Goal: Complete application form

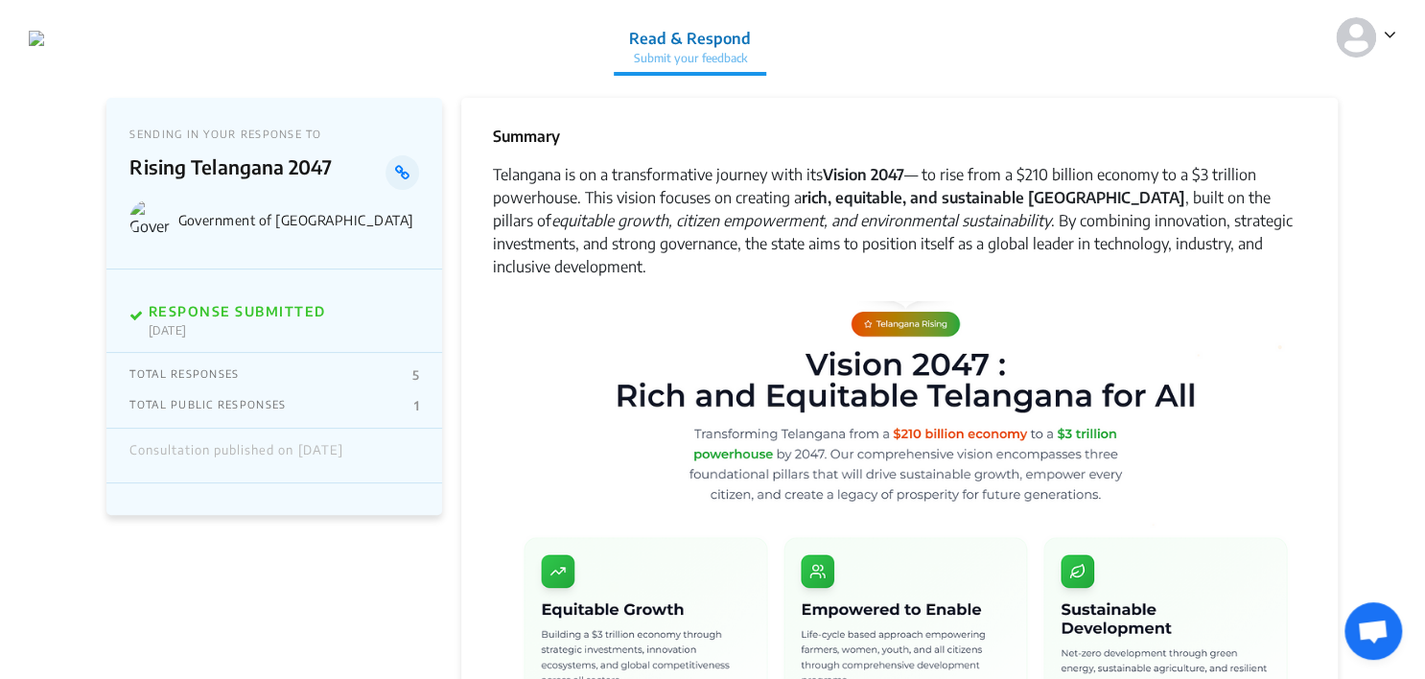
click at [686, 33] on img at bounding box center [1356, 37] width 40 height 40
click at [686, 119] on p "Logout" at bounding box center [1319, 120] width 134 height 30
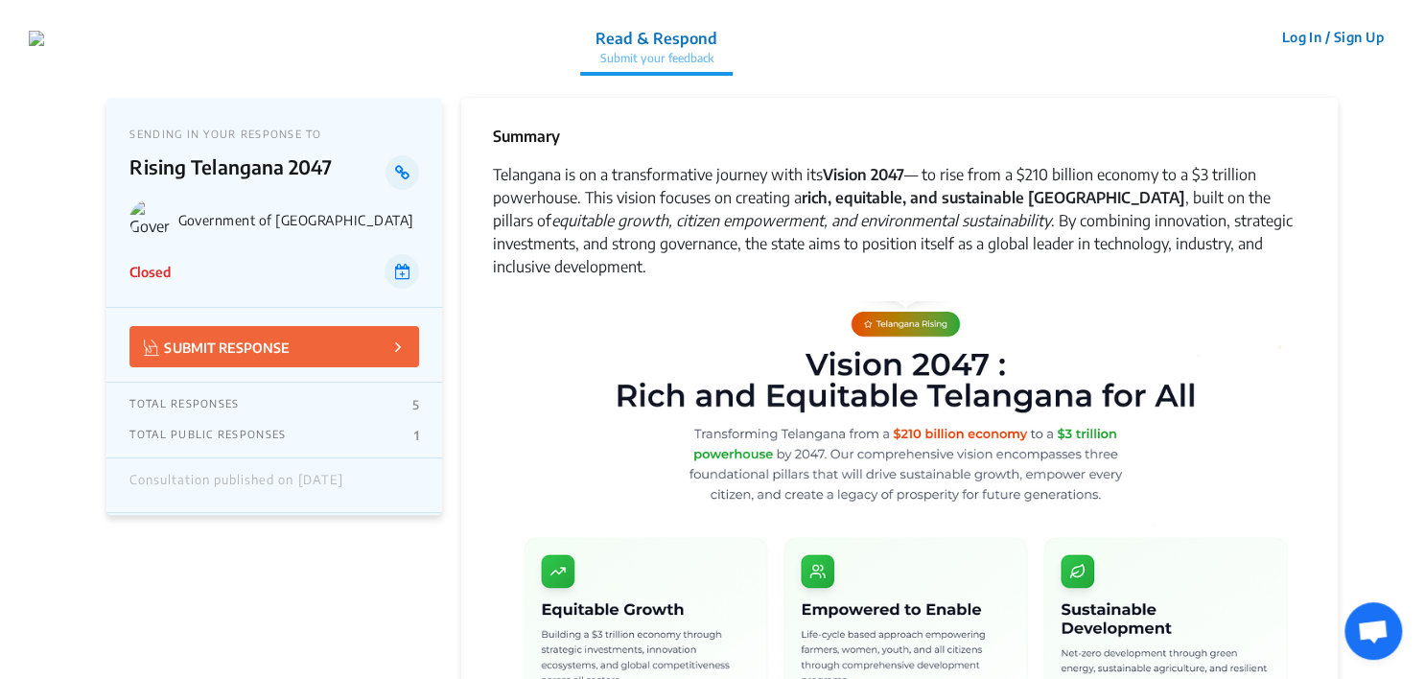
drag, startPoint x: 129, startPoint y: 268, endPoint x: 202, endPoint y: 276, distance: 73.3
click at [202, 276] on div "Closed" at bounding box center [274, 271] width 290 height 35
click at [202, 277] on div "Closed" at bounding box center [274, 271] width 290 height 35
click at [633, 306] on img at bounding box center [899, 508] width 814 height 415
click at [157, 276] on p "Closed" at bounding box center [149, 272] width 41 height 20
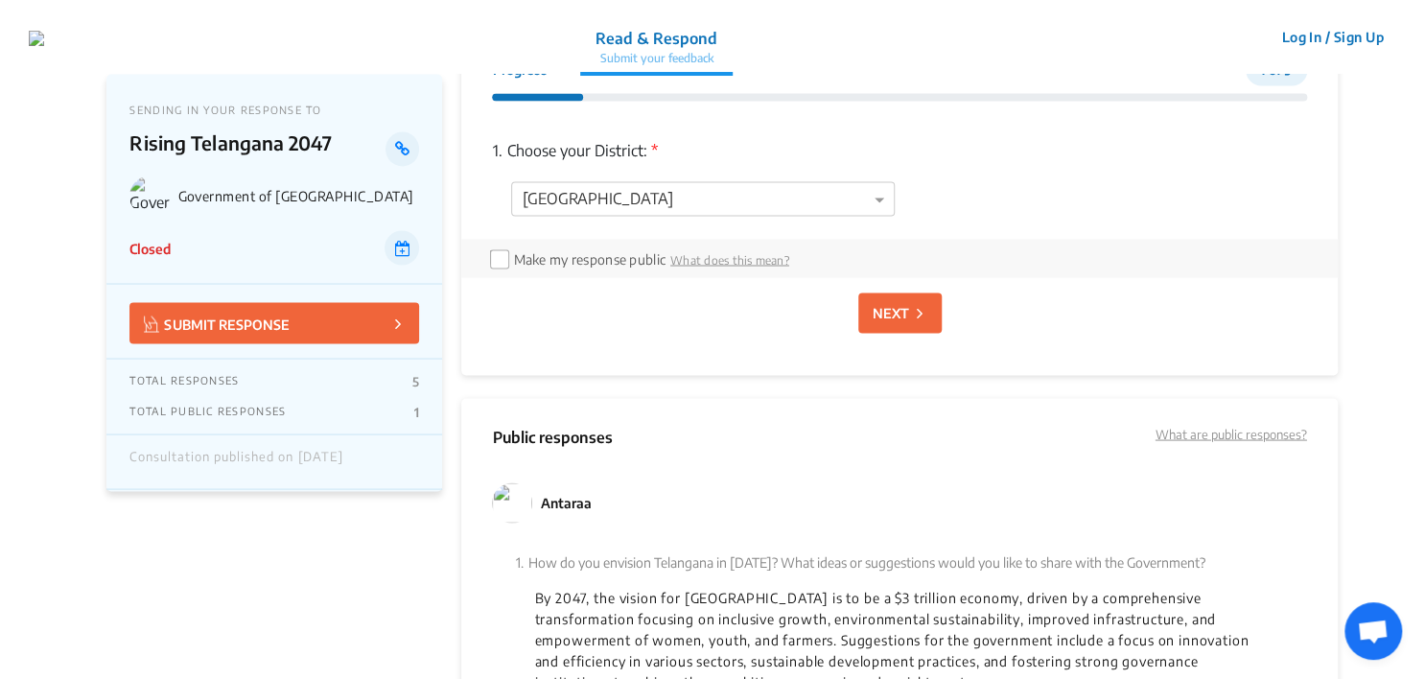
scroll to position [1542, 0]
click at [849, 207] on div at bounding box center [703, 202] width 382 height 25
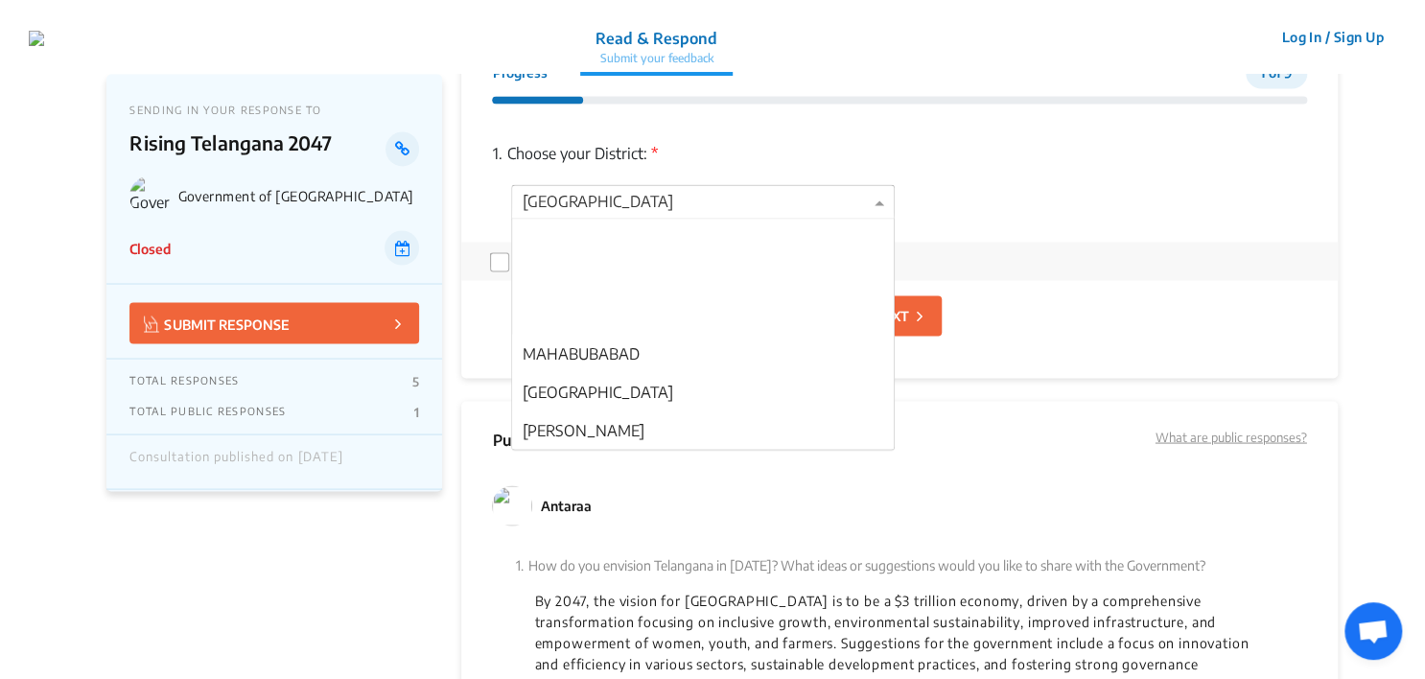
scroll to position [268, 0]
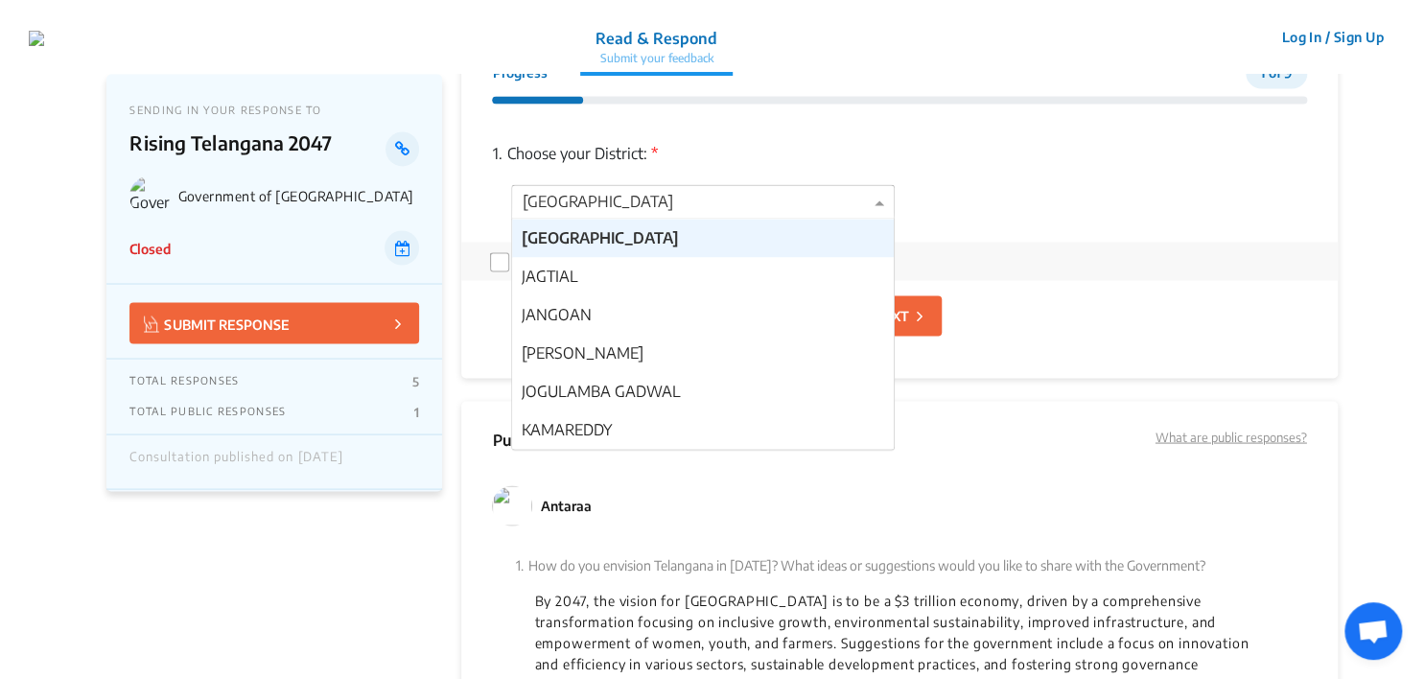
click at [849, 207] on div at bounding box center [703, 202] width 382 height 25
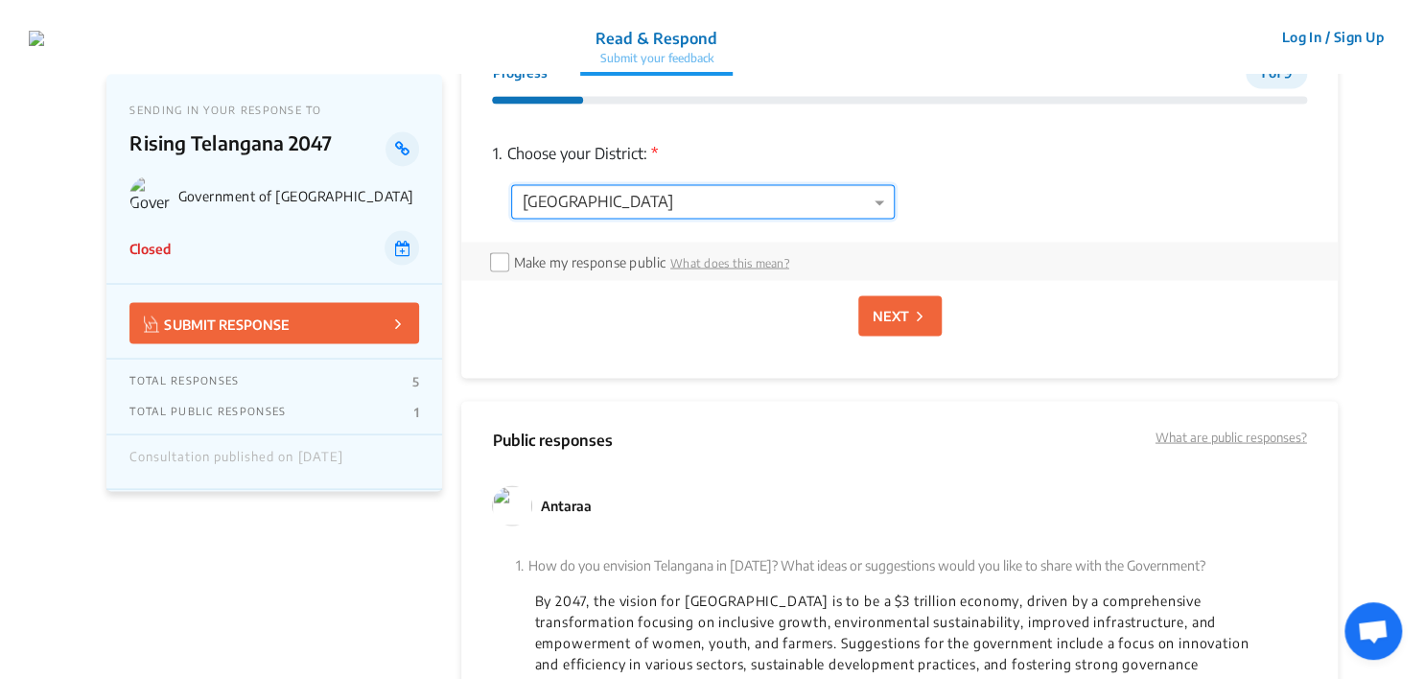
click at [897, 322] on p "NEXT" at bounding box center [891, 315] width 36 height 20
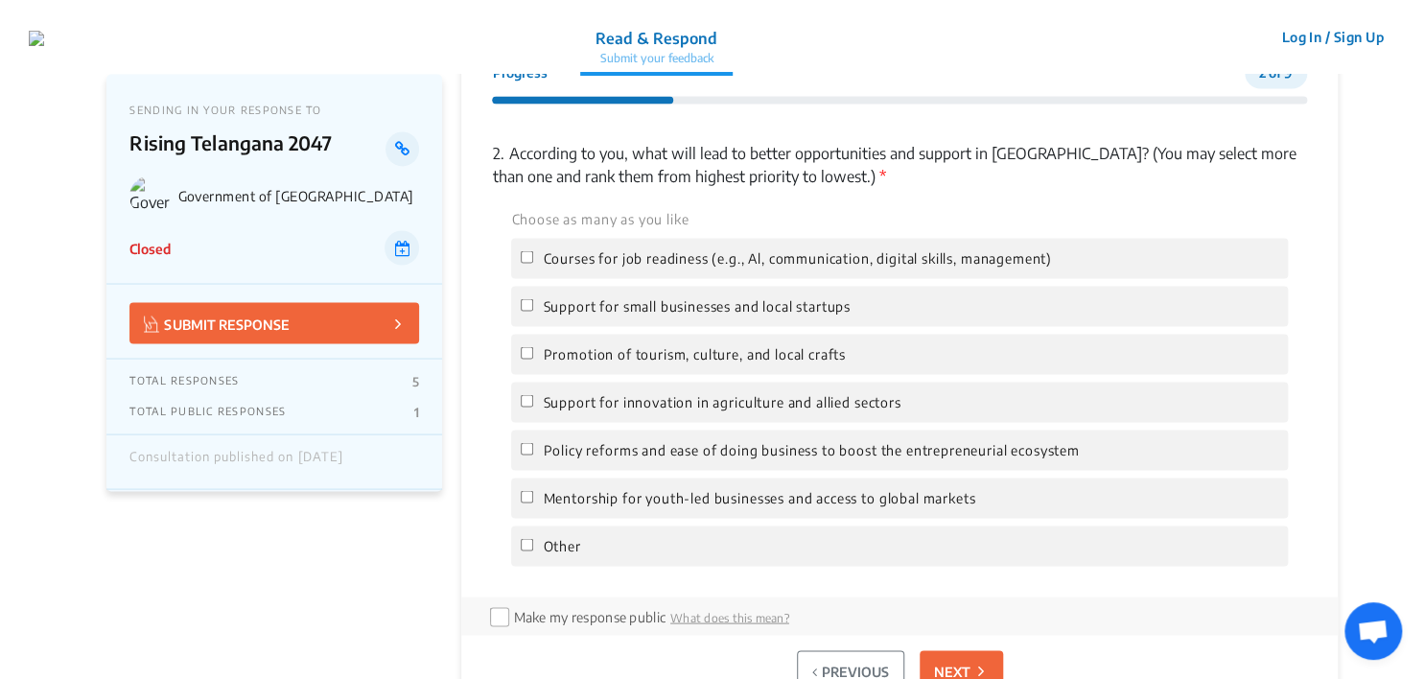
scroll to position [1548, 0]
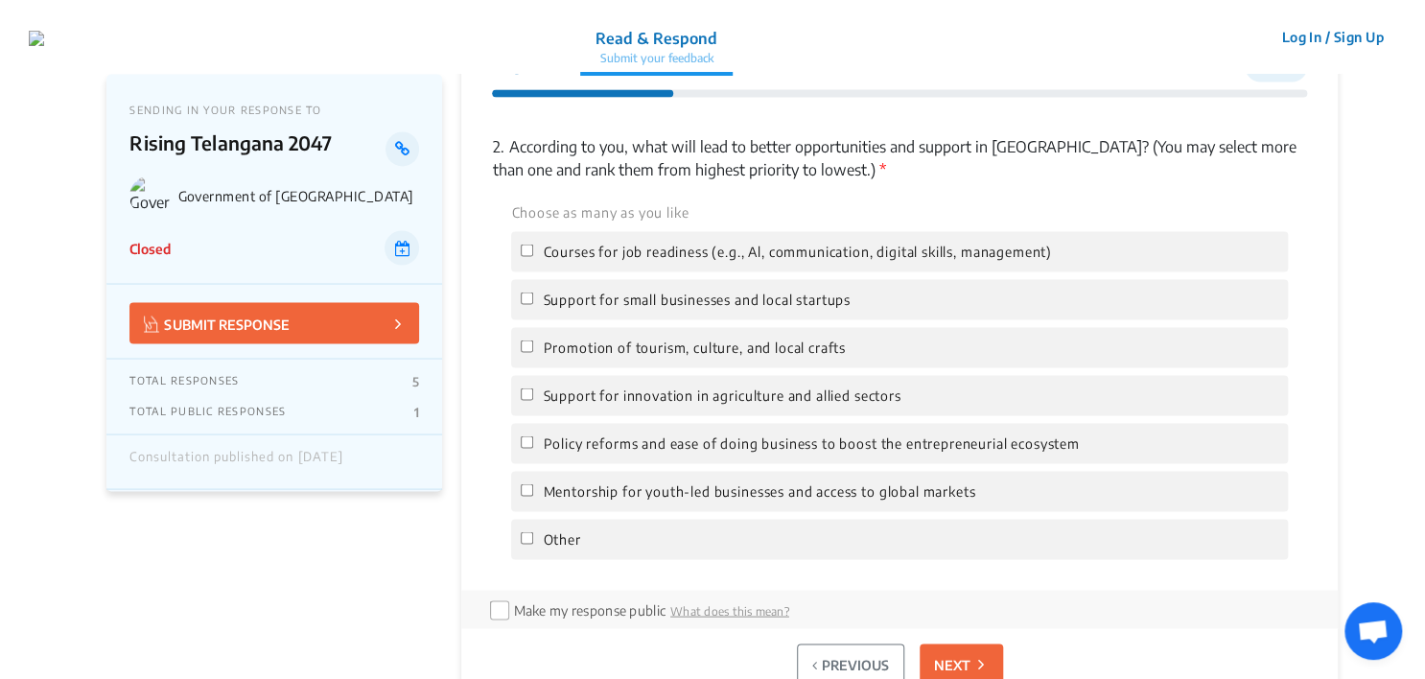
click at [790, 298] on span "Support for small businesses and local startups" at bounding box center [696, 299] width 307 height 21
click at [533, 298] on input "Support for small businesses and local startups" at bounding box center [527, 297] width 12 height 12
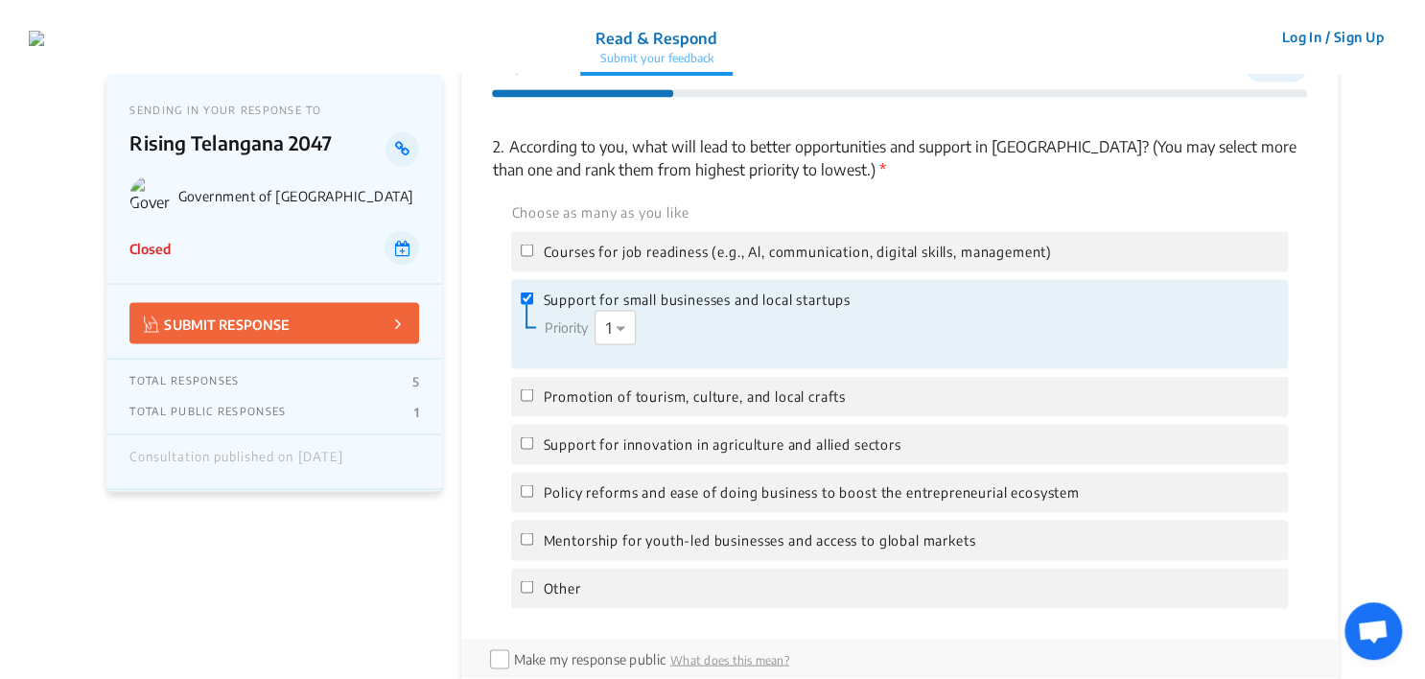
click at [791, 292] on span "Support for small businesses and local startups" at bounding box center [696, 299] width 307 height 21
click at [533, 292] on input "Support for small businesses and local startups" at bounding box center [527, 297] width 12 height 12
checkbox input "false"
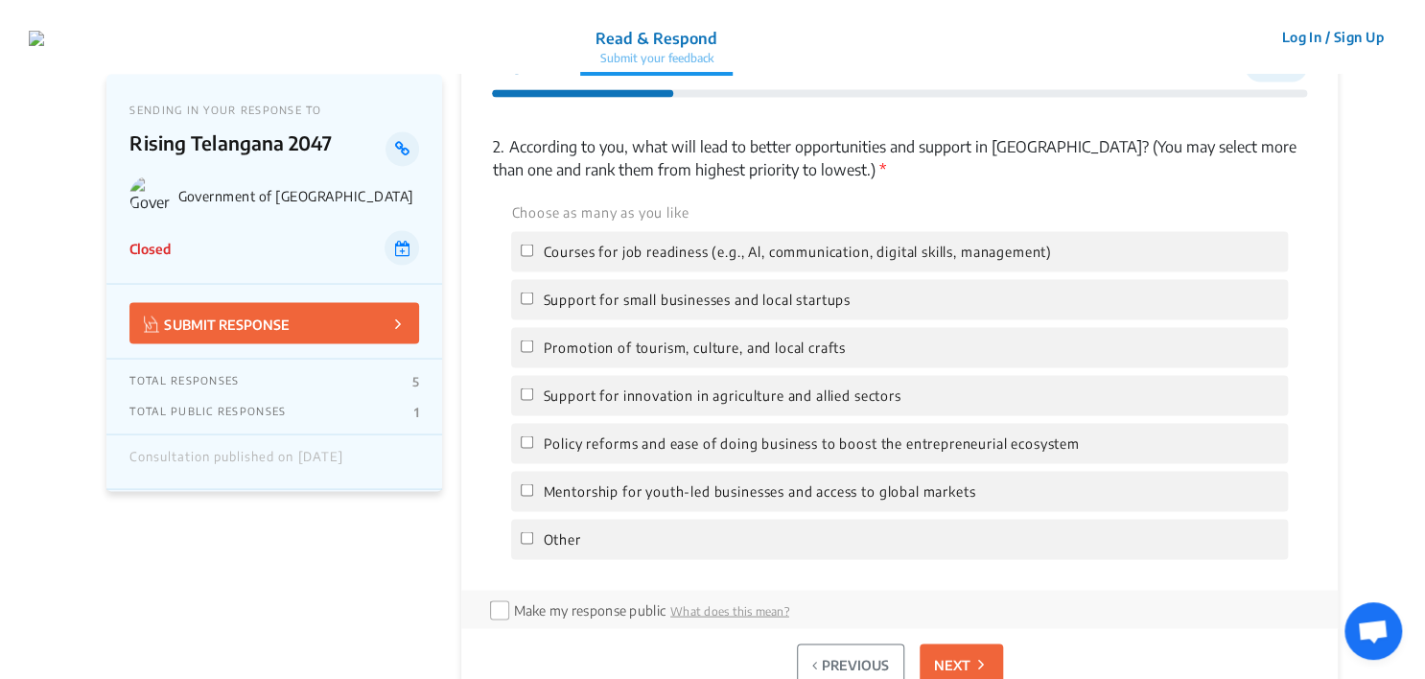
click at [775, 258] on span "Courses for job readiness (e.g., Al, communication, digital skills, management)" at bounding box center [797, 251] width 508 height 21
click at [533, 256] on input "Courses for job readiness (e.g., Al, communication, digital skills, management)" at bounding box center [527, 250] width 12 height 12
checkbox input "true"
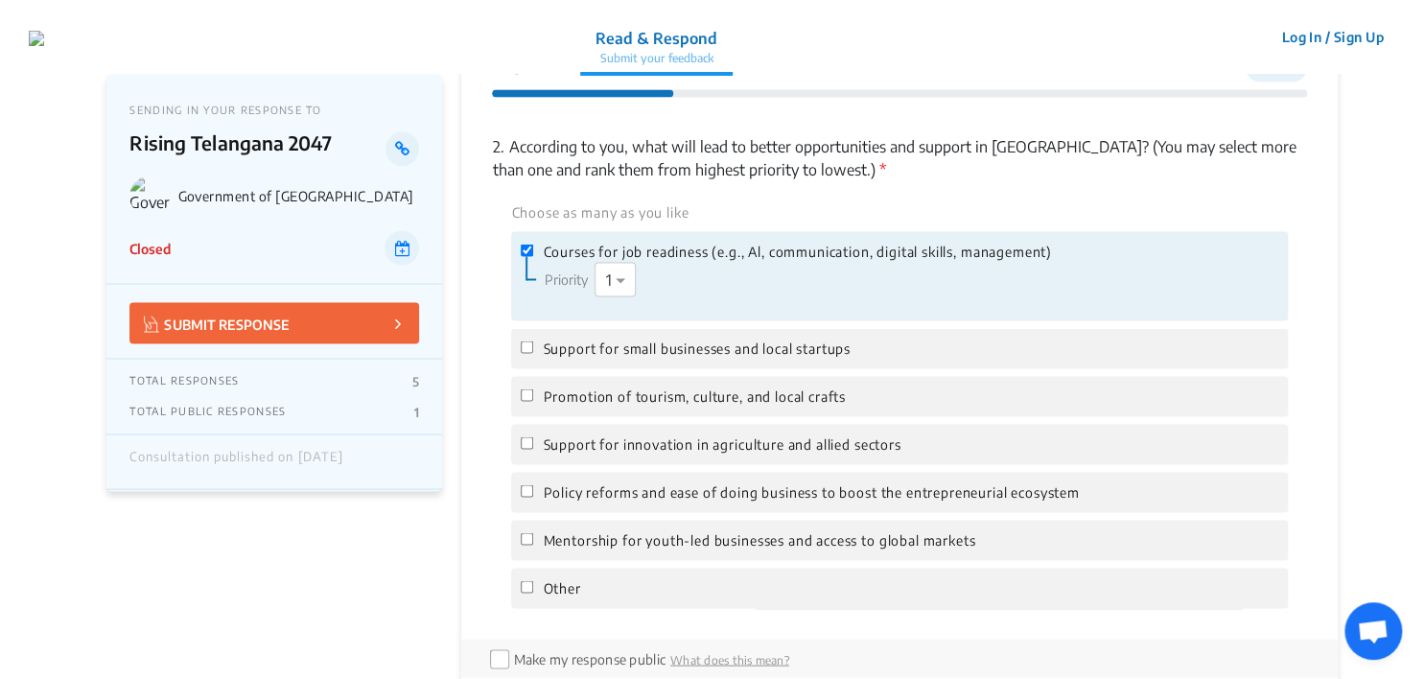
click at [763, 336] on div "Support for small businesses and local startups" at bounding box center [899, 348] width 776 height 40
click at [761, 358] on div "Support for small businesses and local startups" at bounding box center [899, 348] width 776 height 40
click at [640, 355] on span "Support for small businesses and local startups" at bounding box center [696, 347] width 307 height 21
click at [533, 353] on input "Support for small businesses and local startups" at bounding box center [527, 346] width 12 height 12
checkbox input "true"
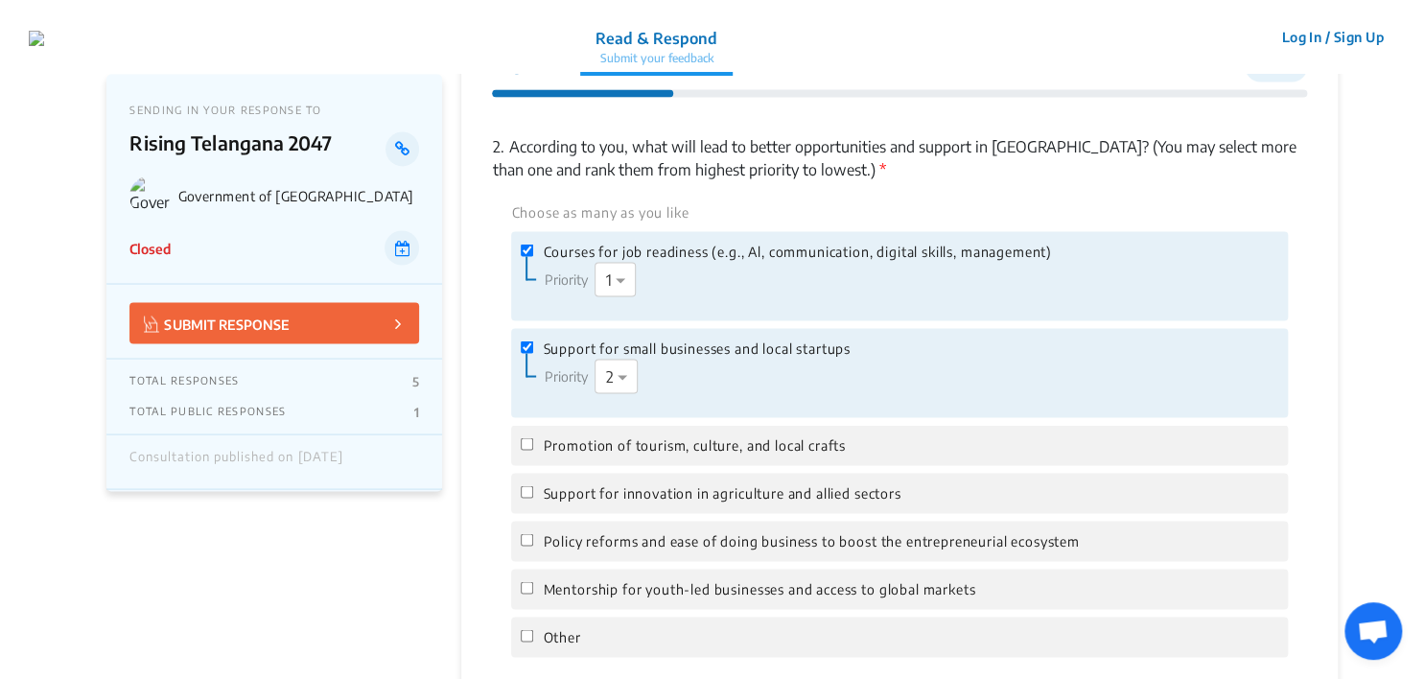
click at [585, 440] on span "Promotion of tourism, culture, and local crafts" at bounding box center [694, 444] width 302 height 21
click at [533, 440] on input "Promotion of tourism, culture, and local crafts" at bounding box center [527, 443] width 12 height 12
checkbox input "true"
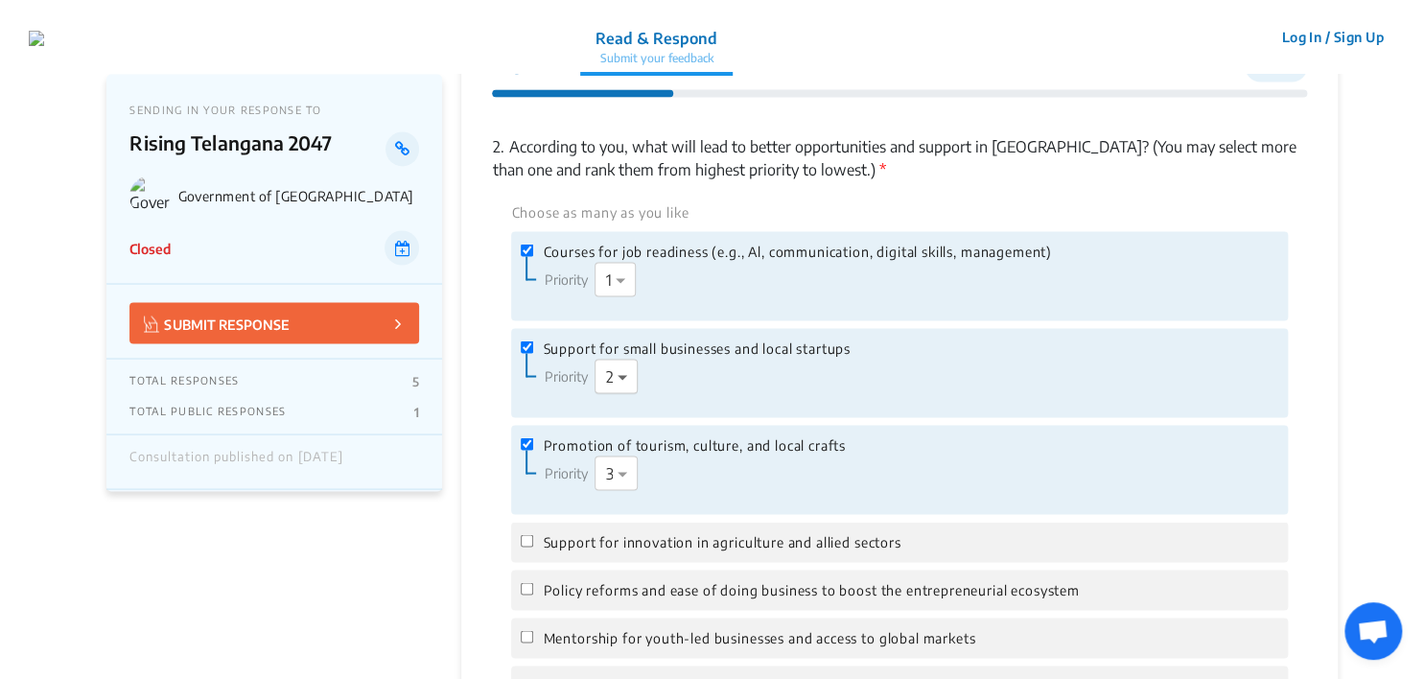
click at [617, 378] on span at bounding box center [625, 375] width 24 height 23
click at [602, 542] on span "Support for innovation in agriculture and allied sectors" at bounding box center [722, 541] width 358 height 21
click at [533, 542] on input "Support for innovation in agriculture and allied sectors" at bounding box center [527, 540] width 12 height 12
checkbox input "true"
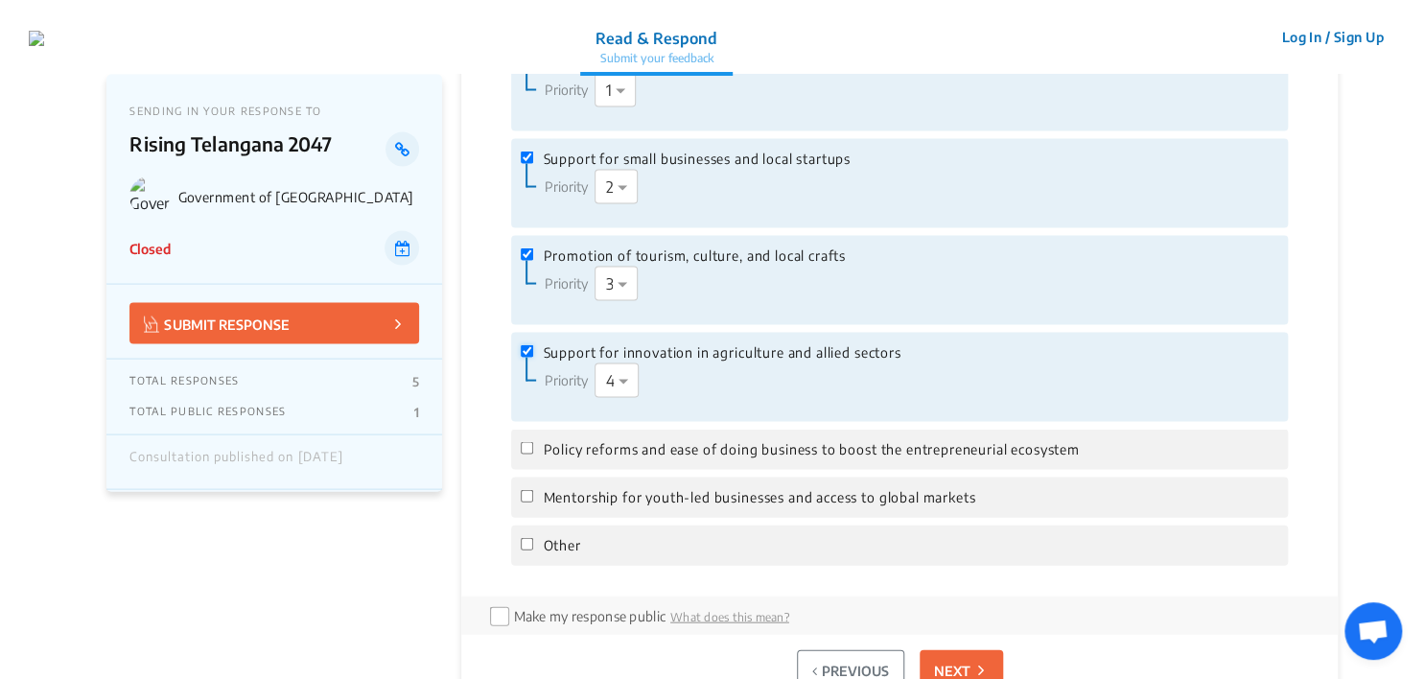
scroll to position [1740, 0]
click at [620, 383] on span at bounding box center [626, 377] width 24 height 23
click at [614, 444] on span "Policy reforms and ease of doing business to boost the entrepreneurial ecosystem" at bounding box center [811, 446] width 536 height 21
click at [533, 444] on input "Policy reforms and ease of doing business to boost the entrepreneurial ecosystem" at bounding box center [527, 445] width 12 height 12
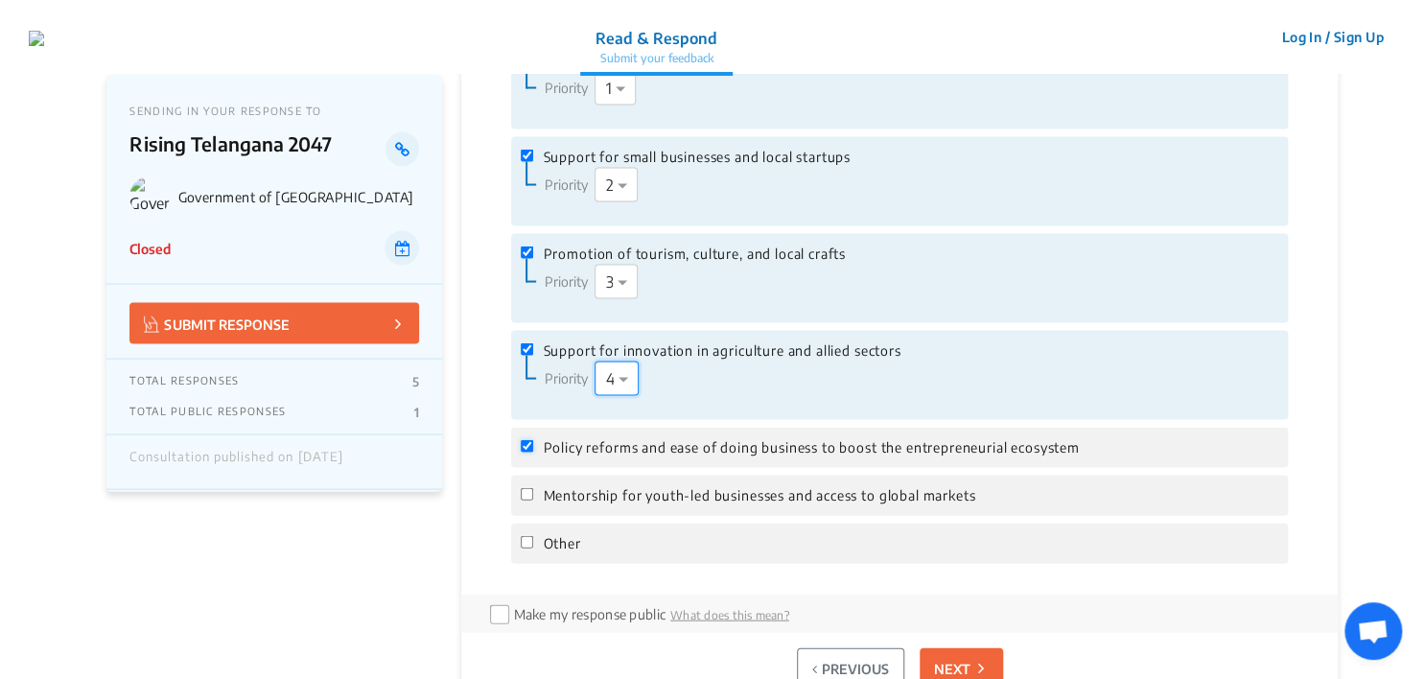
checkbox input "true"
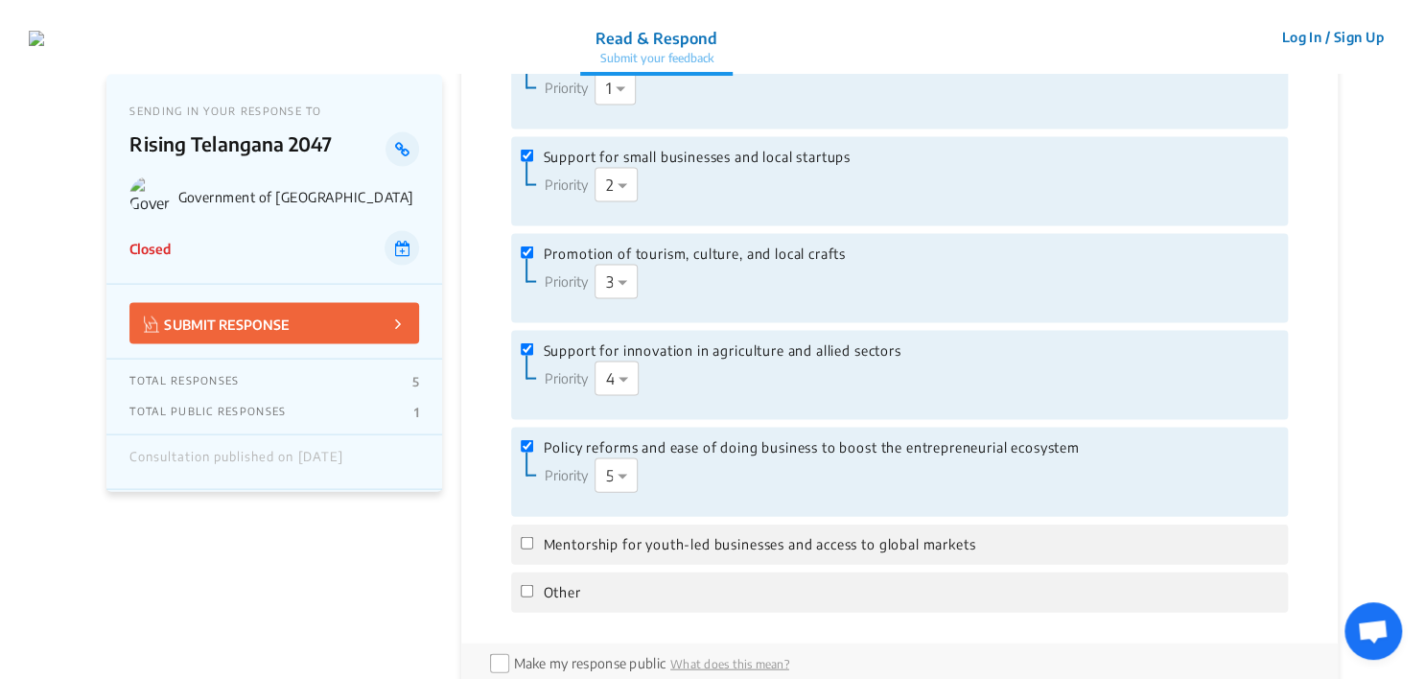
click at [577, 547] on span "Mentorship for youth-led businesses and access to global markets" at bounding box center [759, 543] width 432 height 21
click at [533, 547] on input "Mentorship for youth-led businesses and access to global markets" at bounding box center [527, 542] width 12 height 12
checkbox input "true"
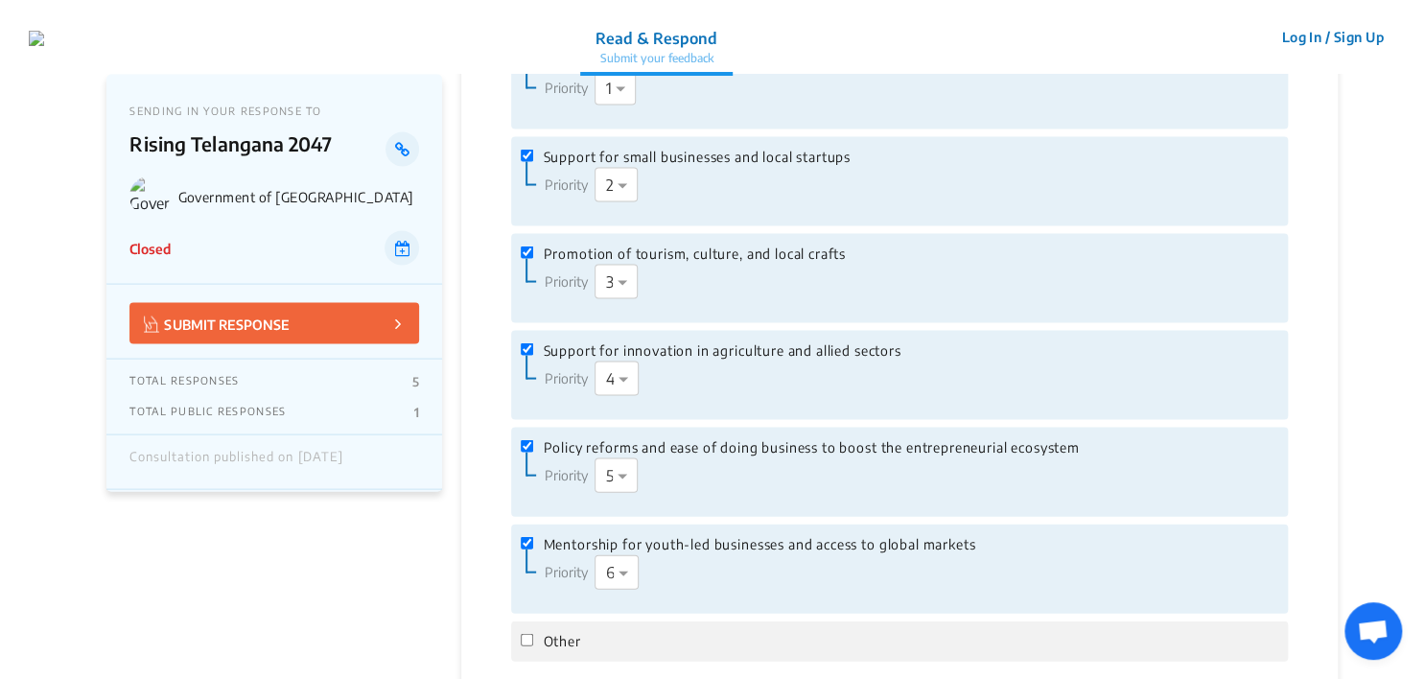
click at [569, 633] on span "Other" at bounding box center [561, 640] width 37 height 21
click at [533, 633] on input "Other" at bounding box center [527, 639] width 12 height 12
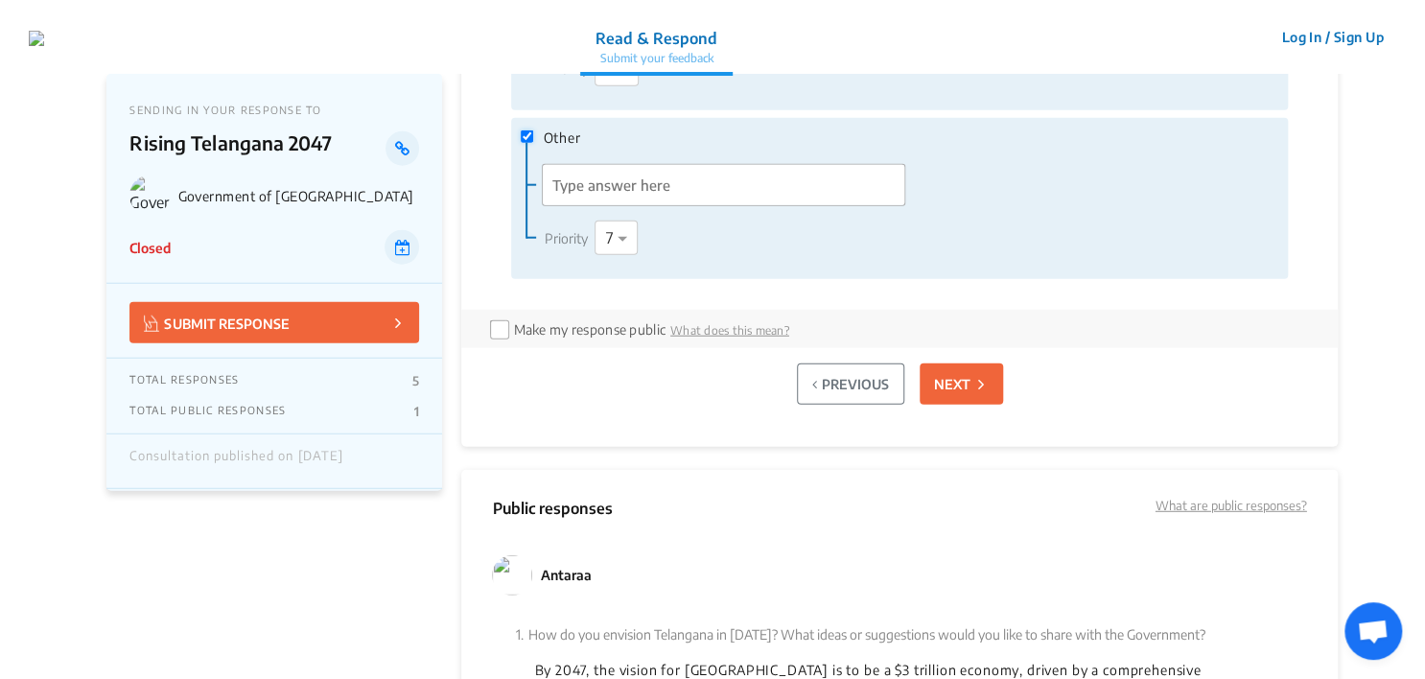
scroll to position [2315, 0]
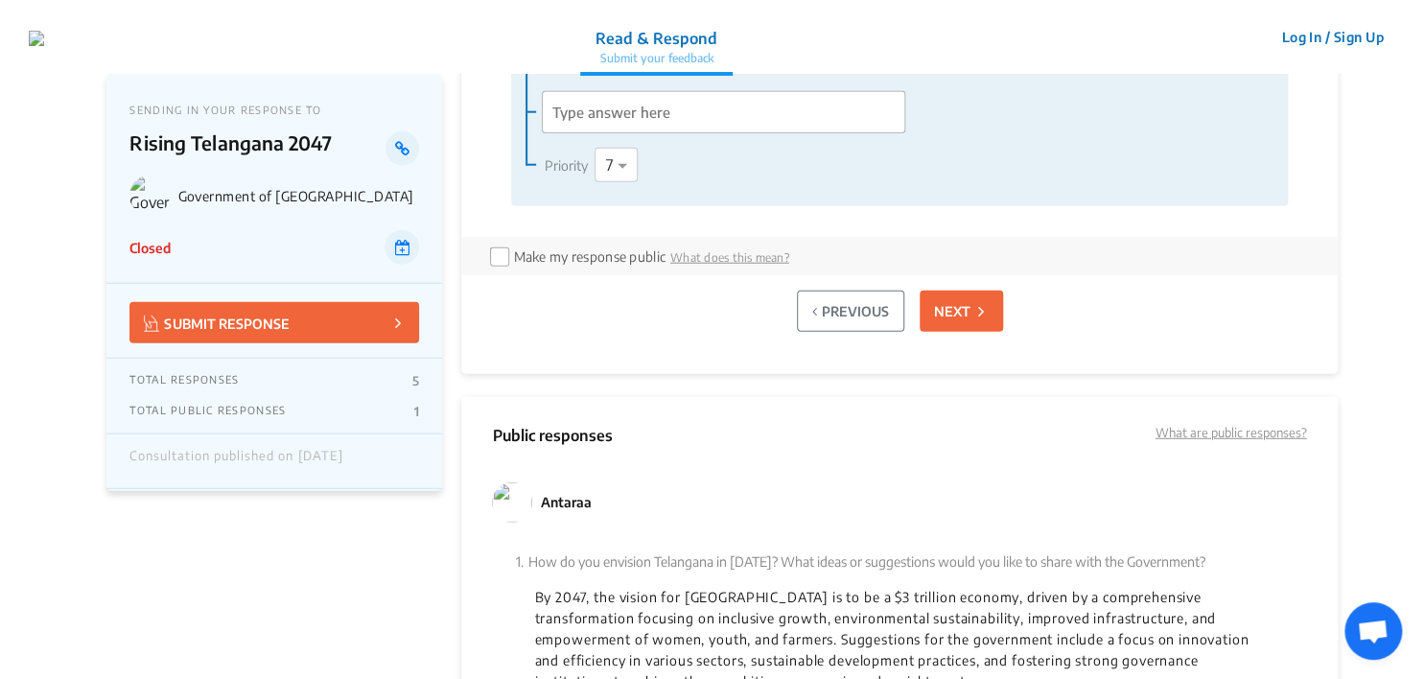
click at [951, 309] on p "NEXT" at bounding box center [952, 311] width 36 height 20
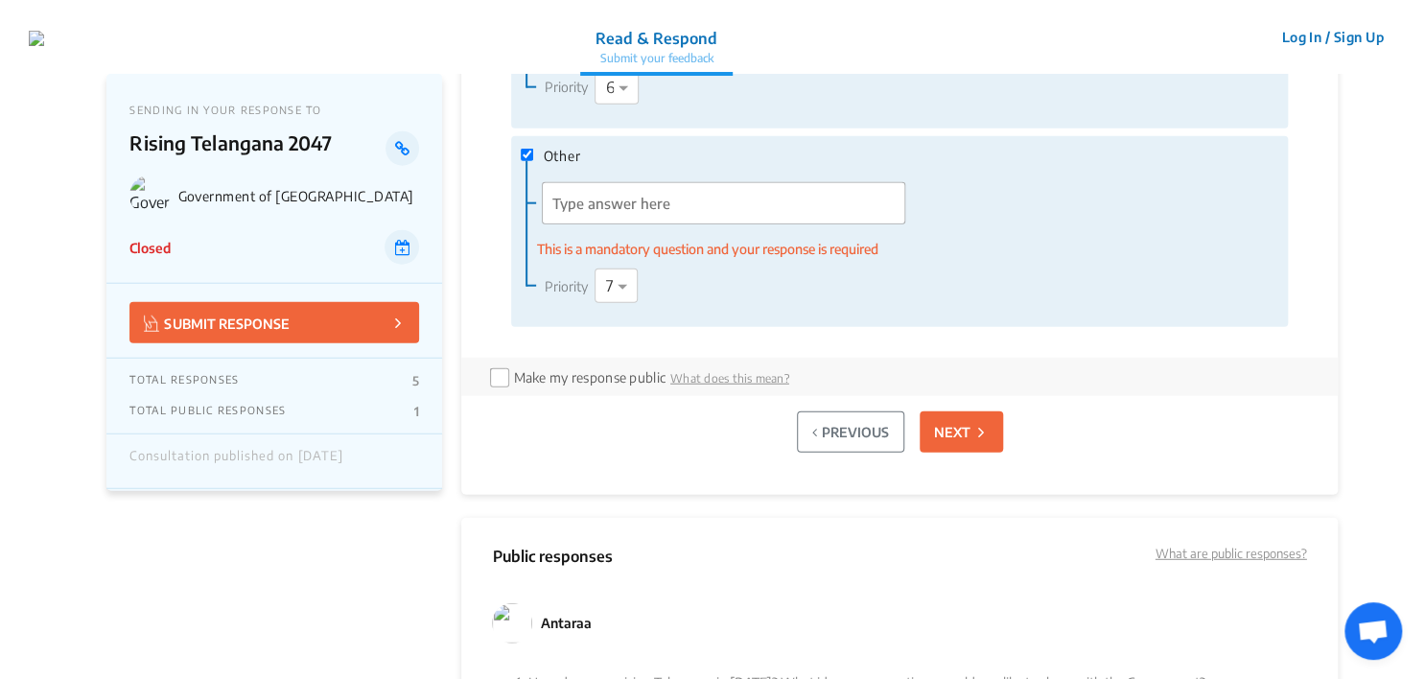
scroll to position [2220, 0]
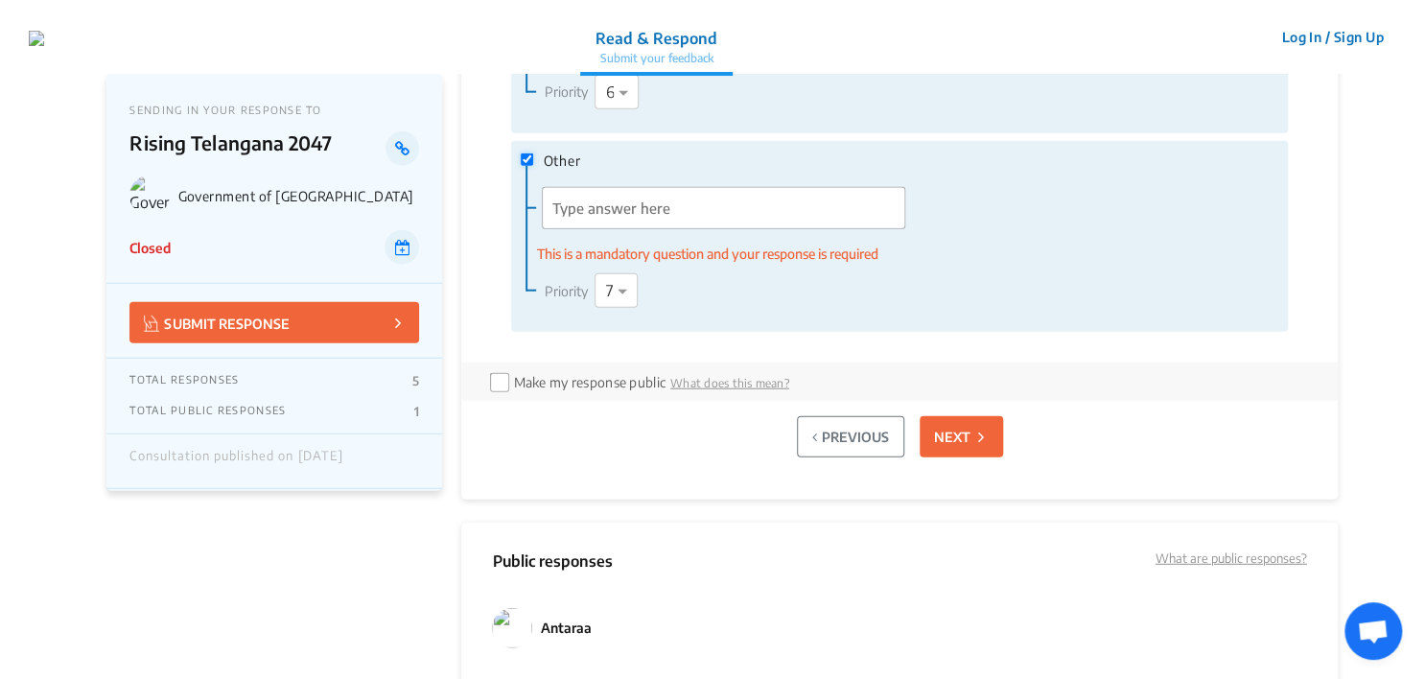
click at [531, 164] on input "Other" at bounding box center [527, 159] width 12 height 12
checkbox input "false"
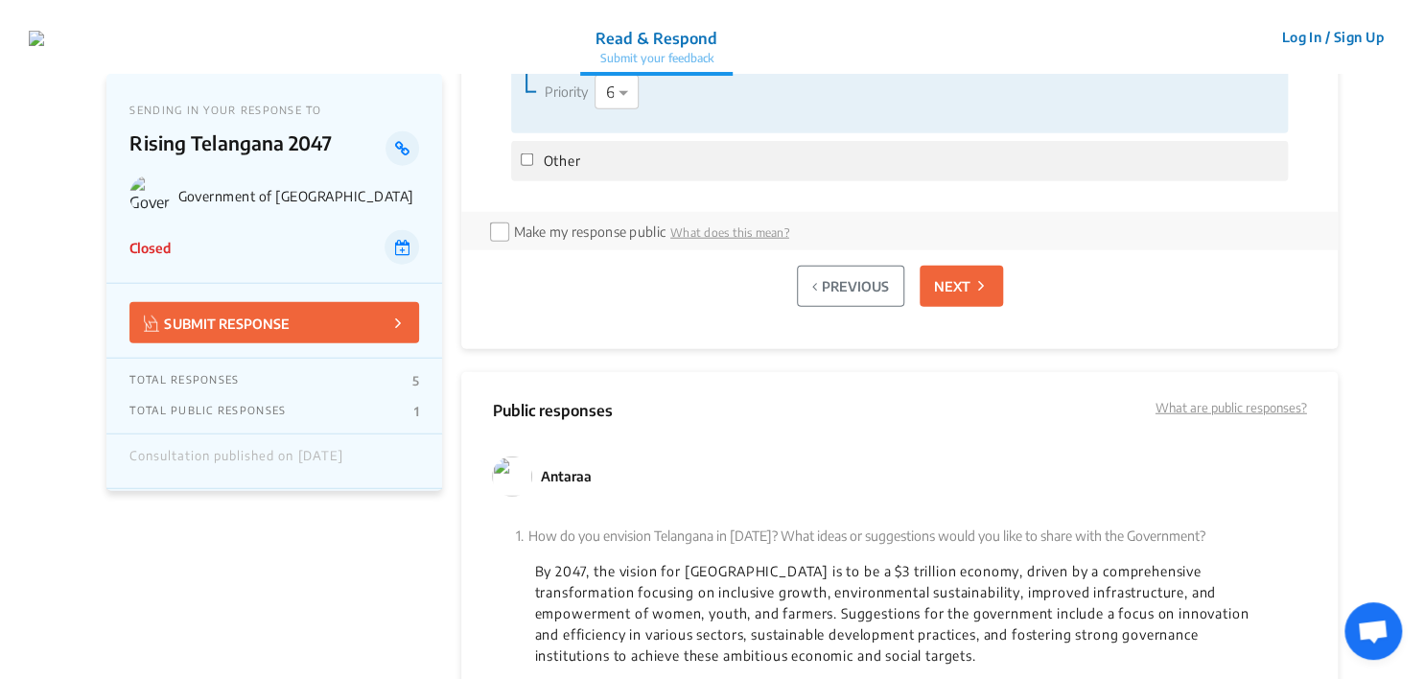
click at [951, 281] on p "NEXT" at bounding box center [952, 286] width 36 height 20
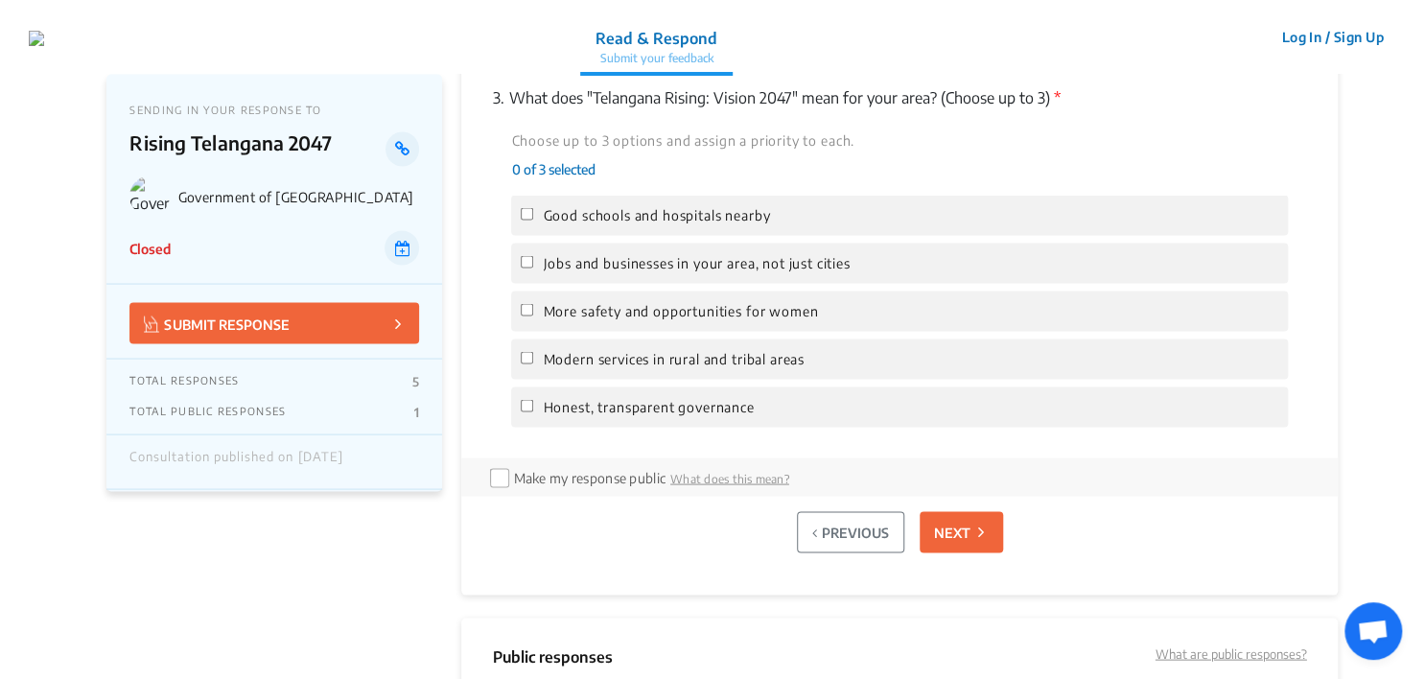
scroll to position [1548, 0]
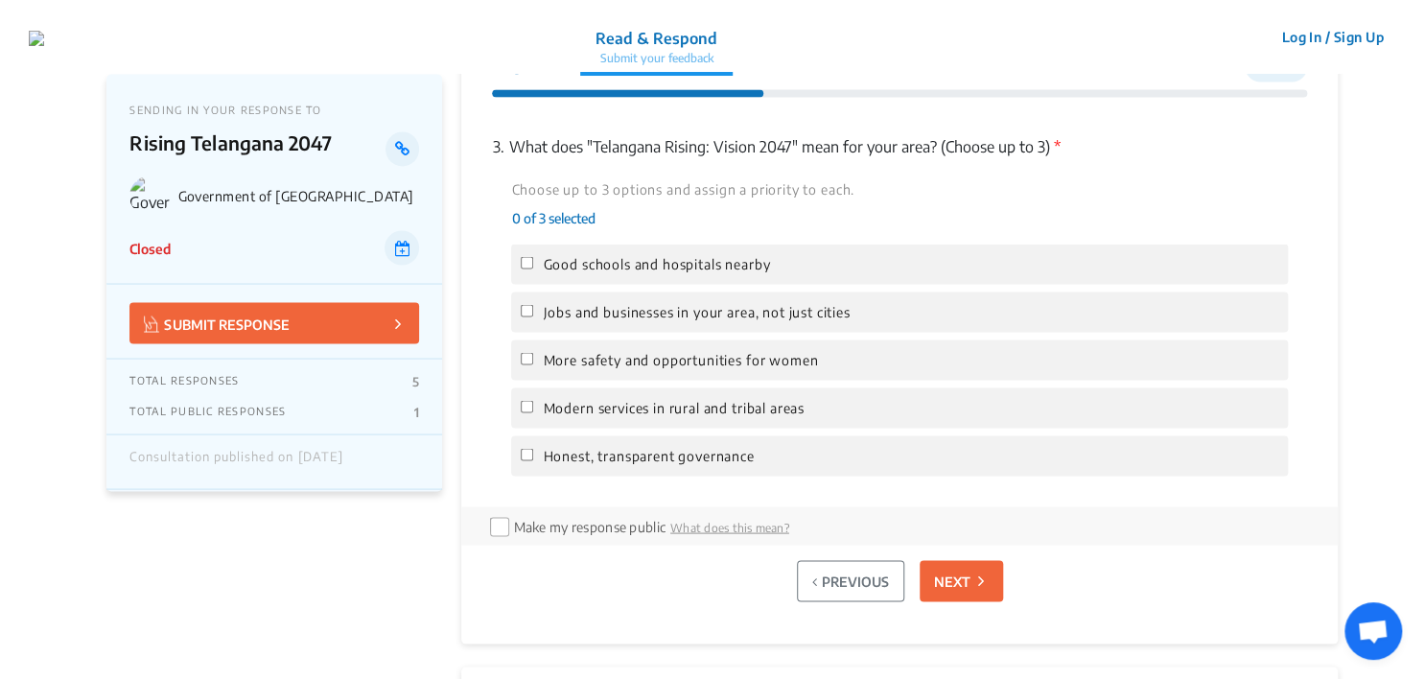
click at [594, 307] on span "Jobs and businesses in your area, not just cities" at bounding box center [696, 311] width 307 height 21
click at [533, 307] on input "Jobs and businesses in your area, not just cities" at bounding box center [527, 310] width 12 height 12
checkbox input "true"
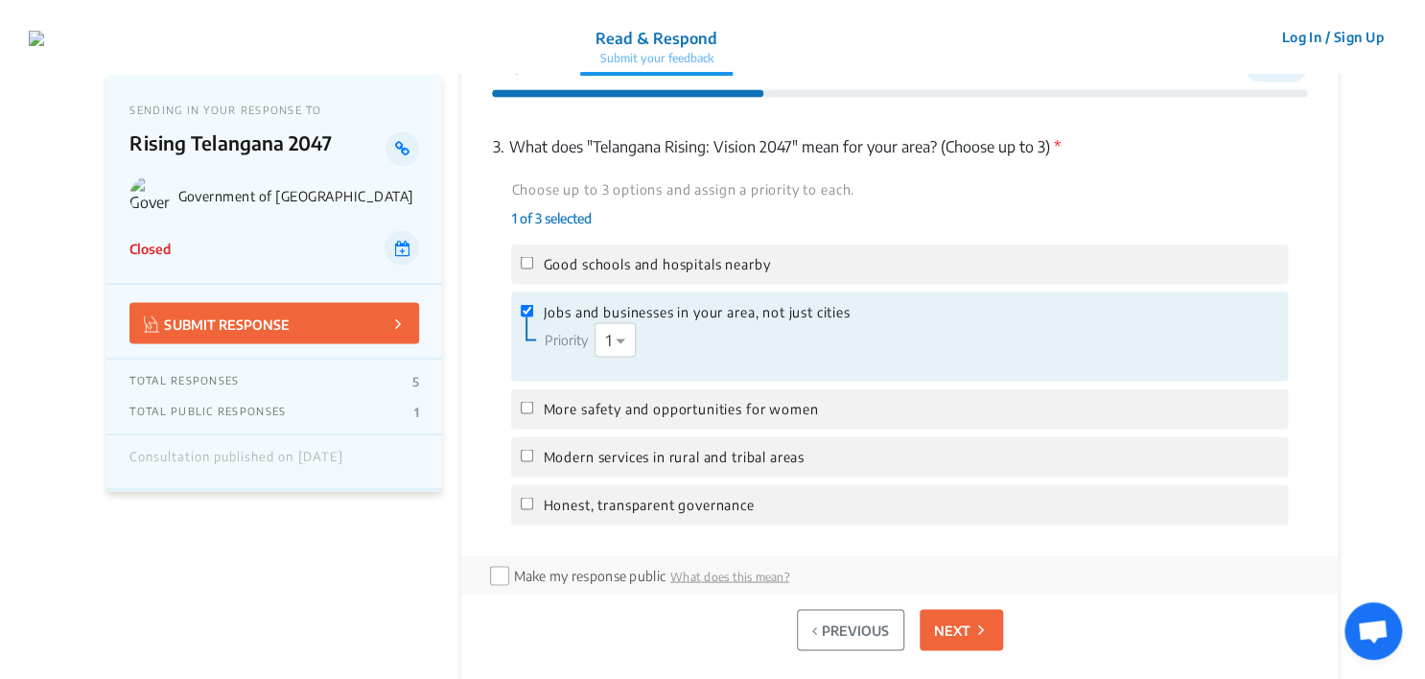
click at [575, 406] on span "More safety and opportunities for women" at bounding box center [680, 408] width 275 height 21
click at [533, 406] on input "More safety and opportunities for women" at bounding box center [527, 407] width 12 height 12
checkbox input "true"
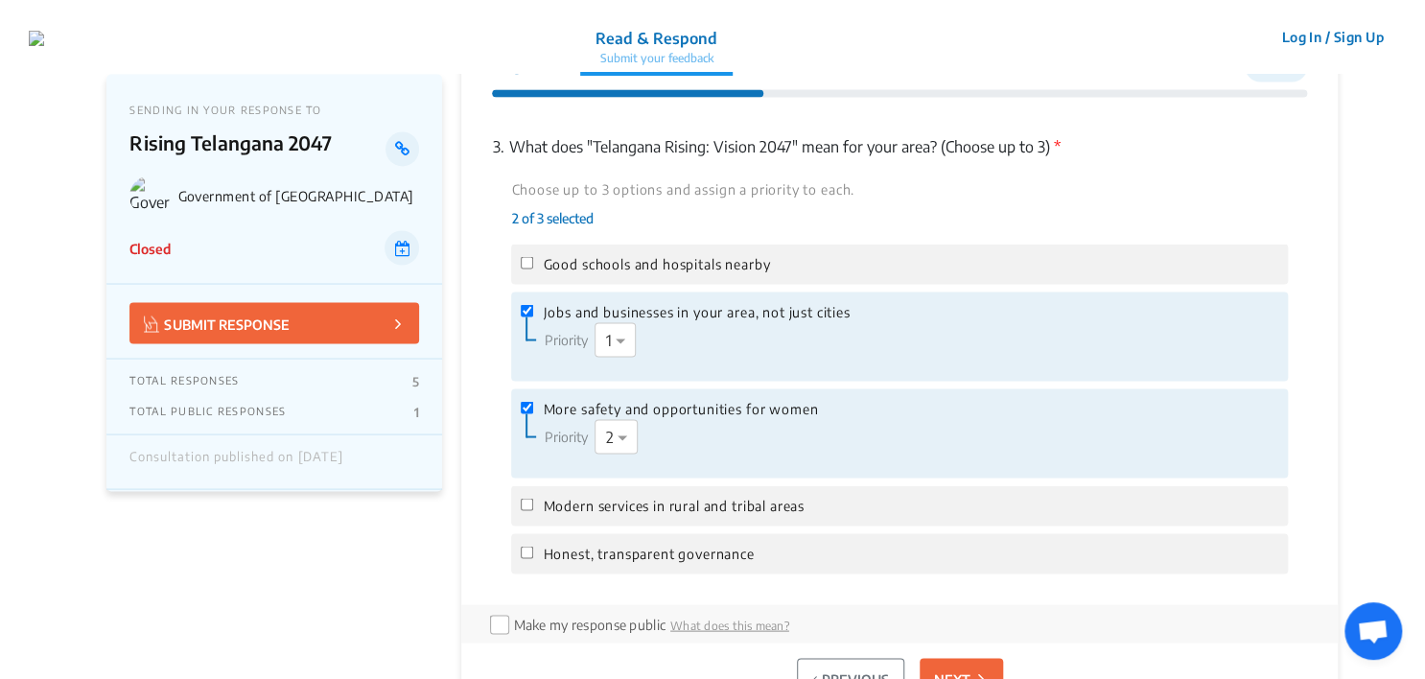
click at [572, 512] on span "Modern services in rural and tribal areas" at bounding box center [673, 505] width 261 height 21
click at [533, 510] on input "Modern services in rural and tribal areas" at bounding box center [527, 504] width 12 height 12
checkbox input "true"
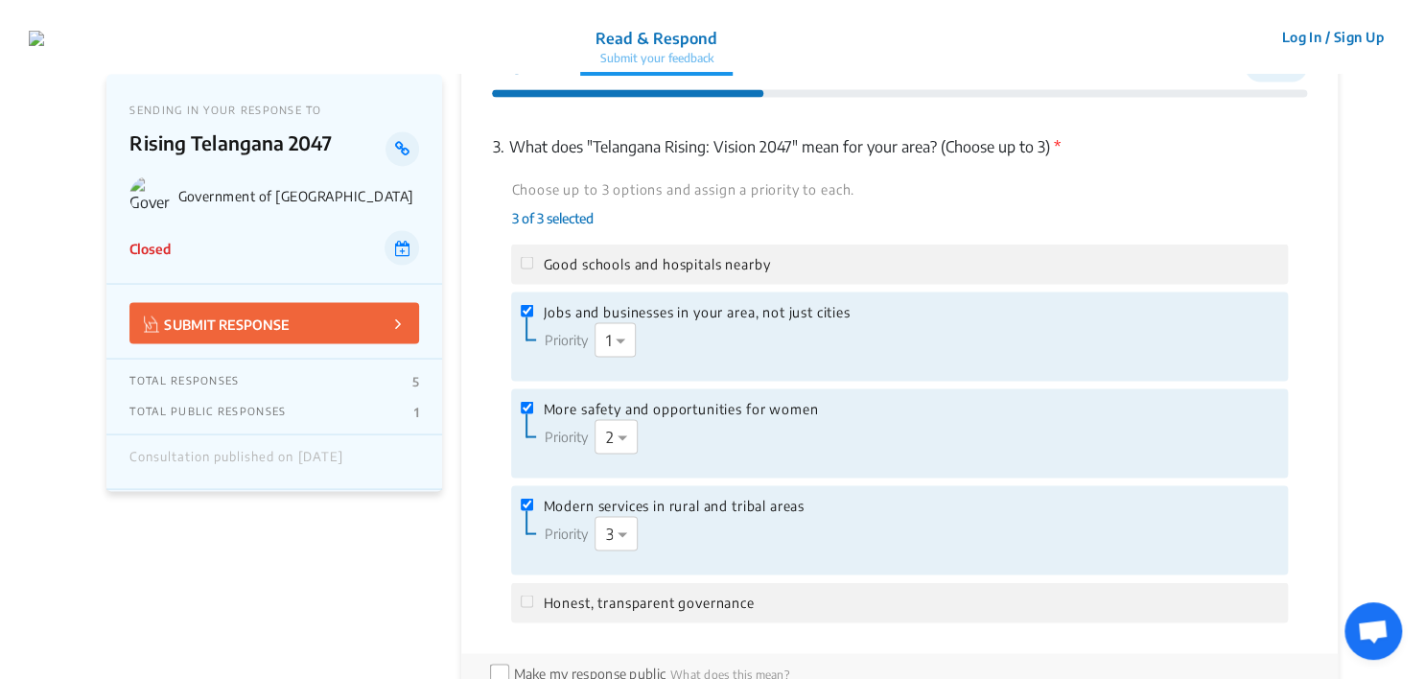
click at [612, 266] on span "Good schools and hospitals nearby" at bounding box center [656, 263] width 227 height 21
click at [571, 268] on span "Good schools and hospitals nearby" at bounding box center [656, 263] width 227 height 21
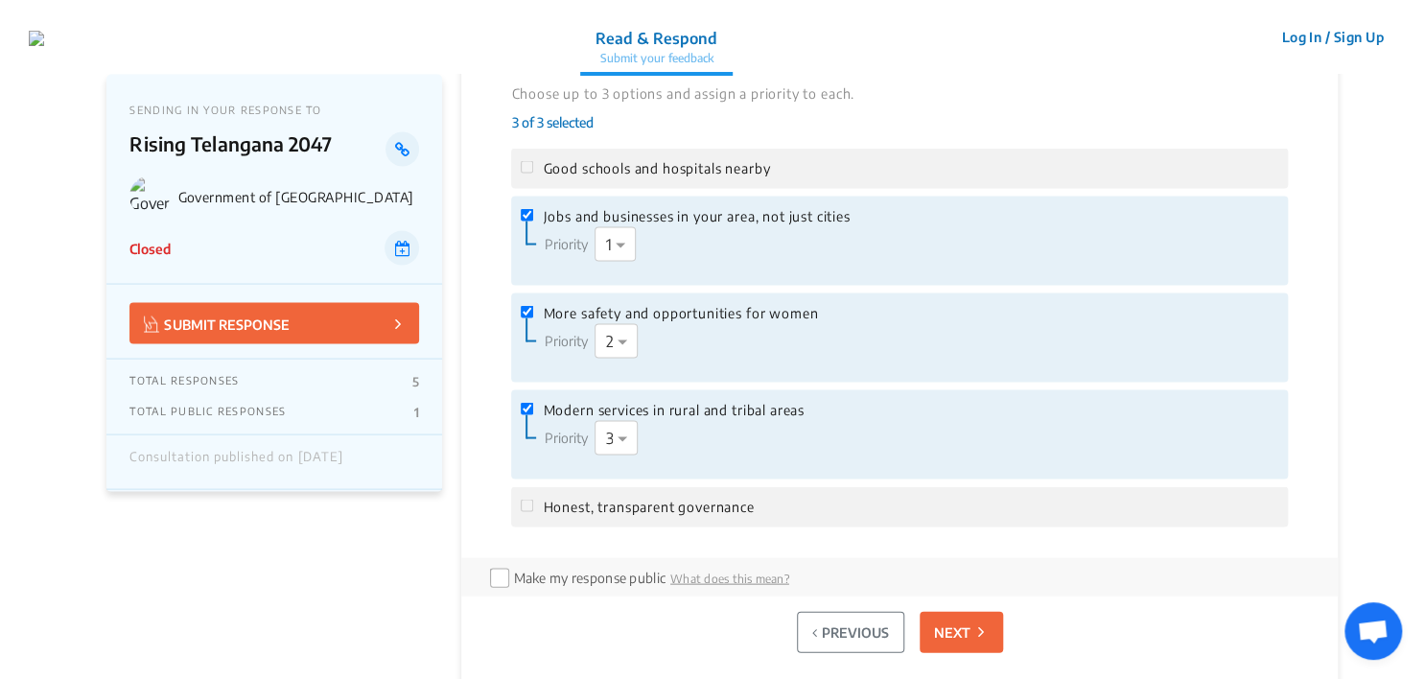
scroll to position [1740, 0]
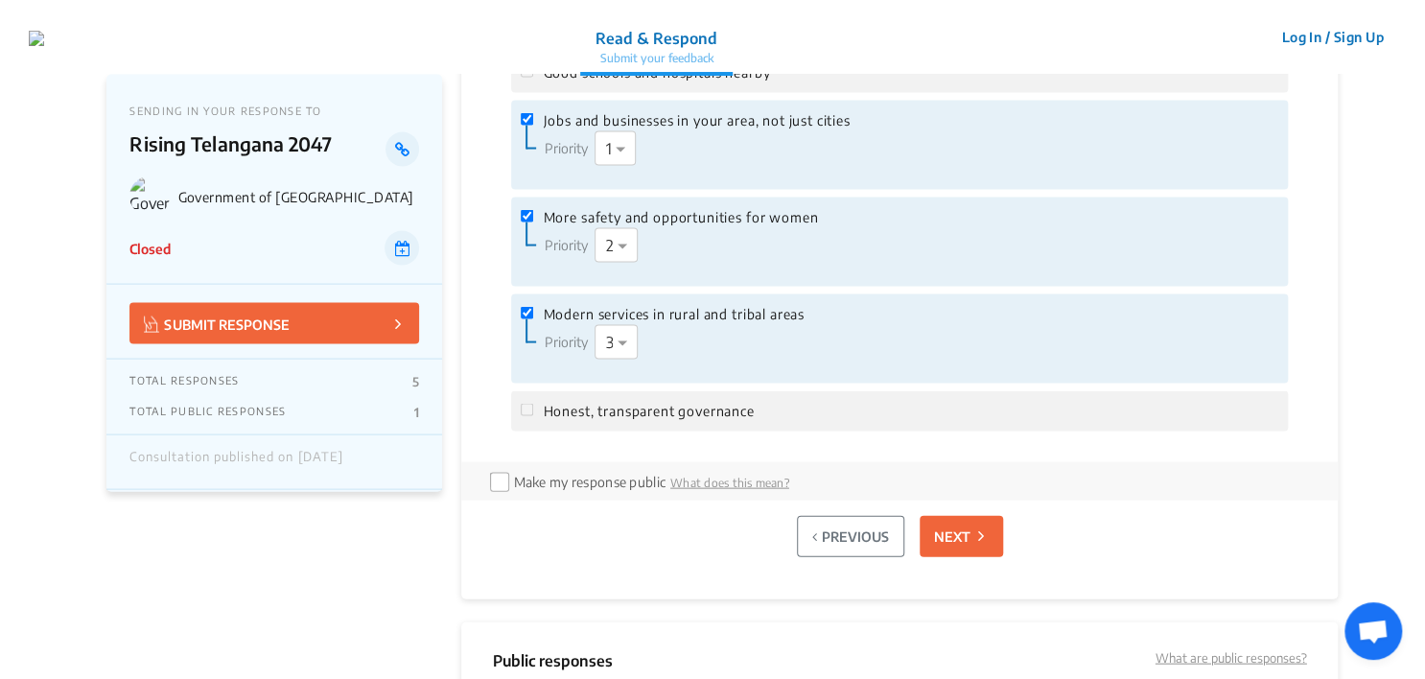
click at [951, 539] on p "NEXT" at bounding box center [952, 535] width 36 height 20
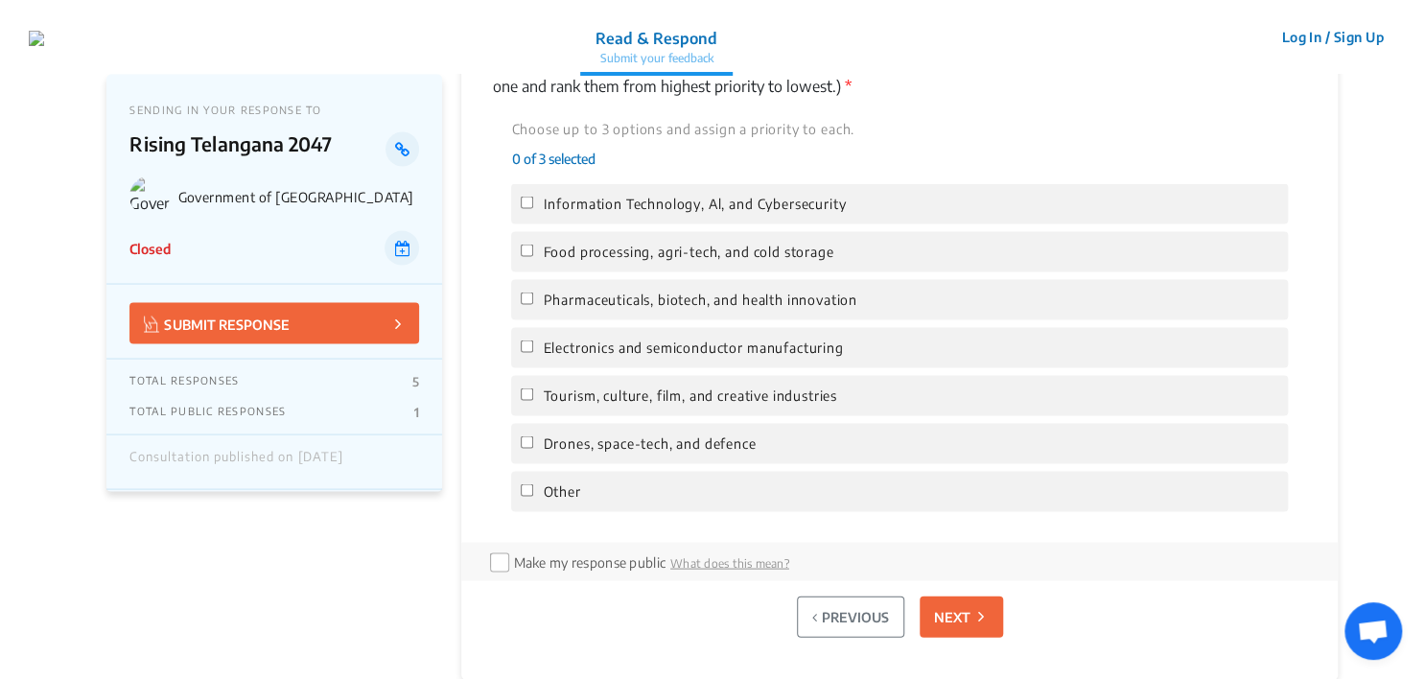
scroll to position [1548, 0]
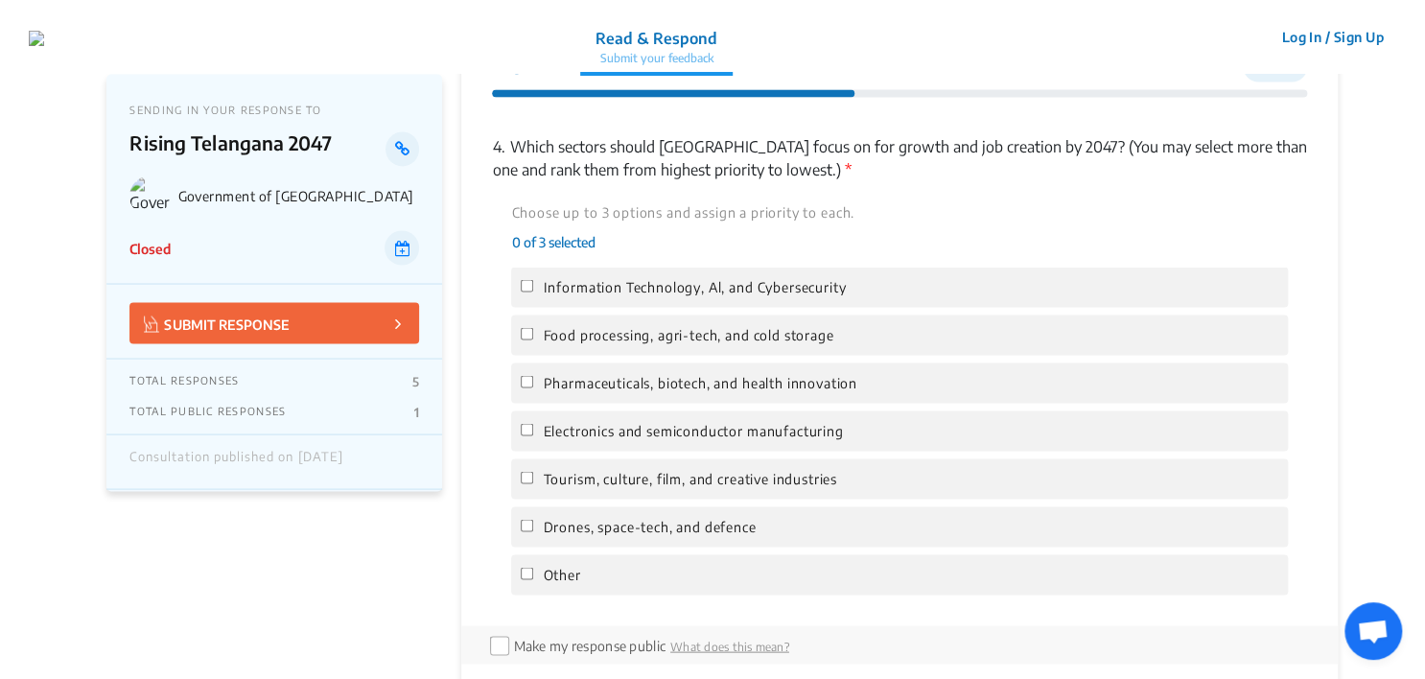
click at [618, 523] on span "Drones, space-tech, and defence" at bounding box center [649, 526] width 213 height 21
click at [533, 523] on input "Drones, space-tech, and defence" at bounding box center [527, 525] width 12 height 12
checkbox input "true"
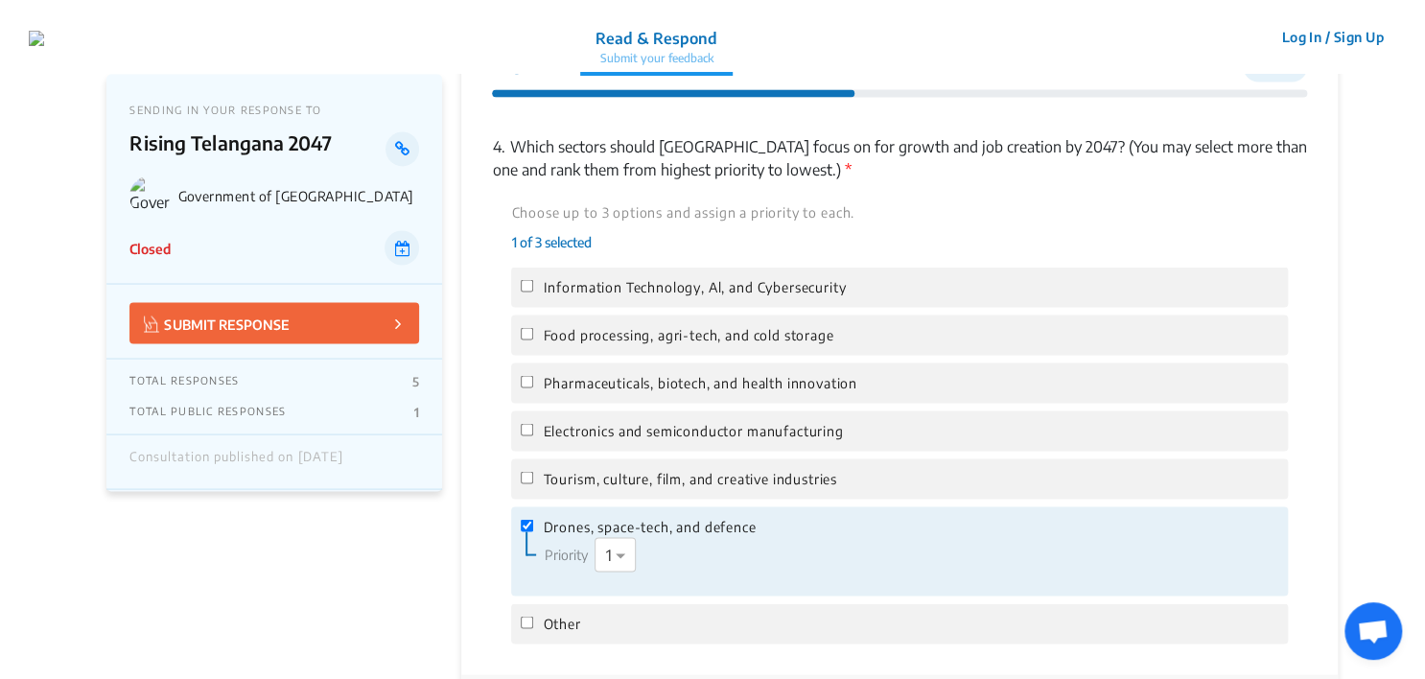
click at [620, 483] on span "Tourism, culture, film, and creative industries" at bounding box center [689, 478] width 293 height 21
click at [533, 483] on input "Tourism, culture, film, and creative industries" at bounding box center [527, 477] width 12 height 12
checkbox input "true"
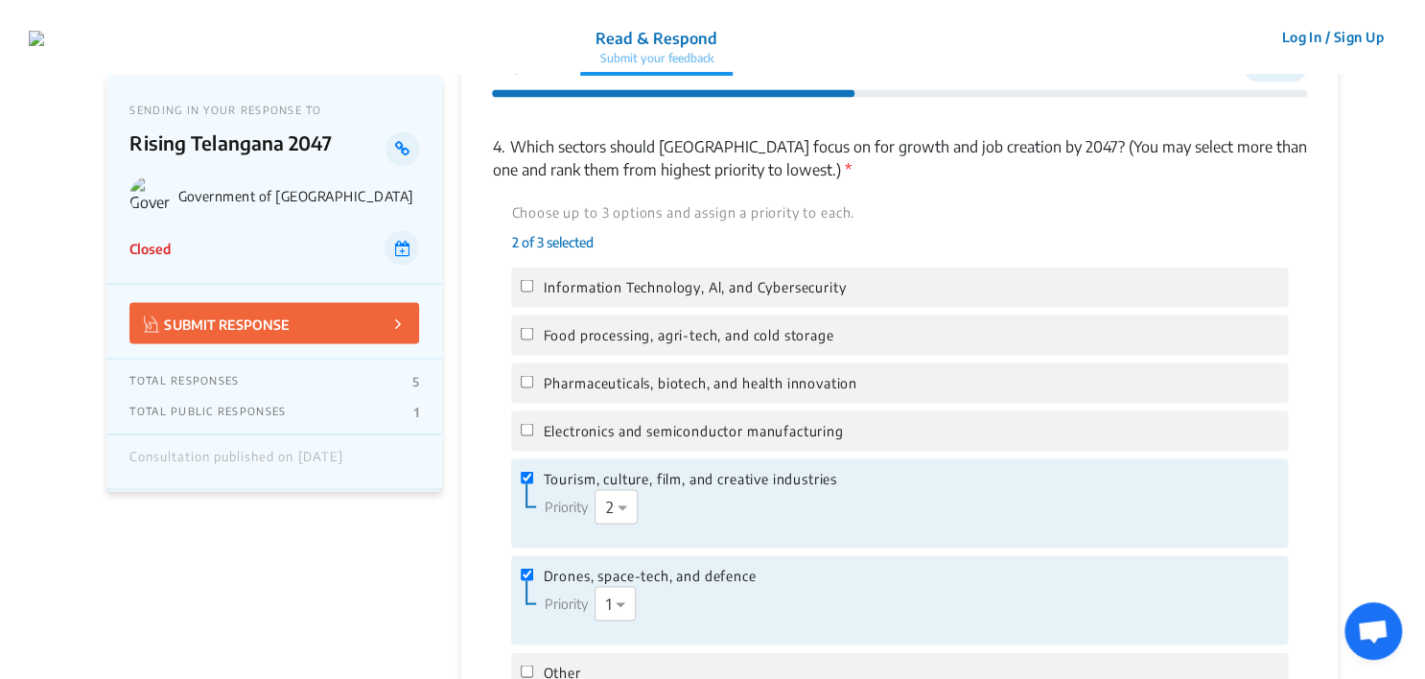
click at [637, 433] on span "Electronics and semiconductor manufacturing" at bounding box center [693, 430] width 300 height 21
click at [533, 433] on input "Electronics and semiconductor manufacturing" at bounding box center [527, 429] width 12 height 12
checkbox input "true"
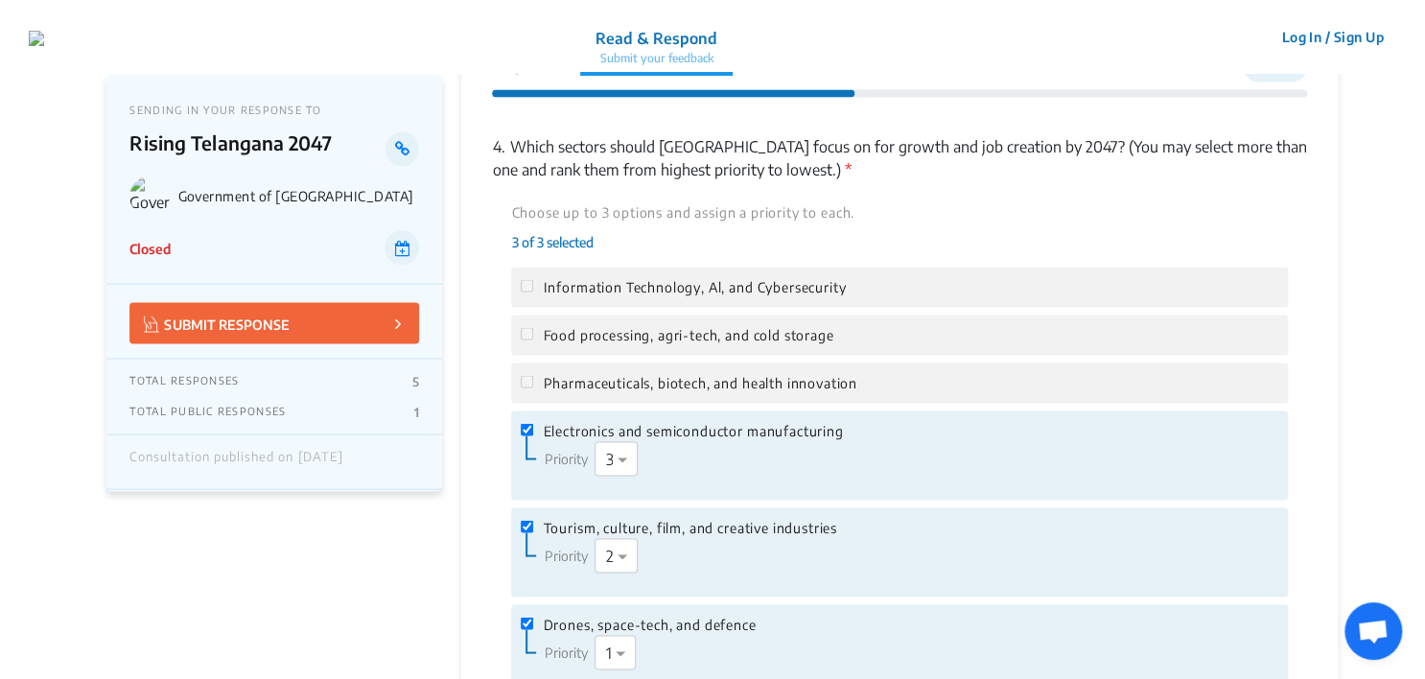
click at [643, 390] on span "Pharmaceuticals, biotech, and health innovation" at bounding box center [700, 382] width 314 height 21
click at [661, 342] on span "Food processing, agri-tech, and cold storage" at bounding box center [688, 334] width 291 height 21
click at [682, 290] on span "Information Technology, Al, and Cybersecurity" at bounding box center [694, 286] width 303 height 21
click at [682, 329] on span "Food processing, agri-tech, and cold storage" at bounding box center [688, 334] width 291 height 21
click at [673, 383] on span "Pharmaceuticals, biotech, and health innovation" at bounding box center [700, 382] width 314 height 21
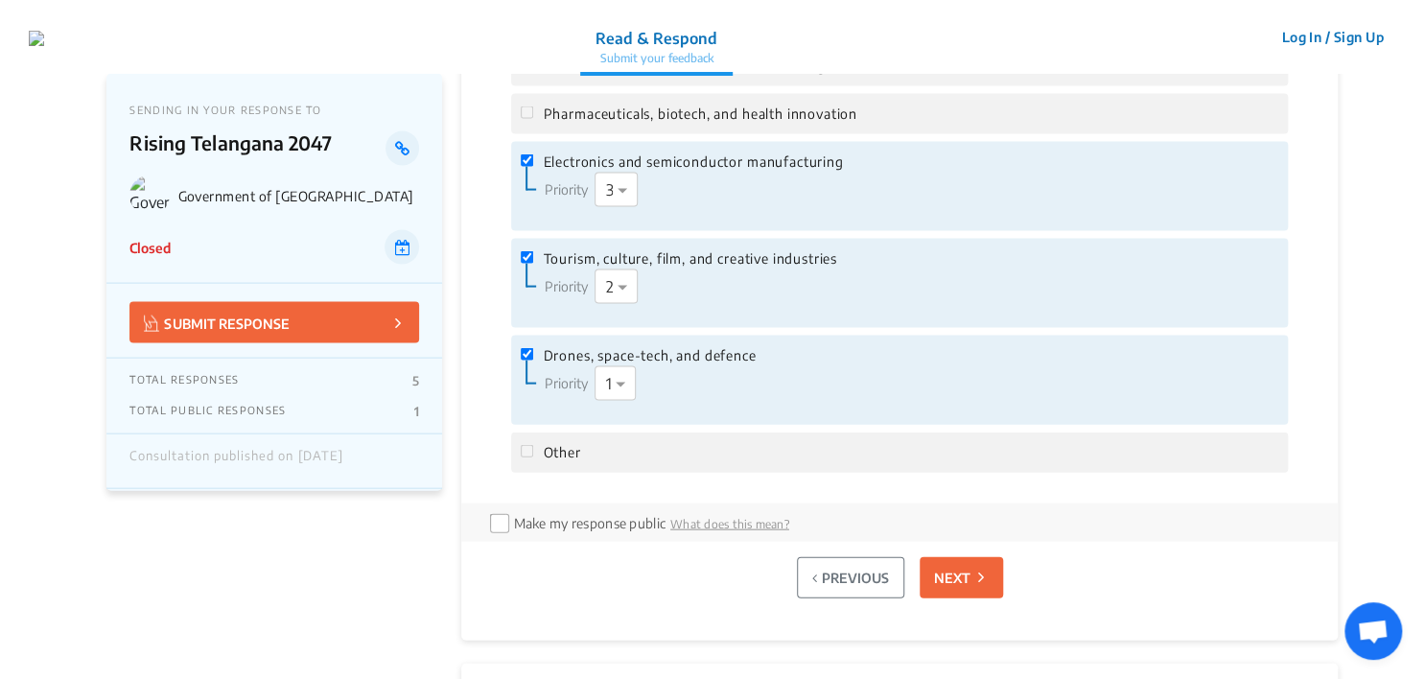
scroll to position [1836, 0]
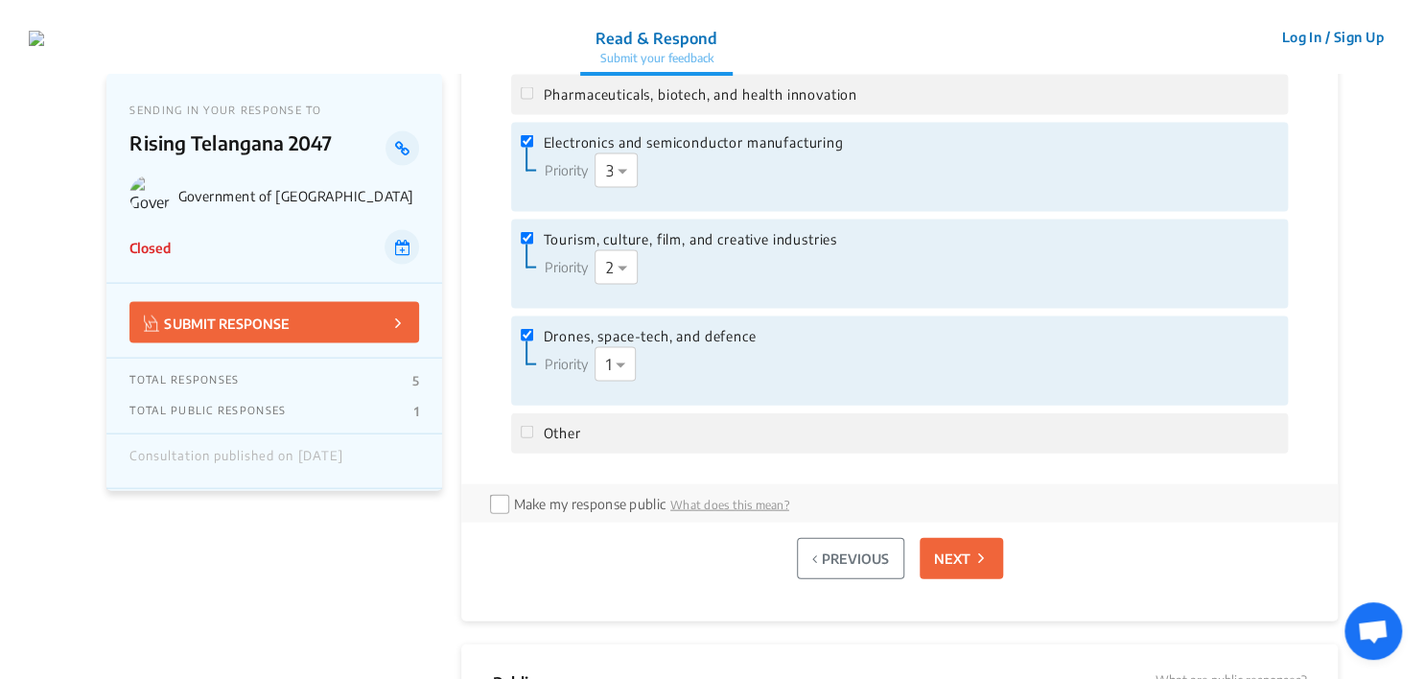
click at [976, 556] on button "NEXT" at bounding box center [960, 558] width 83 height 41
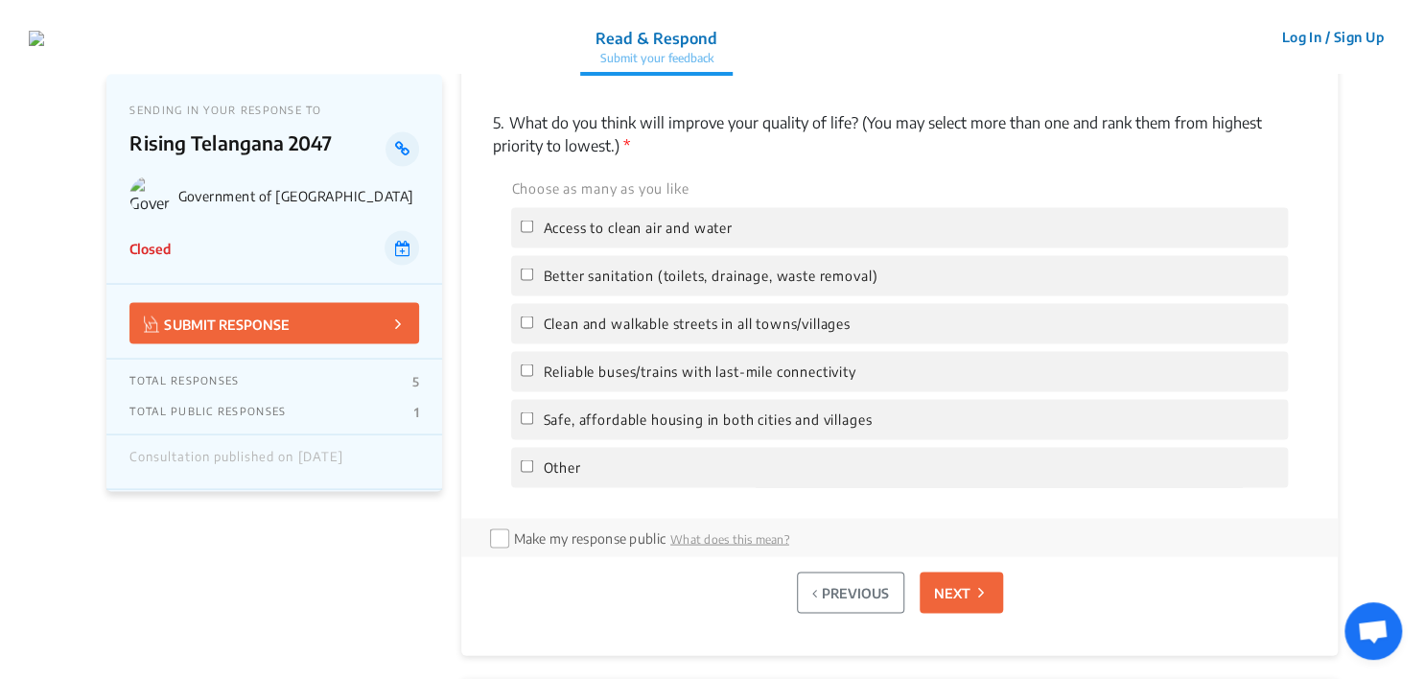
scroll to position [1548, 0]
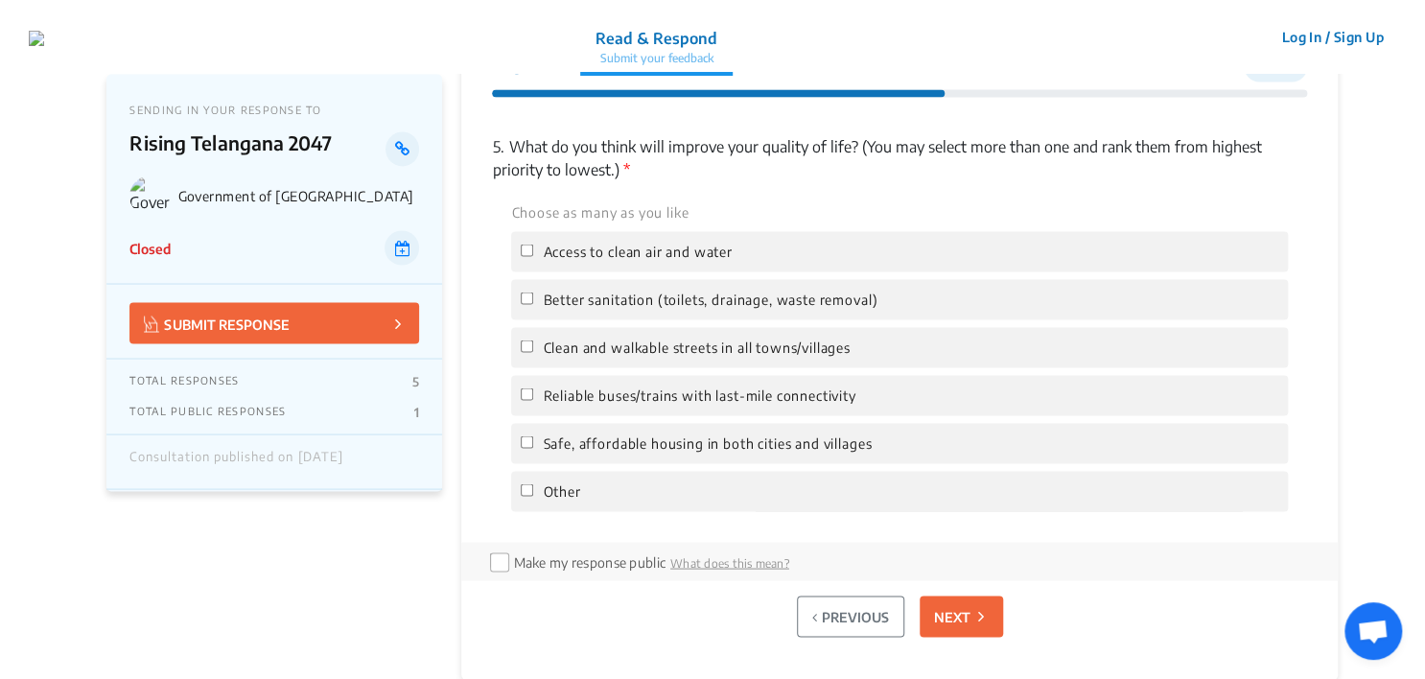
click at [765, 252] on label "Access to clean air and water" at bounding box center [899, 251] width 756 height 21
click at [533, 252] on input "Access to clean air and water" at bounding box center [527, 250] width 12 height 12
checkbox input "true"
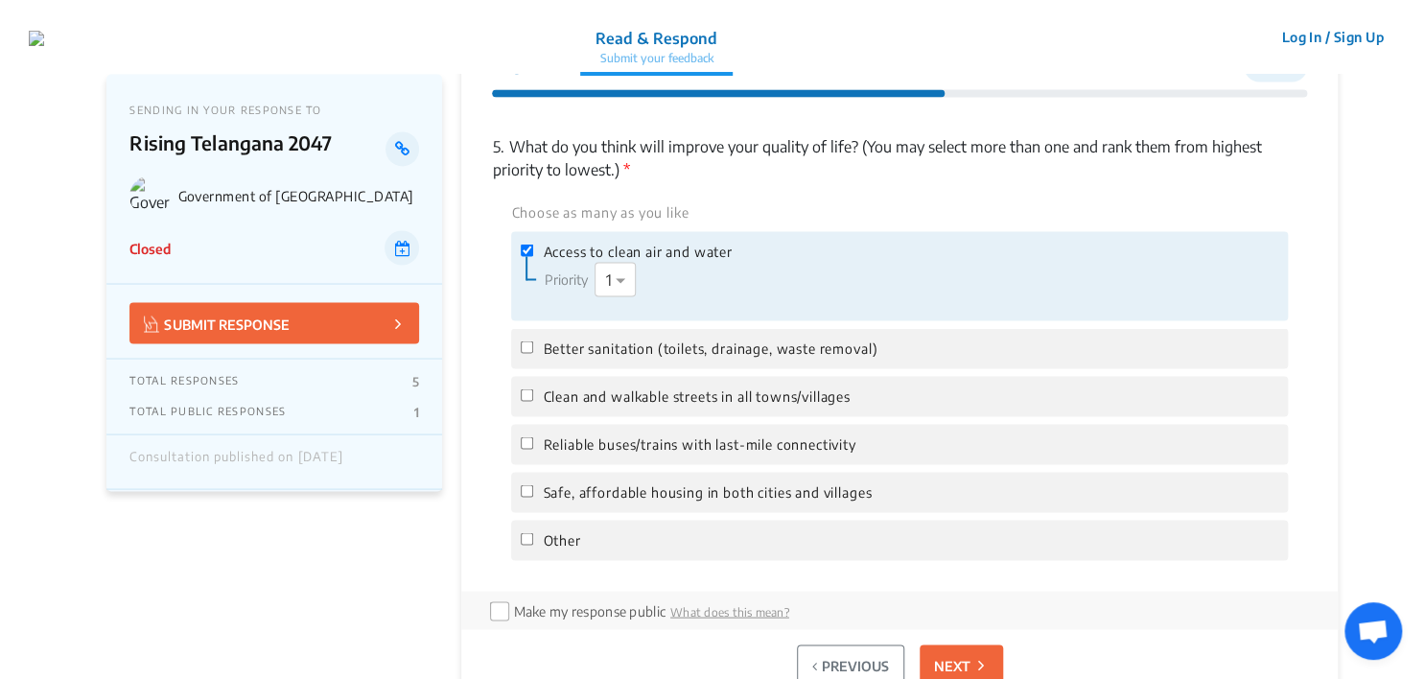
click at [652, 487] on span "Safe, affordable housing in both cities and villages" at bounding box center [707, 491] width 329 height 21
click at [533, 487] on input "Safe, affordable housing in both cities and villages" at bounding box center [527, 490] width 12 height 12
checkbox input "true"
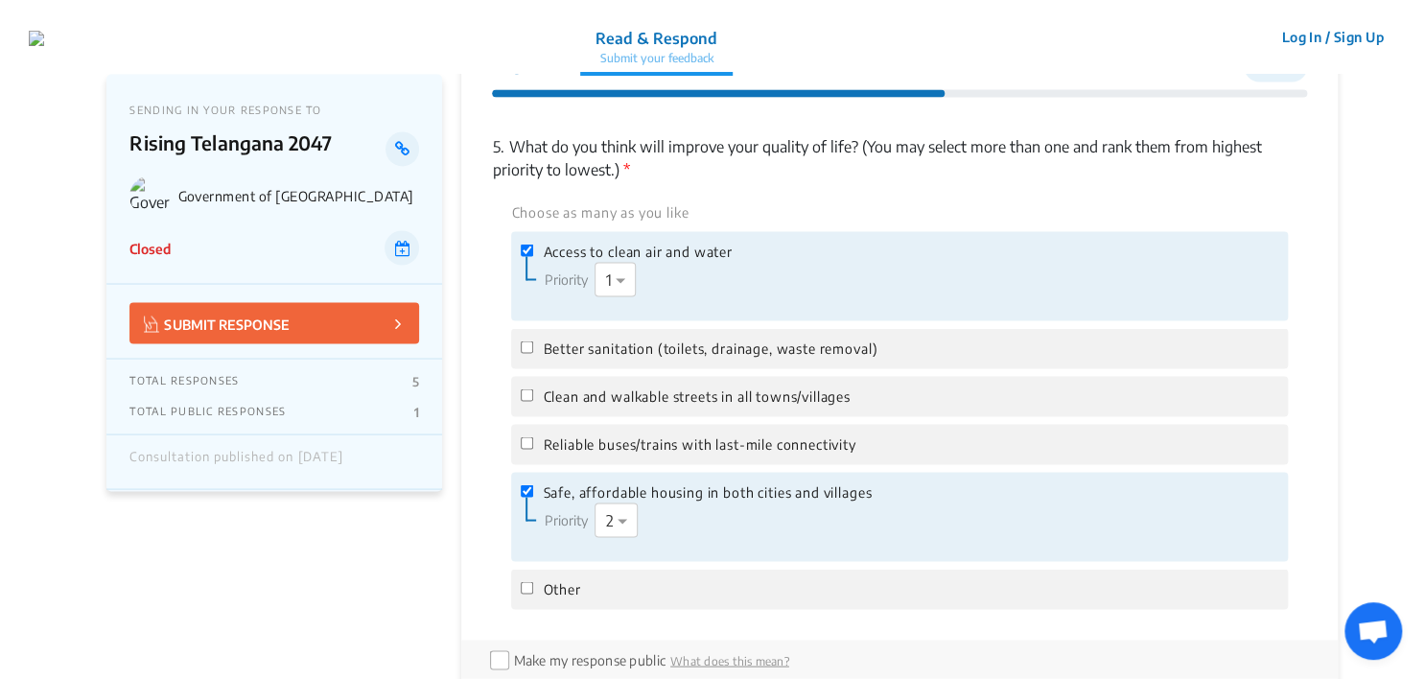
click at [688, 353] on span "Better sanitation (toilets, drainage, waste removal)" at bounding box center [710, 347] width 335 height 21
click at [533, 353] on input "Better sanitation (toilets, drainage, waste removal)" at bounding box center [527, 346] width 12 height 12
checkbox input "true"
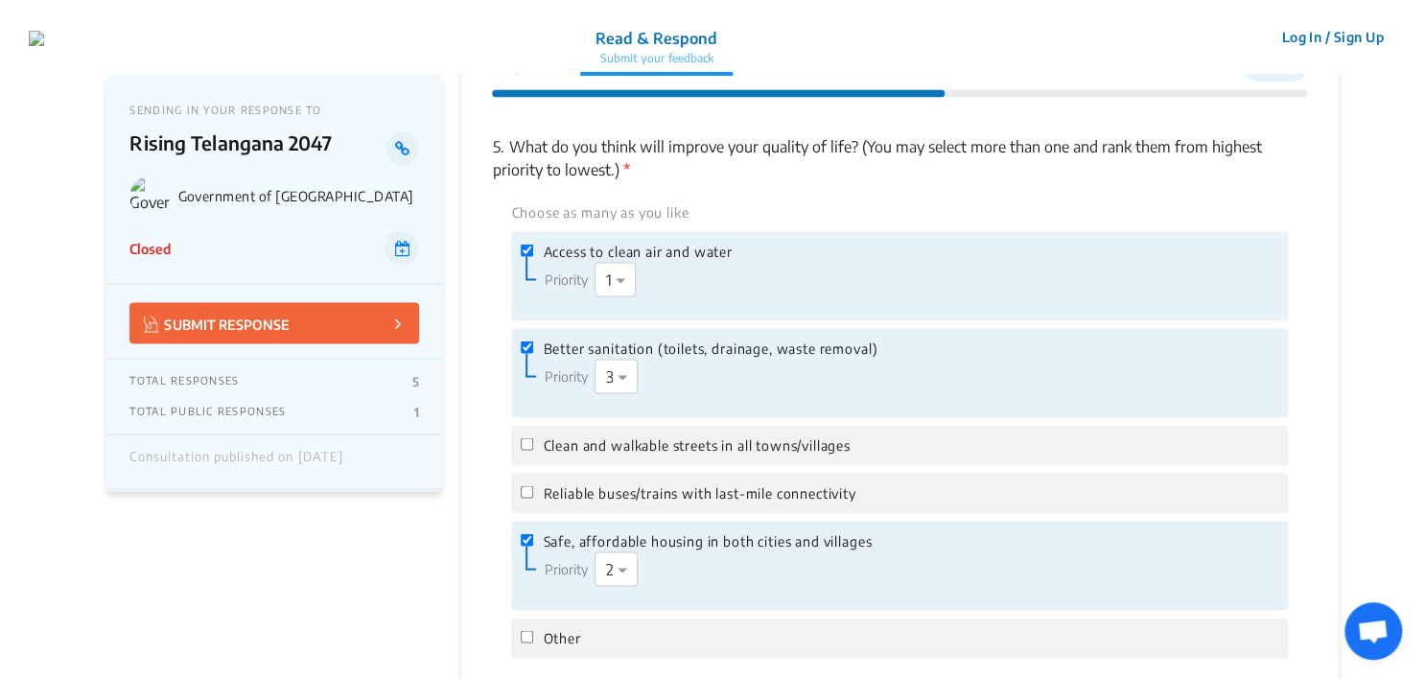
click at [668, 476] on div "Reliable buses/trains with last-mile connectivity" at bounding box center [899, 493] width 776 height 40
click at [663, 488] on span "Reliable buses/trains with last-mile connectivity" at bounding box center [699, 492] width 313 height 21
click at [533, 488] on input "Reliable buses/trains with last-mile connectivity" at bounding box center [527, 491] width 12 height 12
checkbox input "true"
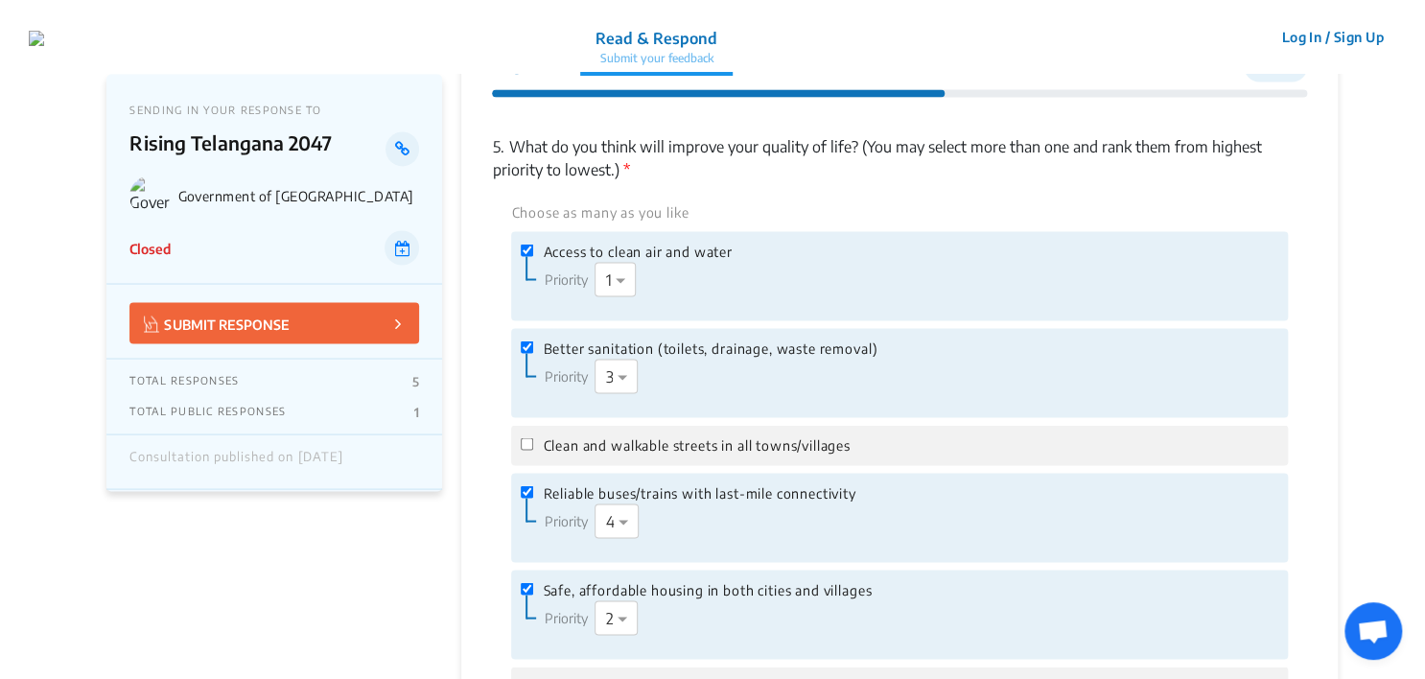
click at [664, 440] on span "Clean and walkable streets in all towns/villages" at bounding box center [696, 444] width 307 height 21
click at [533, 440] on input "Clean and walkable streets in all towns/villages" at bounding box center [527, 443] width 12 height 12
checkbox input "true"
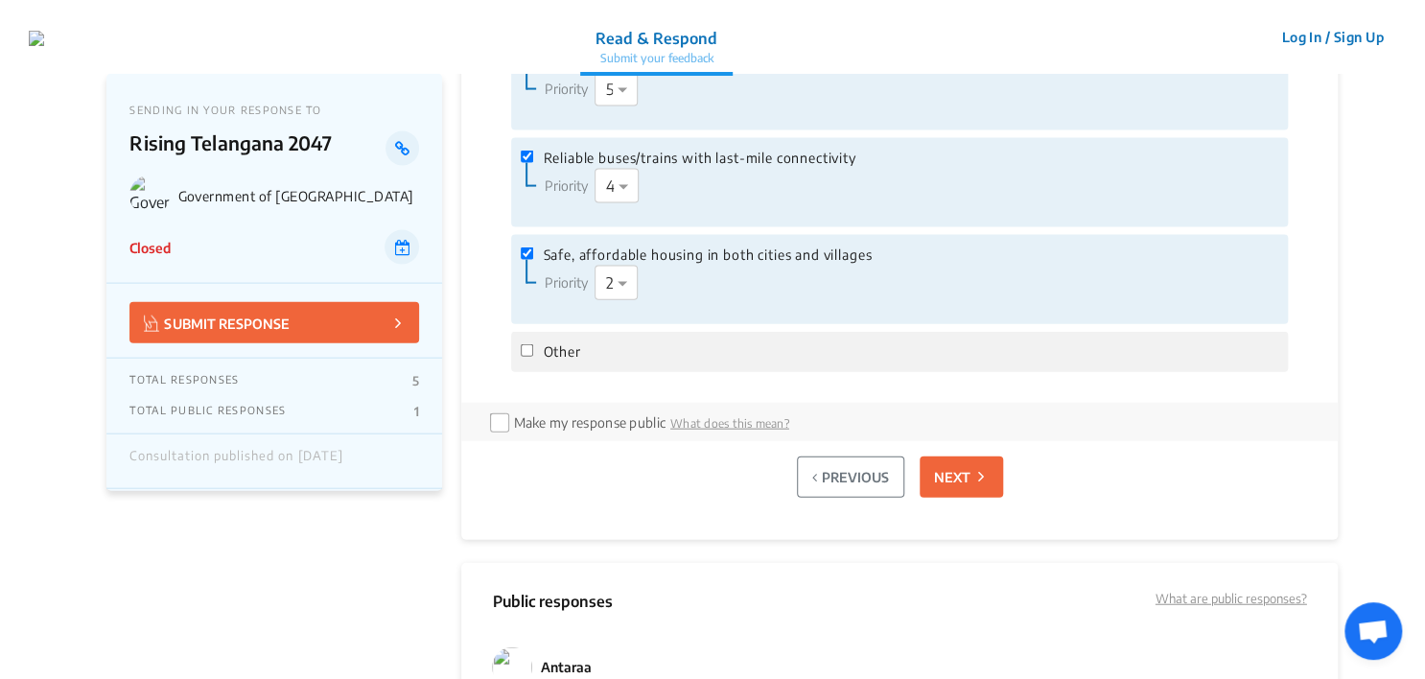
click at [989, 476] on button "NEXT" at bounding box center [960, 476] width 83 height 41
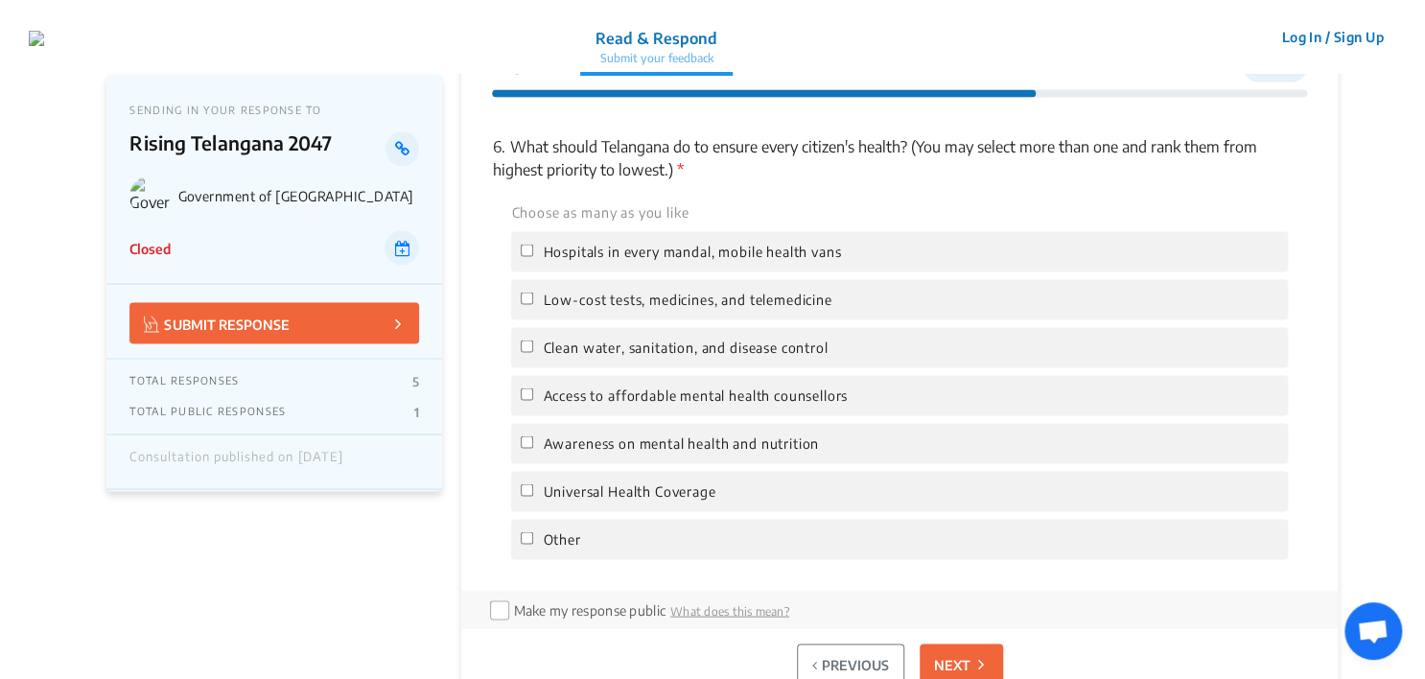
click at [720, 246] on span "Hospitals in every mandal, mobile health vans" at bounding box center [692, 251] width 298 height 21
click at [533, 246] on input "Hospitals in every mandal, mobile health vans" at bounding box center [527, 250] width 12 height 12
checkbox input "true"
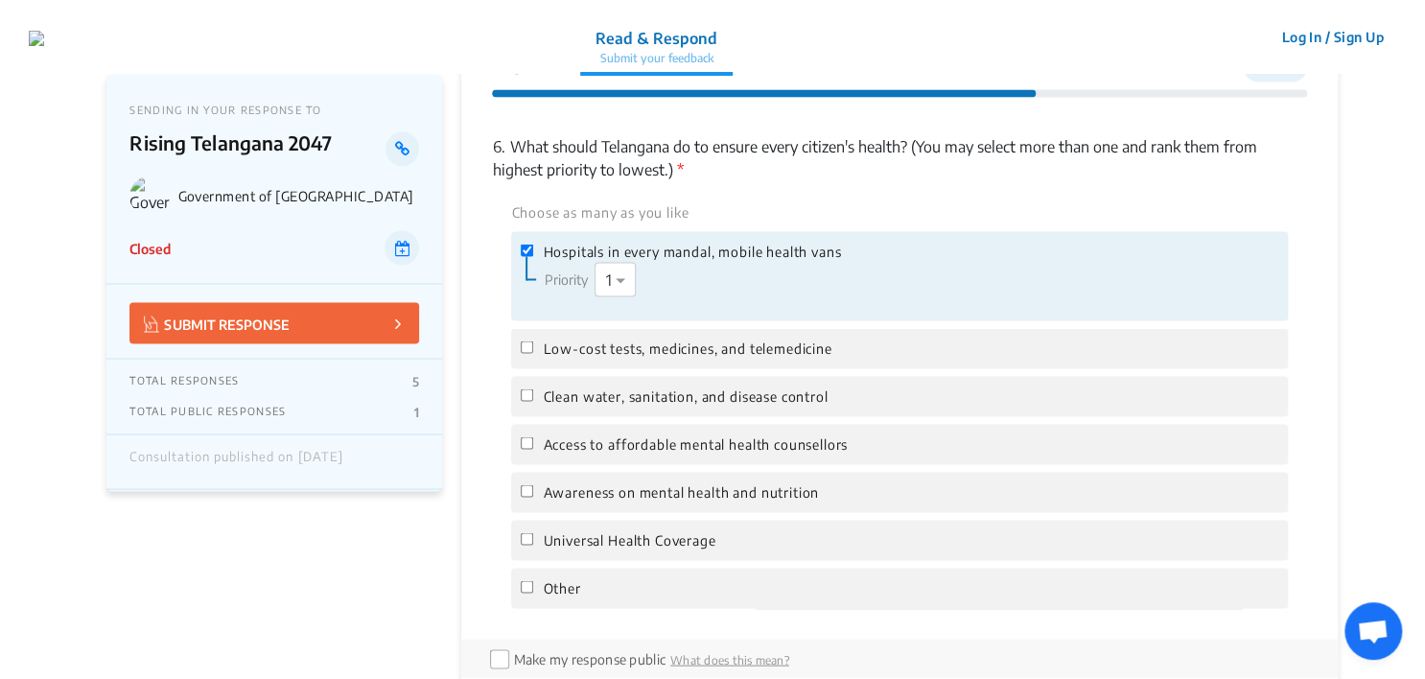
click at [659, 525] on div "Universal Health Coverage" at bounding box center [899, 540] width 776 height 40
click at [614, 533] on span "Universal Health Coverage" at bounding box center [629, 539] width 173 height 21
click at [533, 533] on input "Universal Health Coverage" at bounding box center [527, 538] width 12 height 12
checkbox input "true"
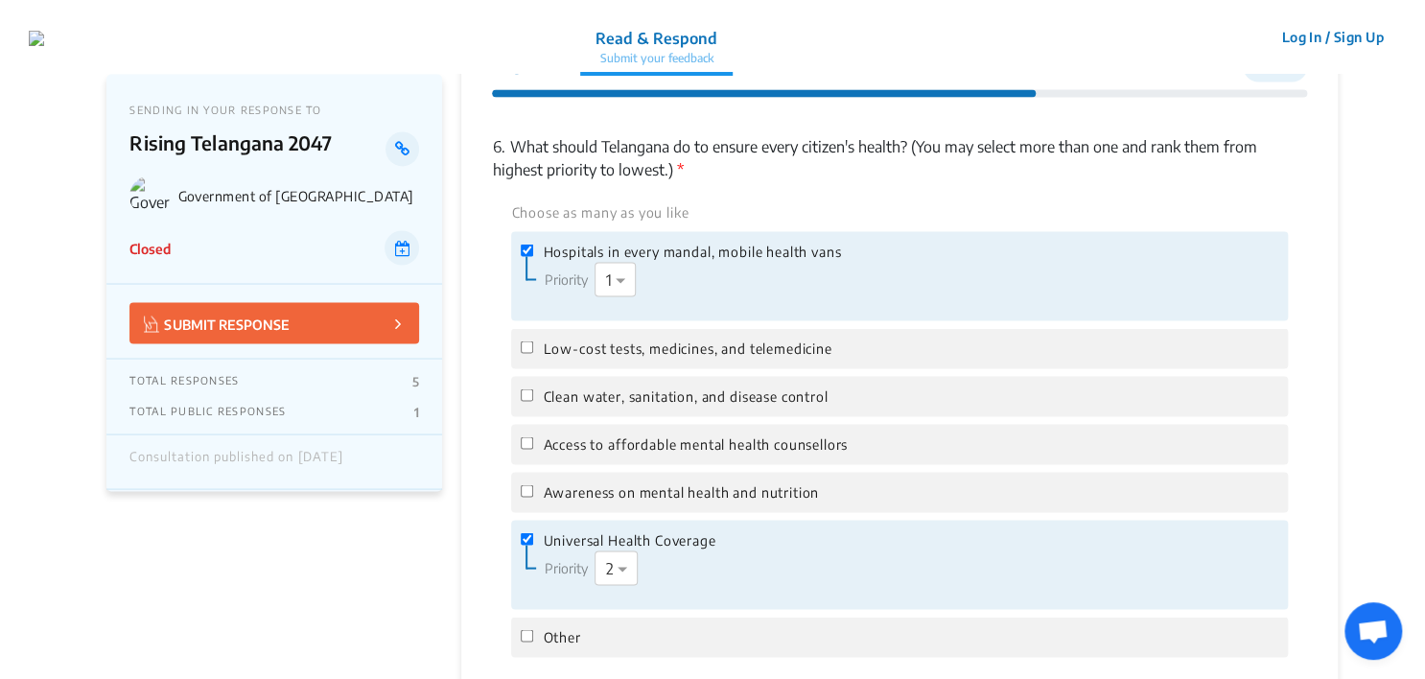
click at [625, 345] on span "Low-cost tests, medicines, and telemedicine" at bounding box center [687, 347] width 289 height 21
click at [533, 345] on input "Low-cost tests, medicines, and telemedicine" at bounding box center [527, 346] width 12 height 12
checkbox input "true"
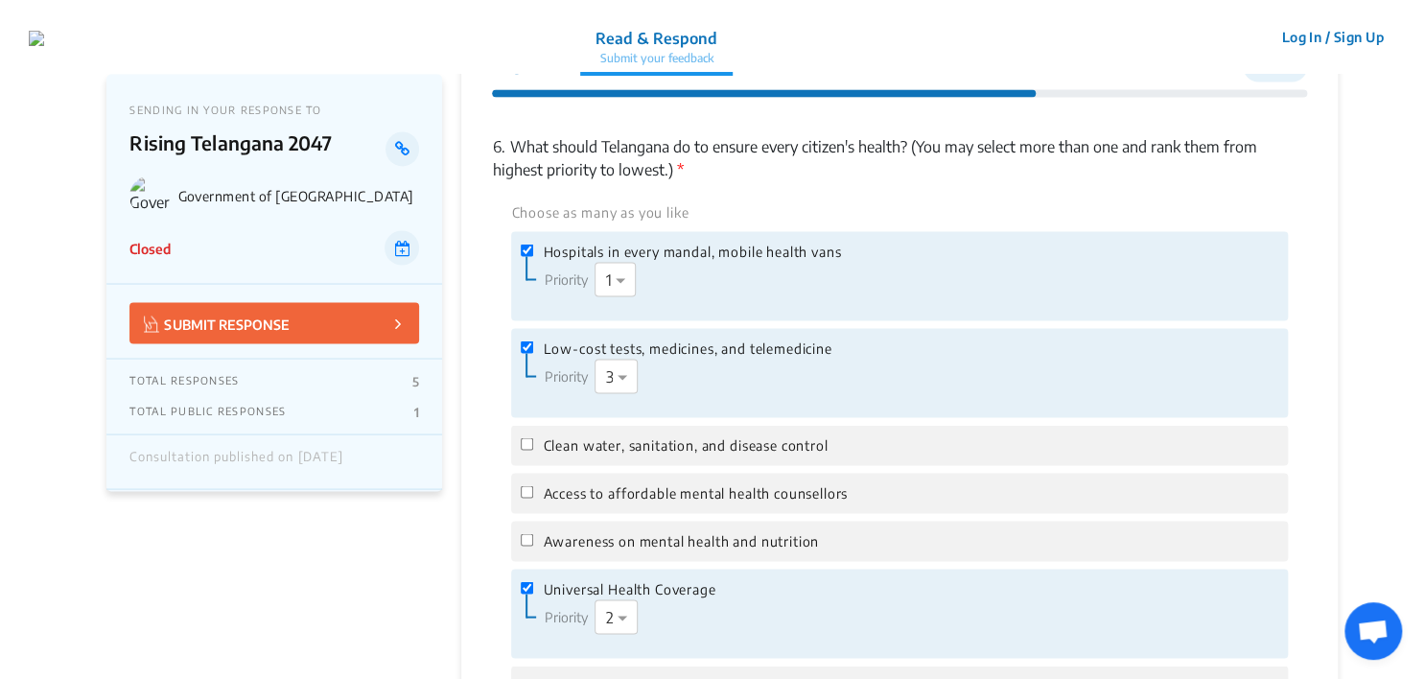
click at [604, 533] on span "Awareness on mental health and nutrition" at bounding box center [681, 540] width 276 height 21
click at [533, 533] on input "Awareness on mental health and nutrition" at bounding box center [527, 539] width 12 height 12
checkbox input "true"
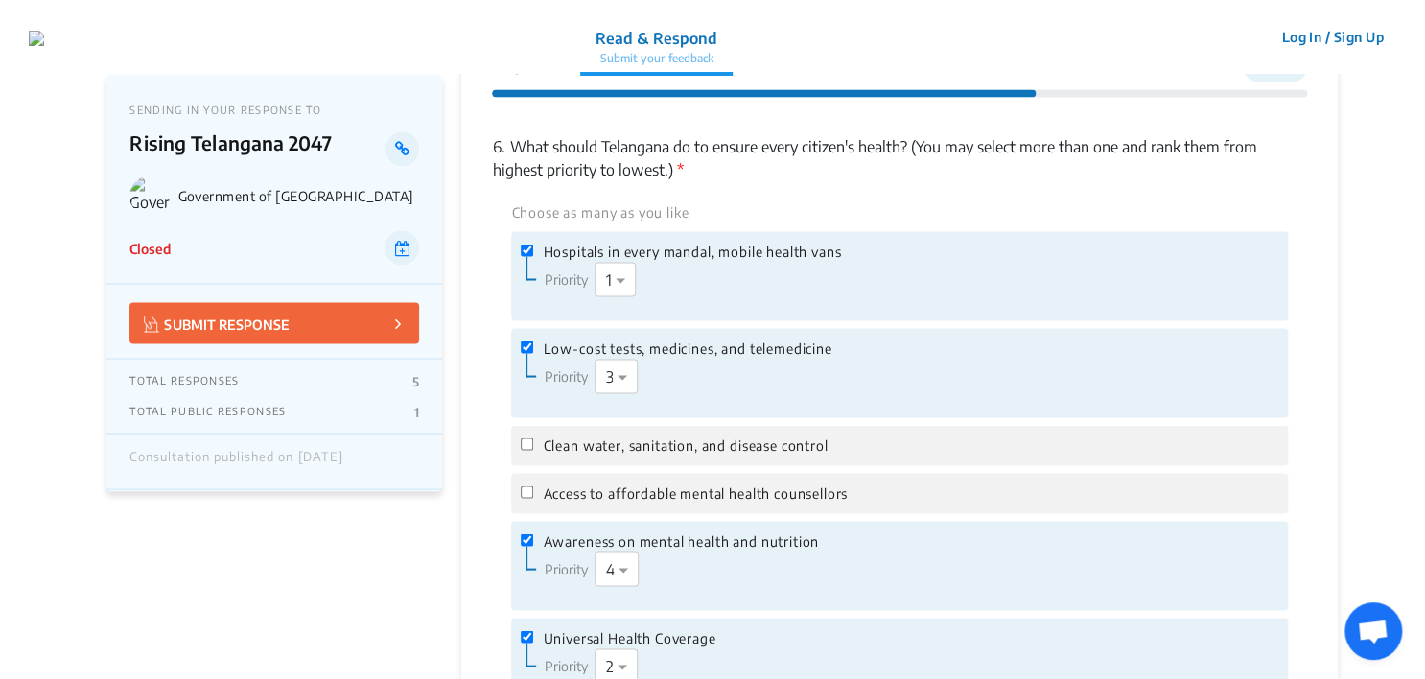
click at [601, 454] on div "Clean water, sanitation, and disease control" at bounding box center [899, 445] width 776 height 40
click at [587, 437] on span "Clean water, sanitation, and disease control" at bounding box center [685, 444] width 285 height 21
click at [533, 437] on input "Clean water, sanitation, and disease control" at bounding box center [527, 443] width 12 height 12
checkbox input "true"
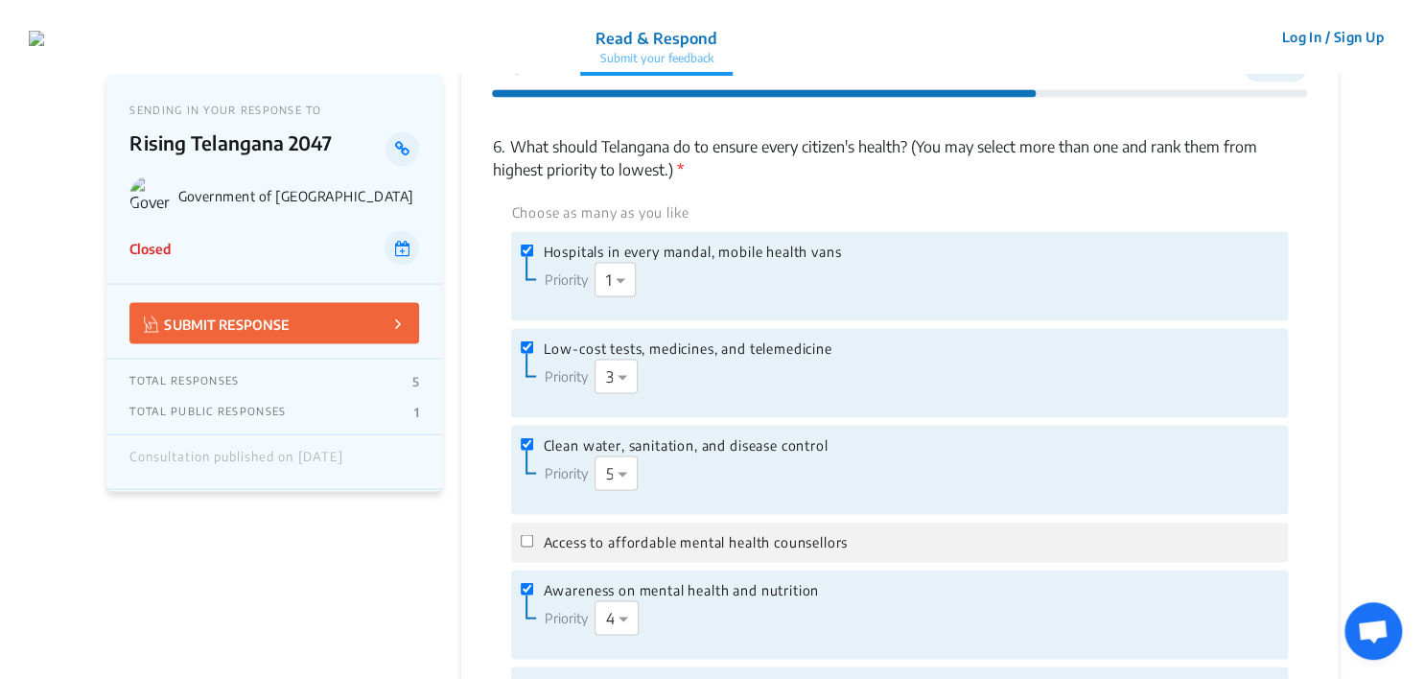
click at [573, 548] on span "Access to affordable mental health counsellors" at bounding box center [695, 541] width 305 height 21
click at [533, 547] on input "Access to affordable mental health counsellors" at bounding box center [527, 540] width 12 height 12
checkbox input "true"
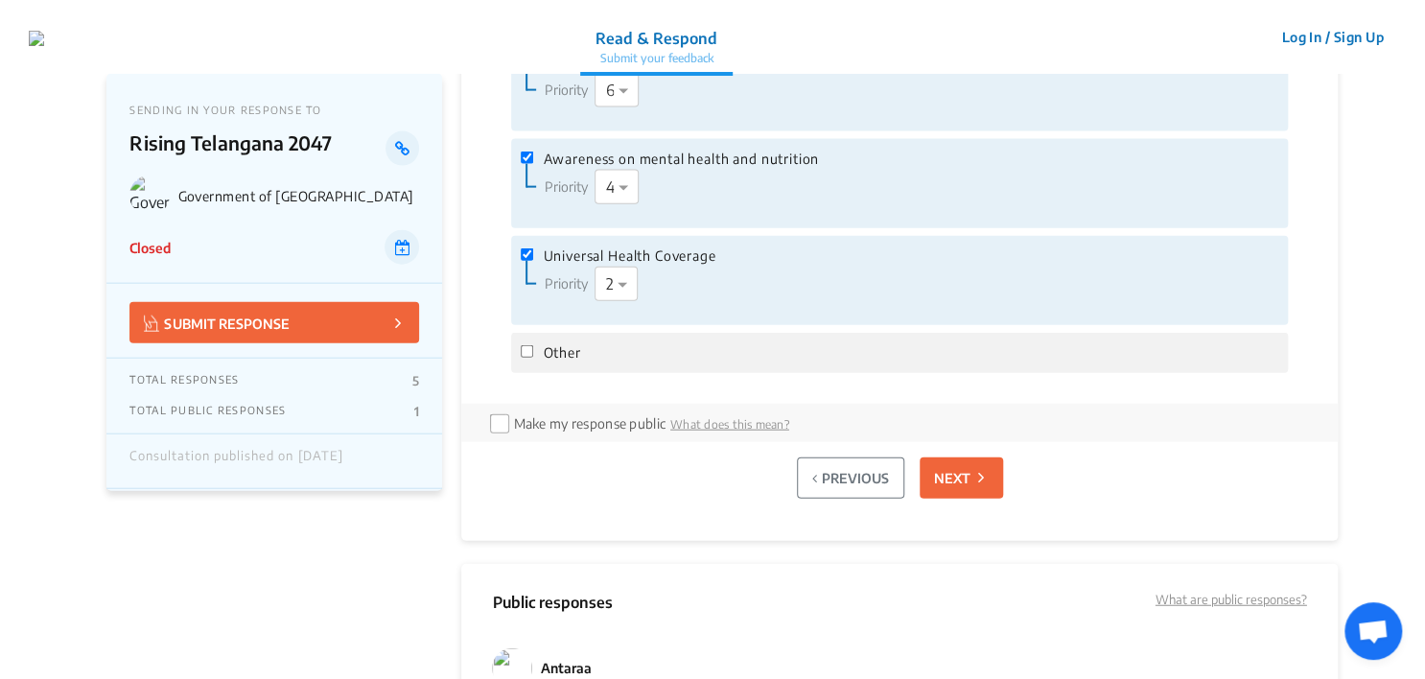
click at [963, 483] on p "NEXT" at bounding box center [952, 478] width 36 height 20
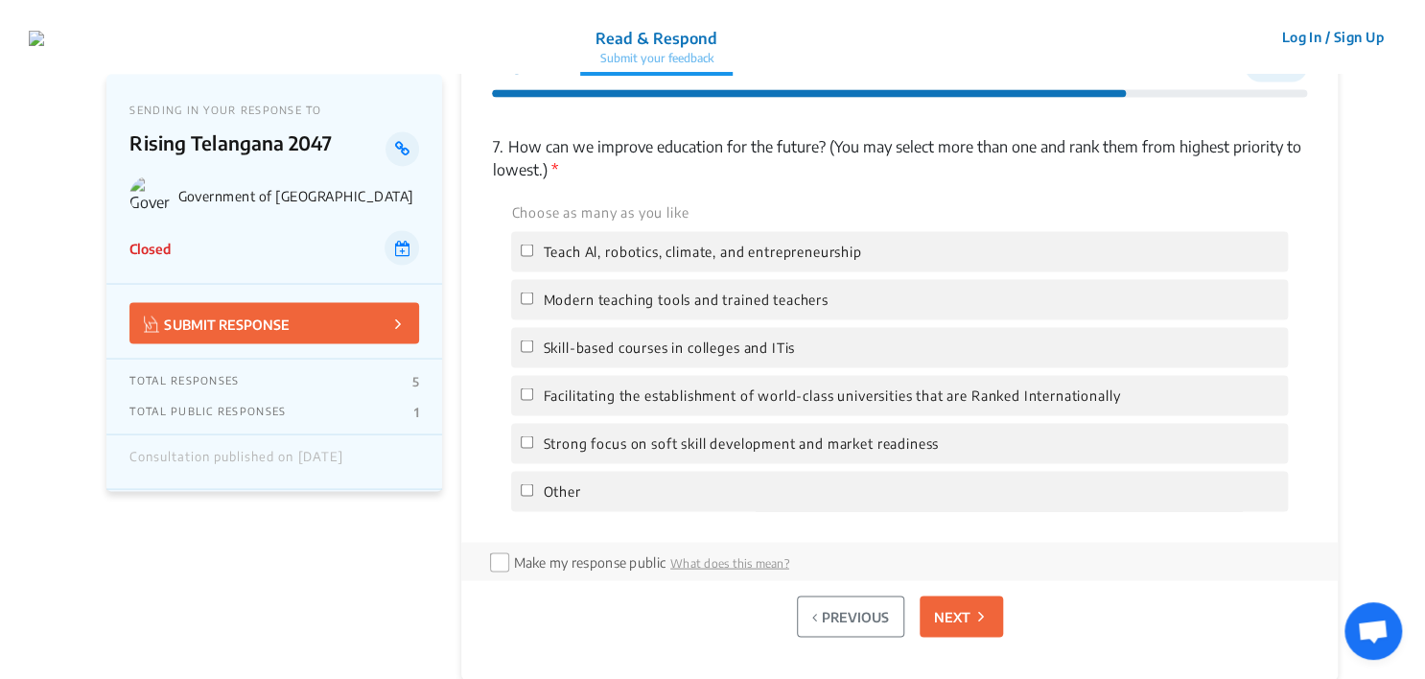
click at [654, 255] on span "Teach Al, robotics, climate, and entrepreneurship" at bounding box center [702, 251] width 318 height 21
click at [533, 255] on input "Teach Al, robotics, climate, and entrepreneurship" at bounding box center [527, 250] width 12 height 12
checkbox input "true"
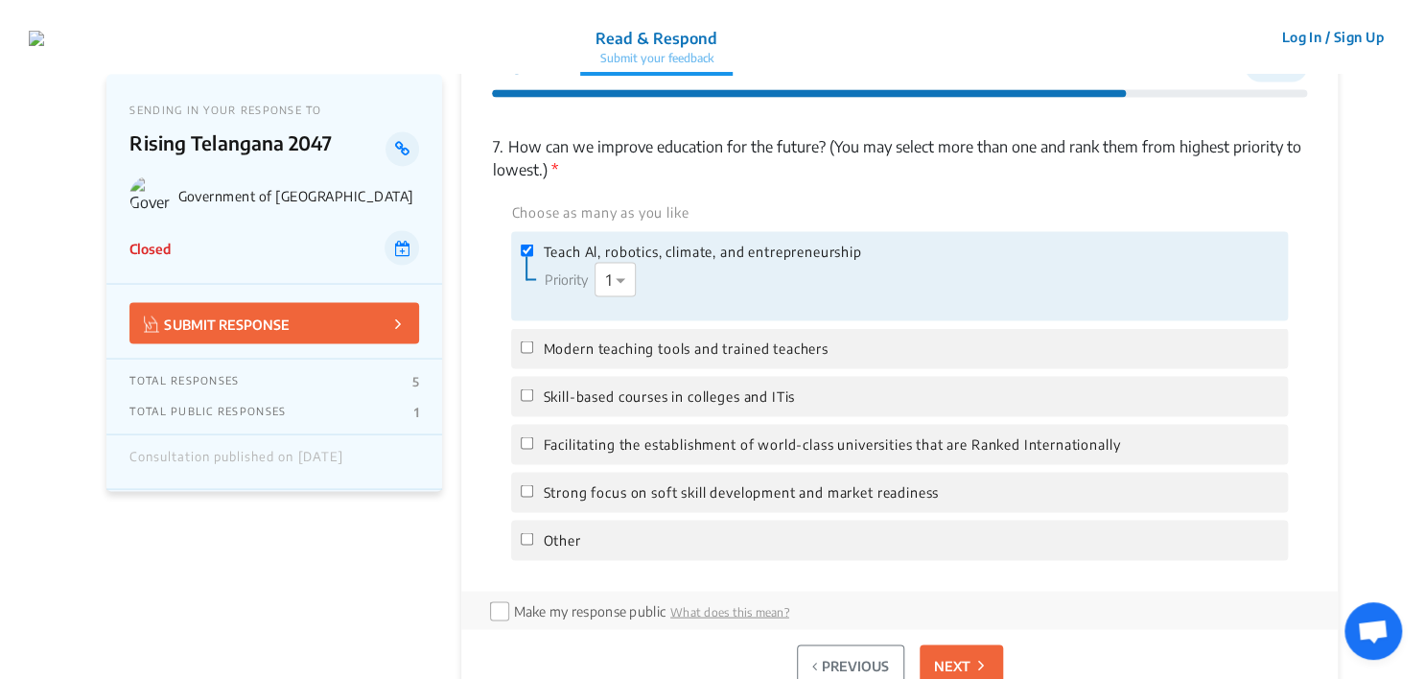
click at [587, 495] on span "Strong focus on soft skill development and market readiness" at bounding box center [741, 491] width 396 height 21
click at [533, 495] on input "Strong focus on soft skill development and market readiness" at bounding box center [527, 490] width 12 height 12
checkbox input "true"
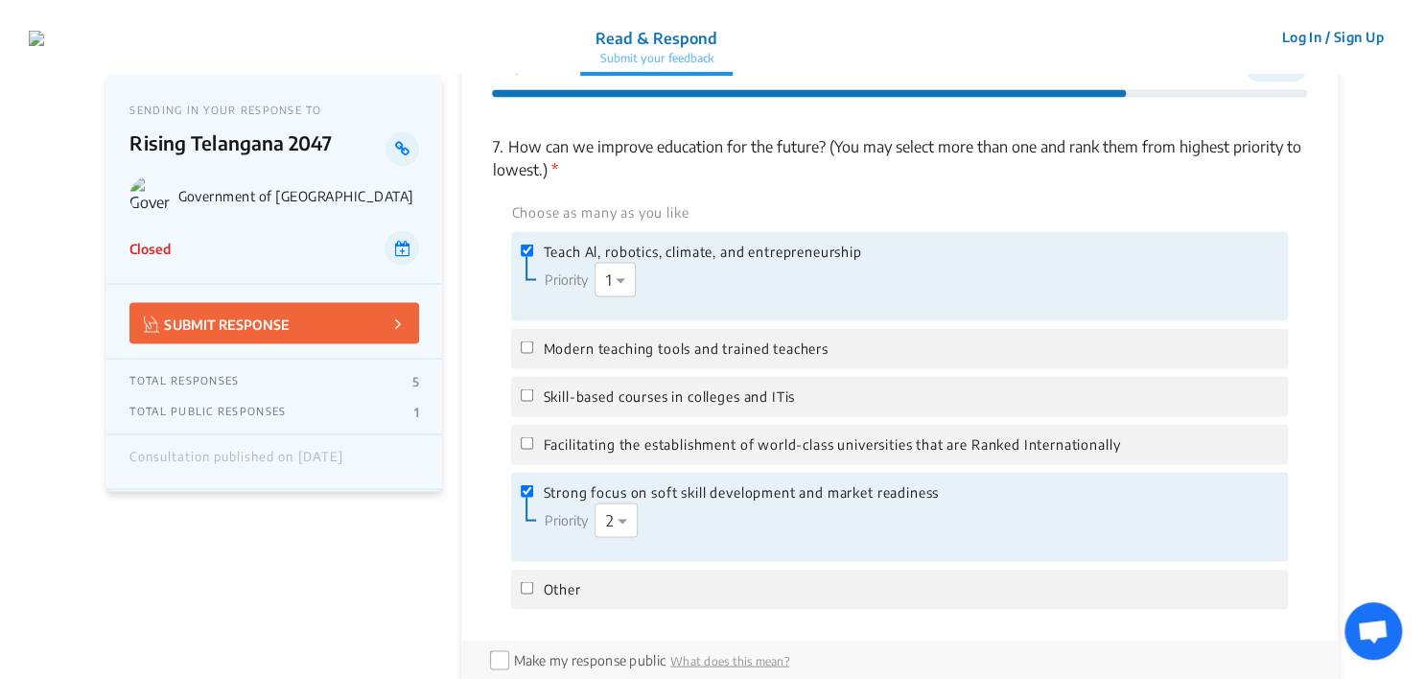
click at [594, 350] on span "Modern teaching tools and trained teachers" at bounding box center [685, 347] width 285 height 21
click at [533, 350] on input "Modern teaching tools and trained teachers" at bounding box center [527, 346] width 12 height 12
checkbox input "true"
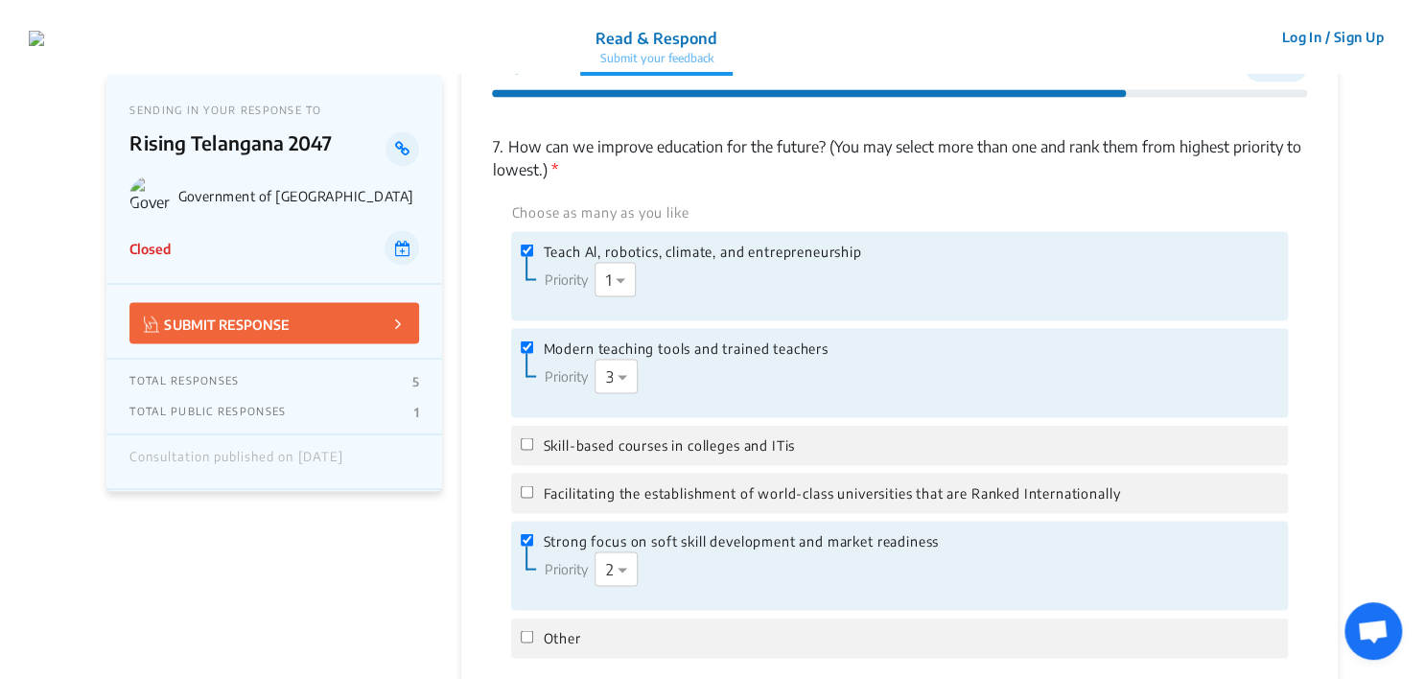
click at [580, 495] on span "Facilitating the establishment of world-class universities that are Ranked Inte…" at bounding box center [831, 492] width 577 height 21
click at [533, 495] on input "Facilitating the establishment of world-class universities that are Ranked Inte…" at bounding box center [527, 491] width 12 height 12
checkbox input "true"
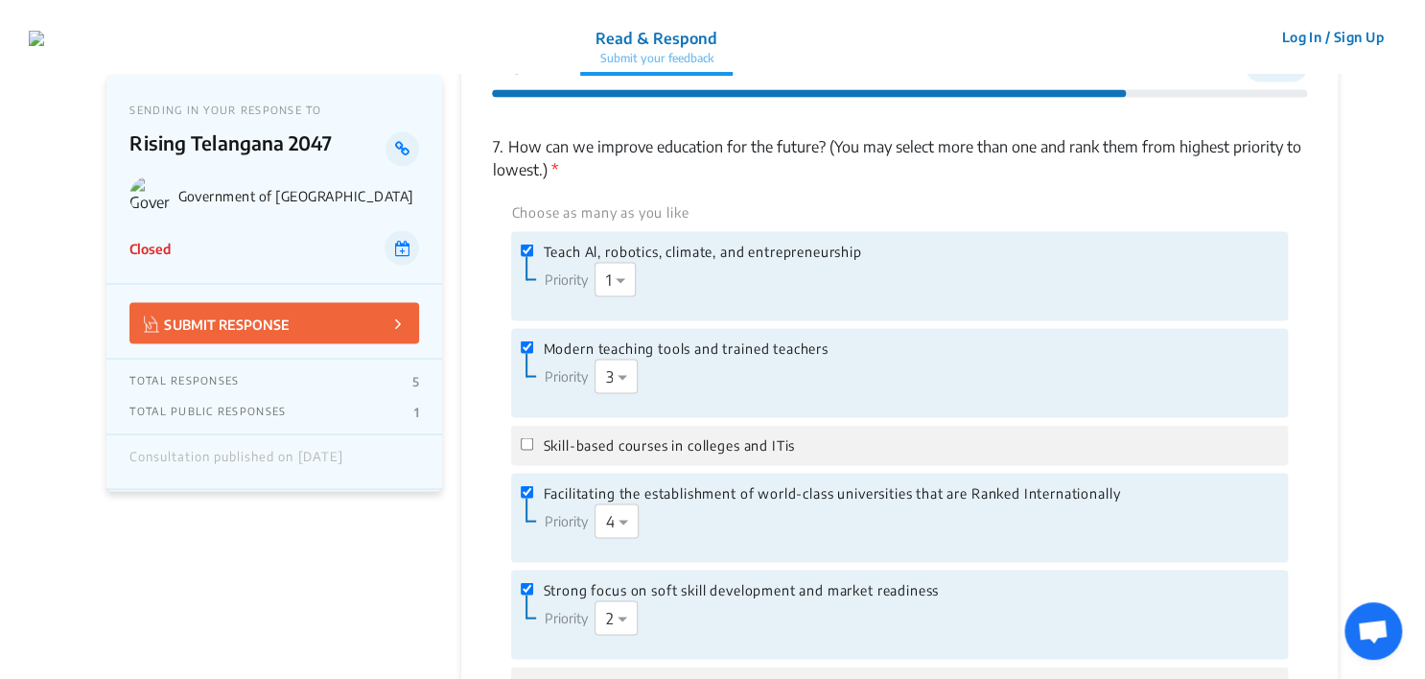
click at [583, 449] on span "Skill-based courses in colleges and ITis" at bounding box center [669, 444] width 252 height 21
click at [533, 449] on input "Skill-based courses in colleges and ITis" at bounding box center [527, 443] width 12 height 12
checkbox input "true"
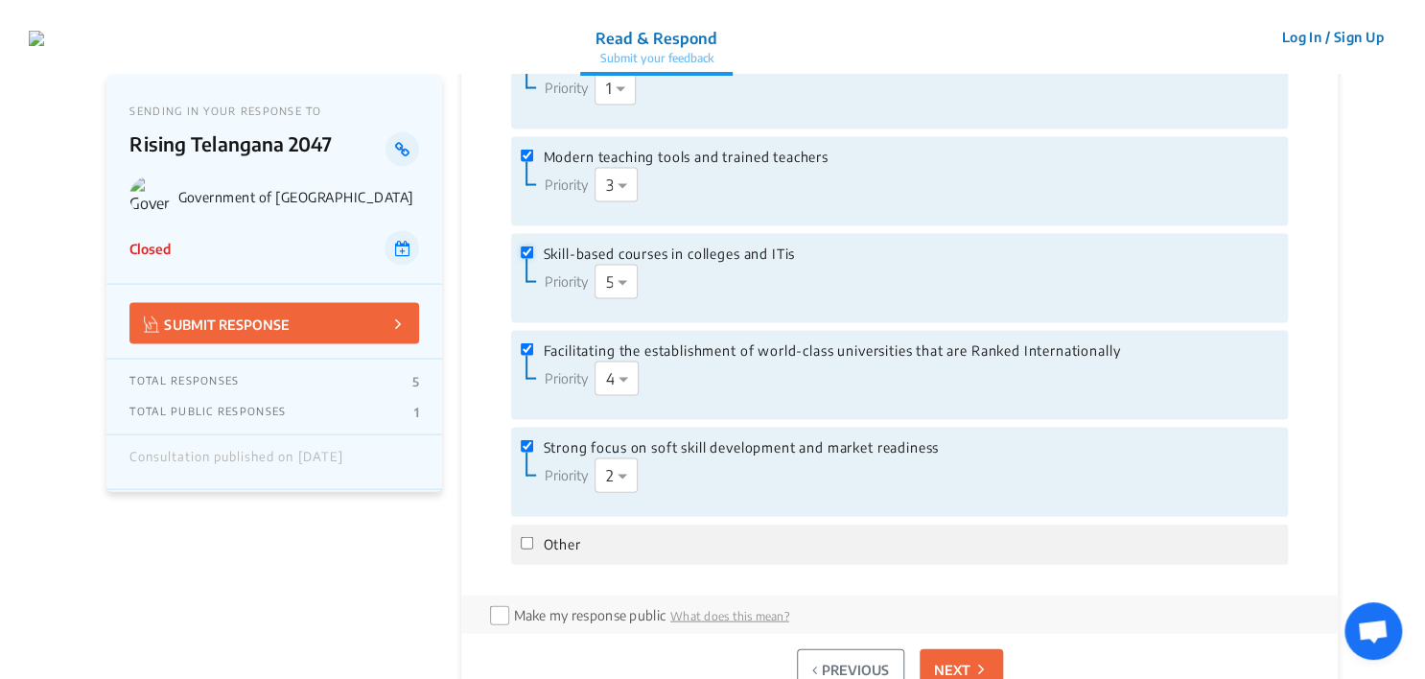
scroll to position [1836, 0]
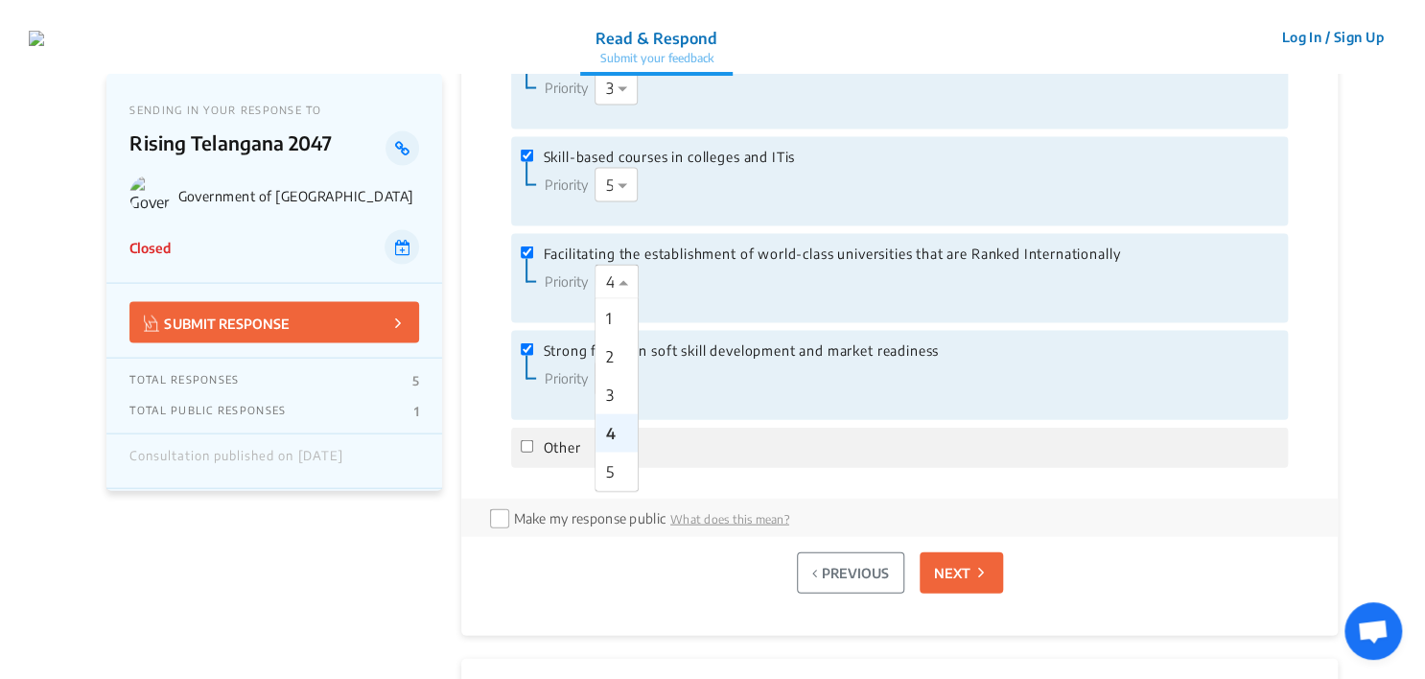
click at [618, 291] on span at bounding box center [626, 281] width 24 height 23
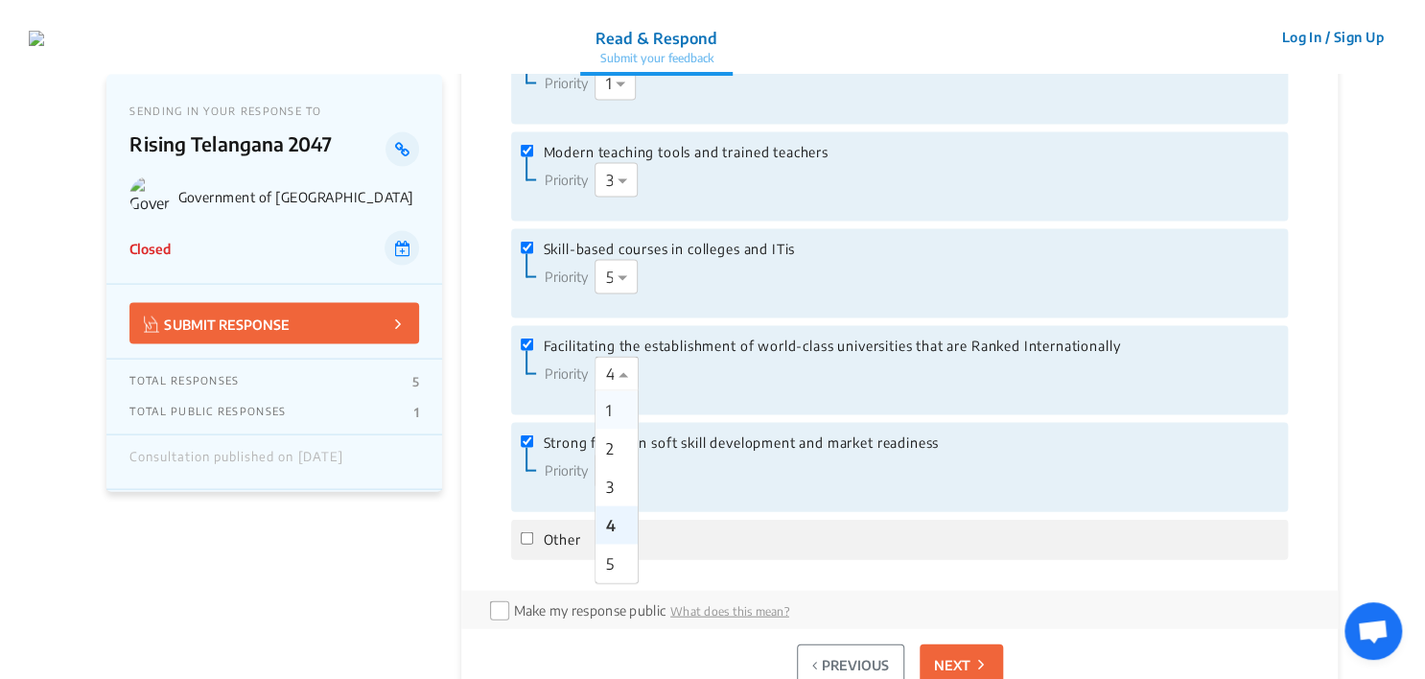
scroll to position [1740, 0]
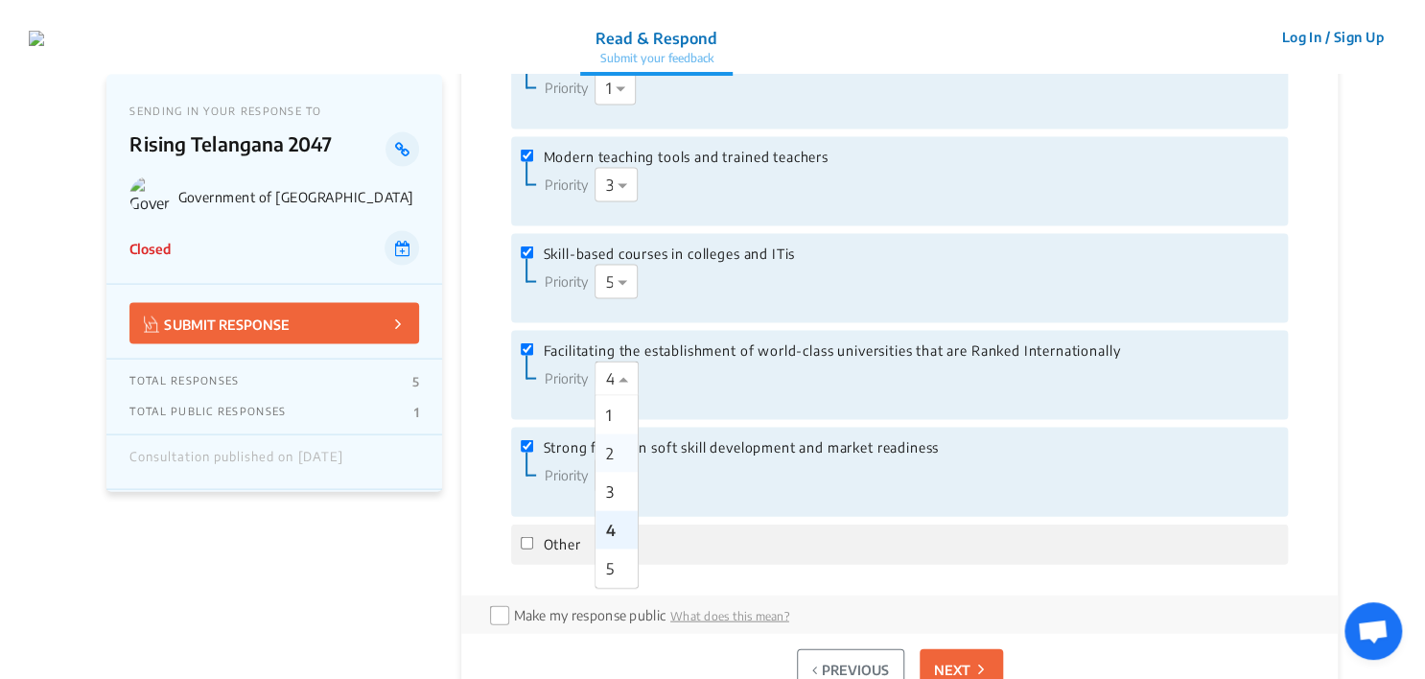
click at [622, 448] on div "2" at bounding box center [616, 452] width 42 height 38
click at [627, 375] on span at bounding box center [625, 377] width 24 height 23
click at [608, 520] on span "4" at bounding box center [609, 529] width 9 height 19
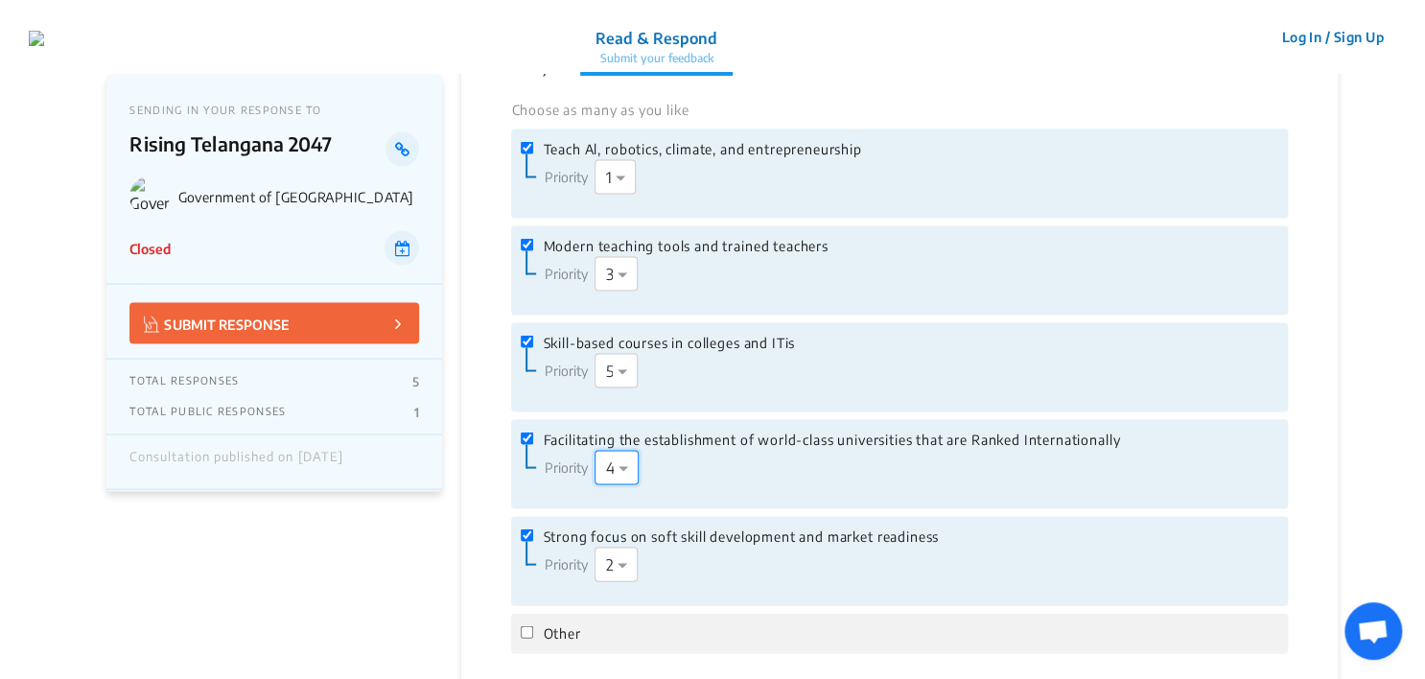
scroll to position [1644, 0]
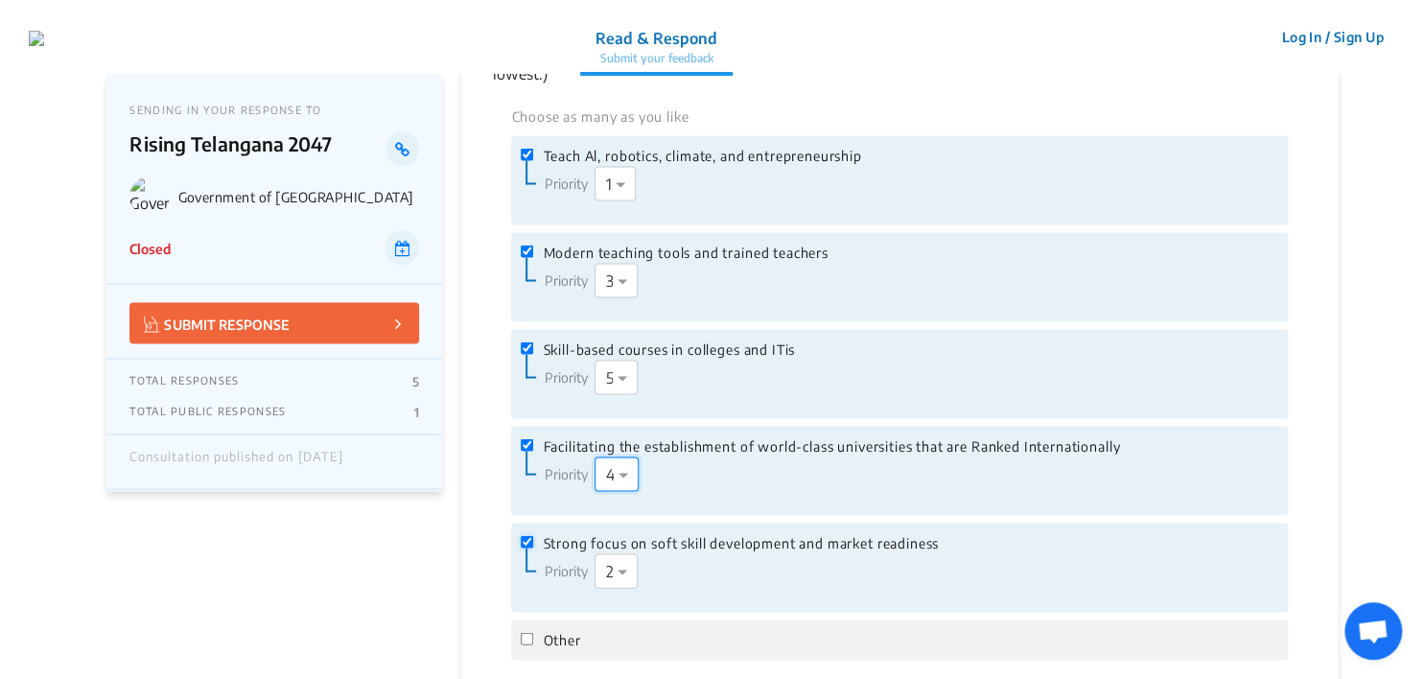
click at [531, 539] on input "Strong focus on soft skill development and market readiness" at bounding box center [527, 541] width 12 height 12
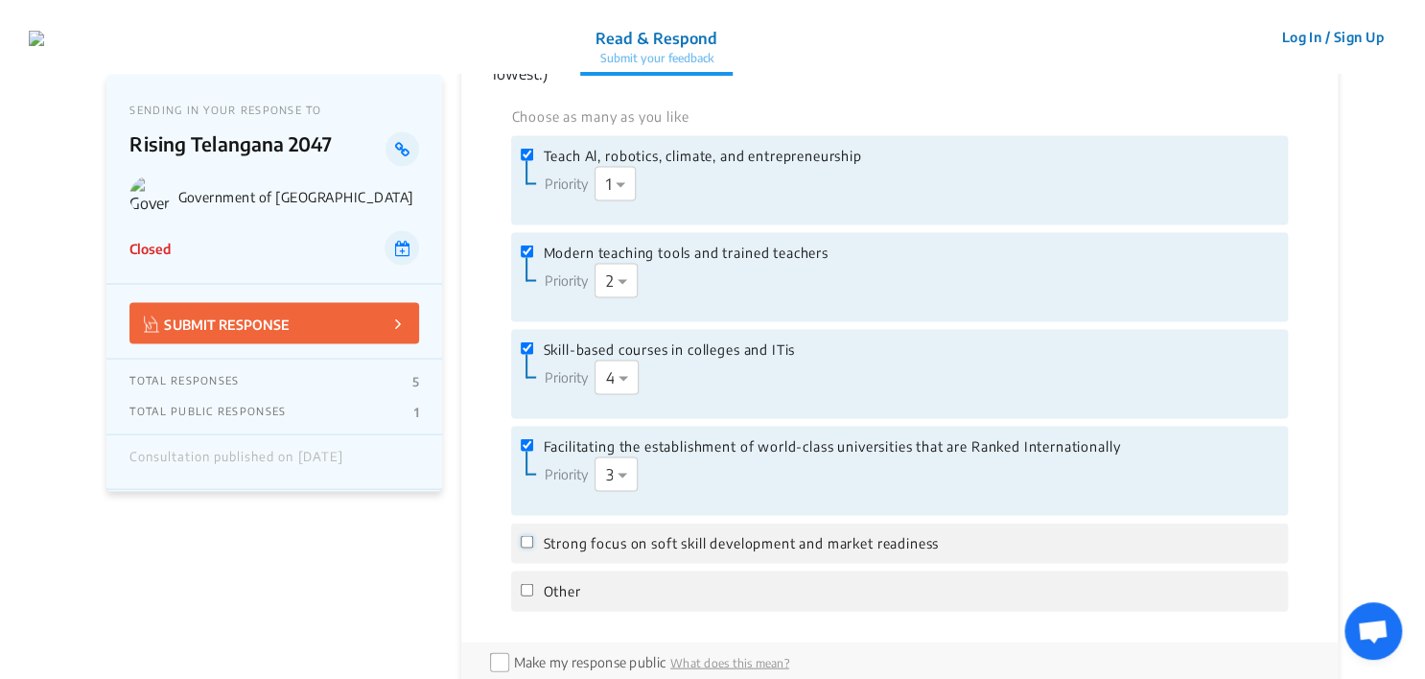
click at [532, 537] on input "Strong focus on soft skill development and market readiness" at bounding box center [527, 541] width 12 height 12
checkbox input "true"
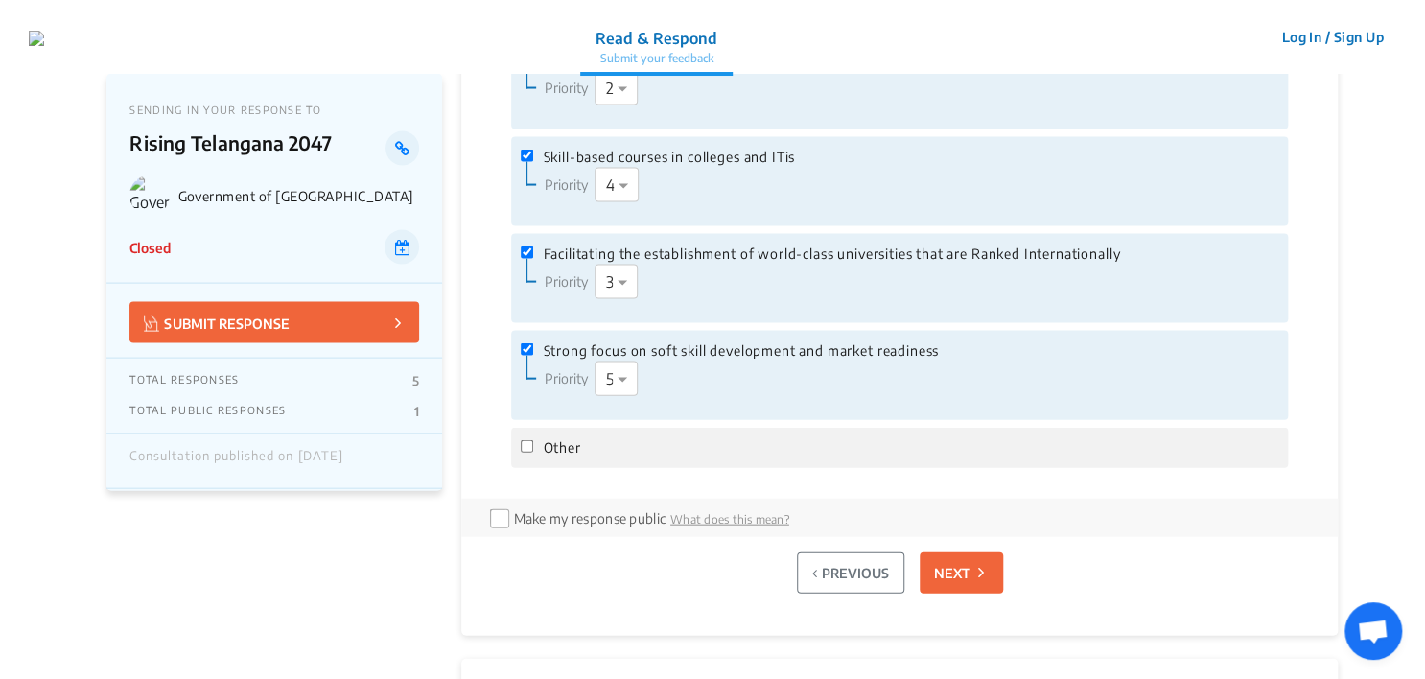
click at [947, 571] on p "NEXT" at bounding box center [952, 573] width 36 height 20
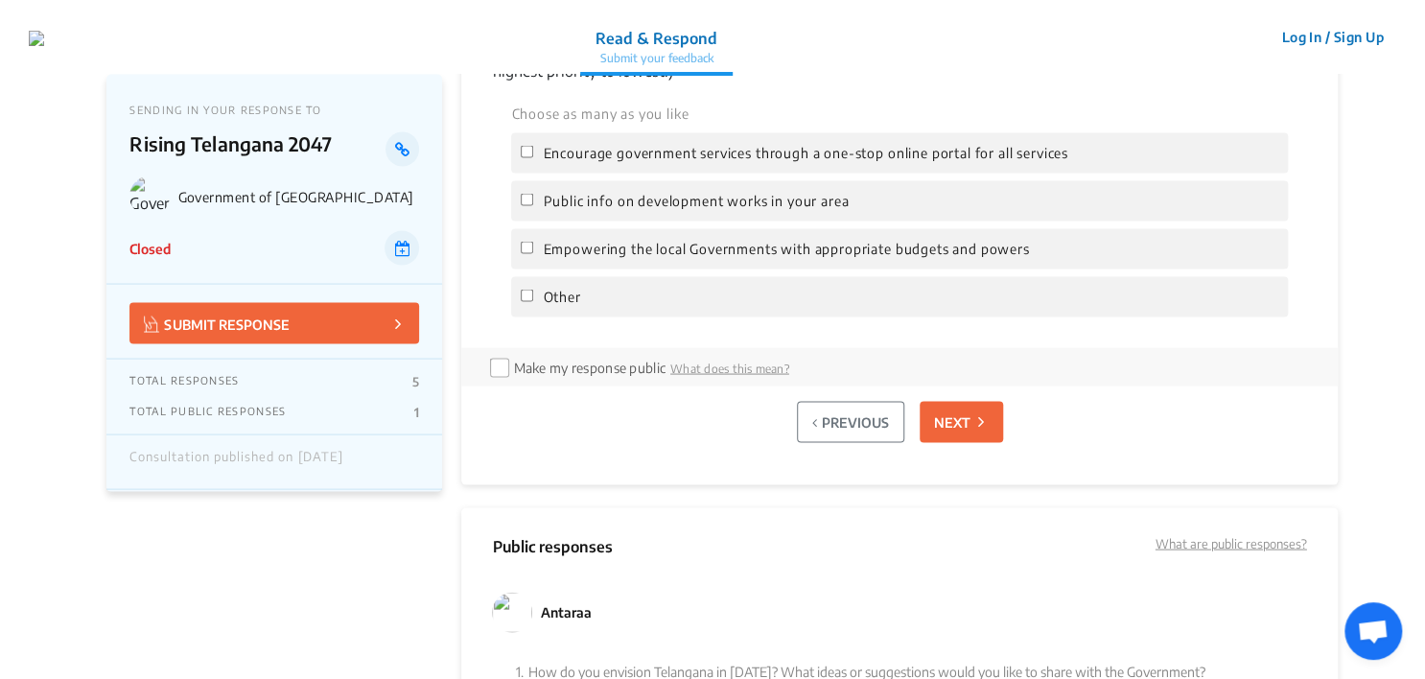
scroll to position [1548, 0]
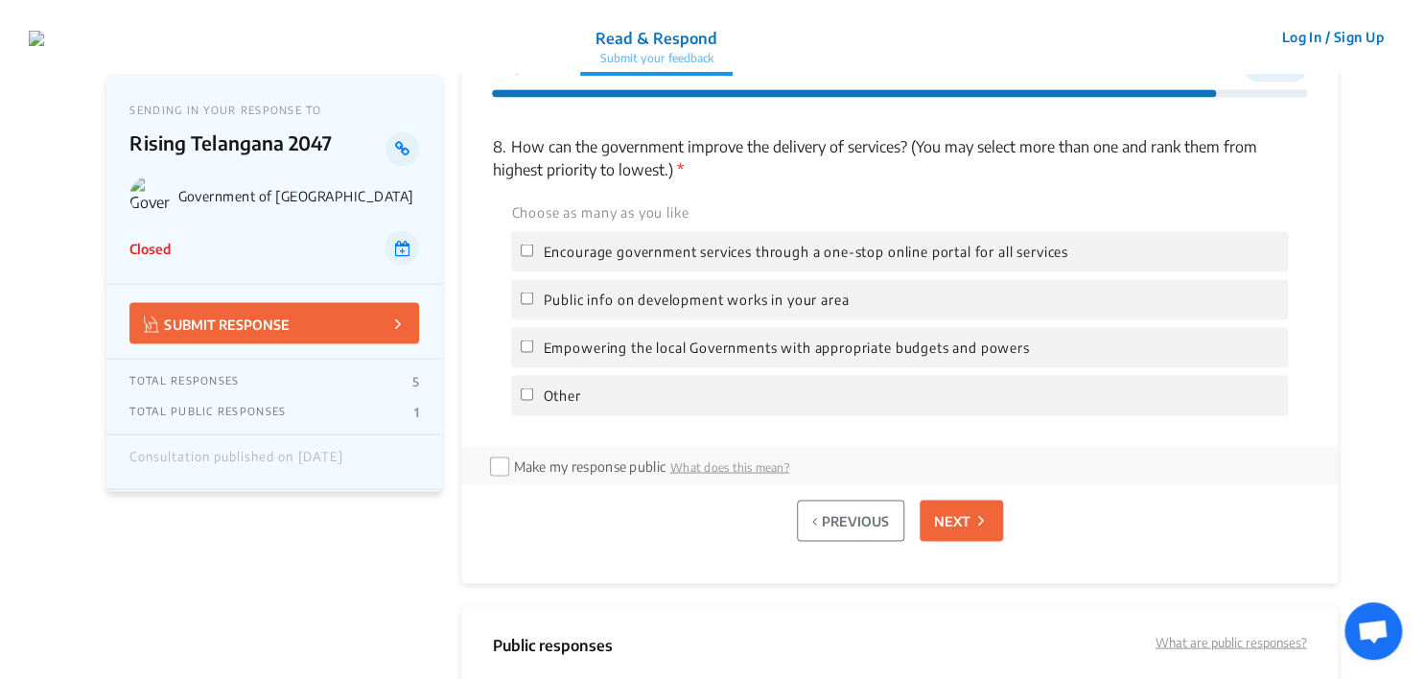
click at [745, 294] on span "Public info on development works in your area" at bounding box center [696, 299] width 306 height 21
click at [533, 294] on input "Public info on development works in your area" at bounding box center [527, 297] width 12 height 12
checkbox input "true"
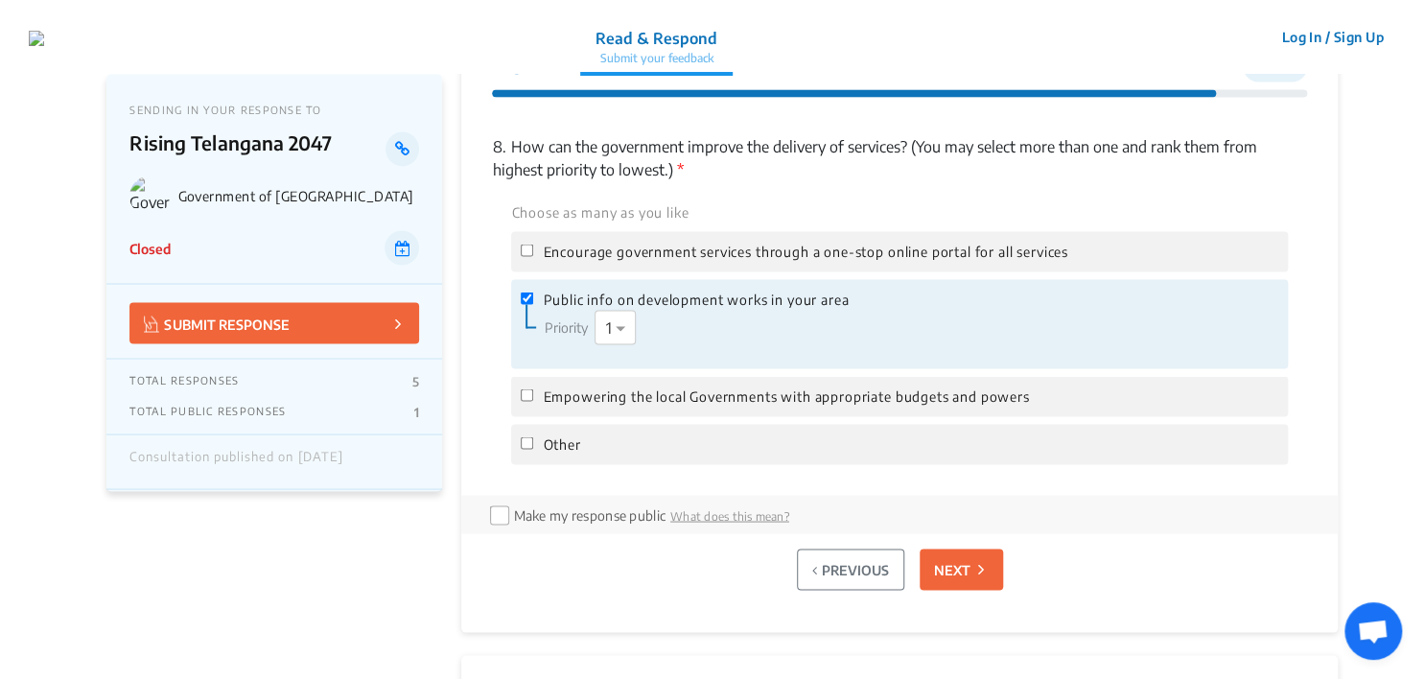
click at [966, 560] on p "NEXT" at bounding box center [952, 569] width 36 height 20
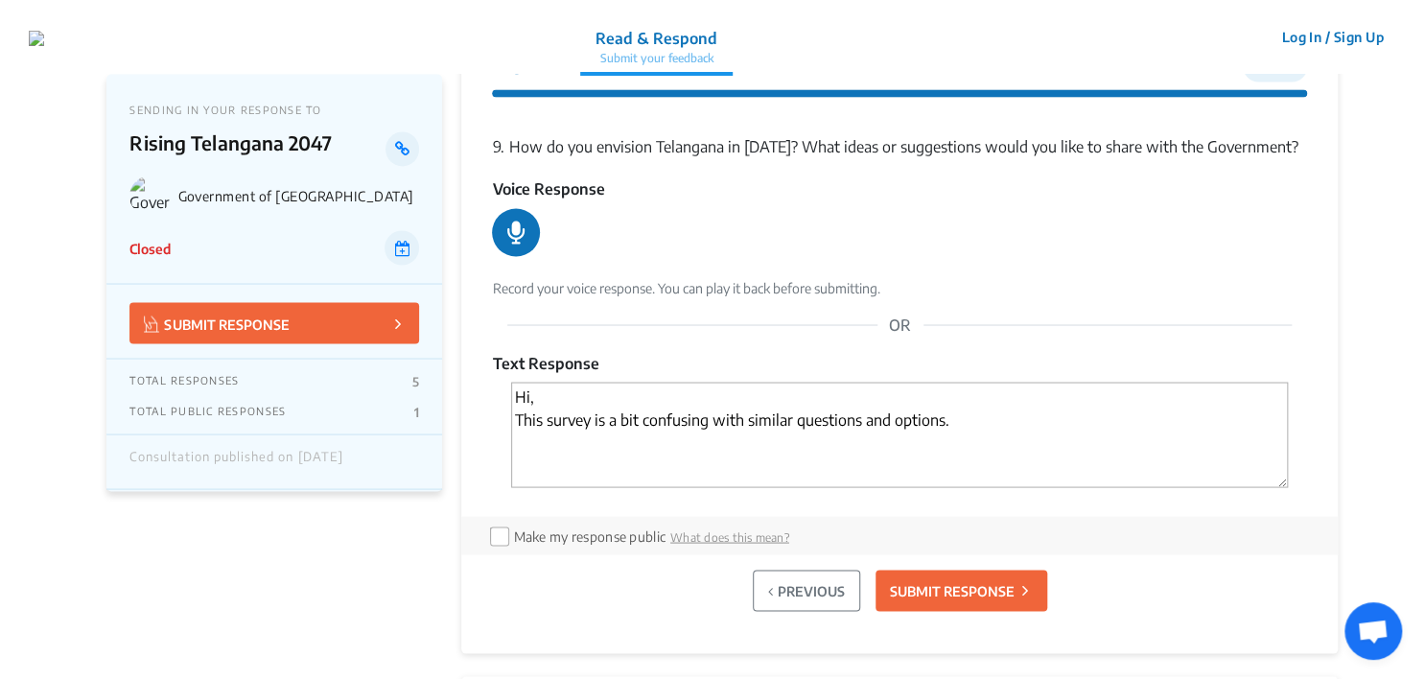
drag, startPoint x: 557, startPoint y: 419, endPoint x: 848, endPoint y: 427, distance: 290.6
click at [848, 427] on textarea "Hi, This survey is a bit confusing with similar questions and options." at bounding box center [899, 434] width 776 height 105
drag, startPoint x: 703, startPoint y: 429, endPoint x: 725, endPoint y: 430, distance: 22.1
click at [703, 430] on textarea "Hi, This survey is a bit confusing with similar questions and options." at bounding box center [899, 434] width 776 height 105
click at [986, 428] on textarea "Hi, This survey is a bit confusing with similar questions and options." at bounding box center [899, 434] width 776 height 105
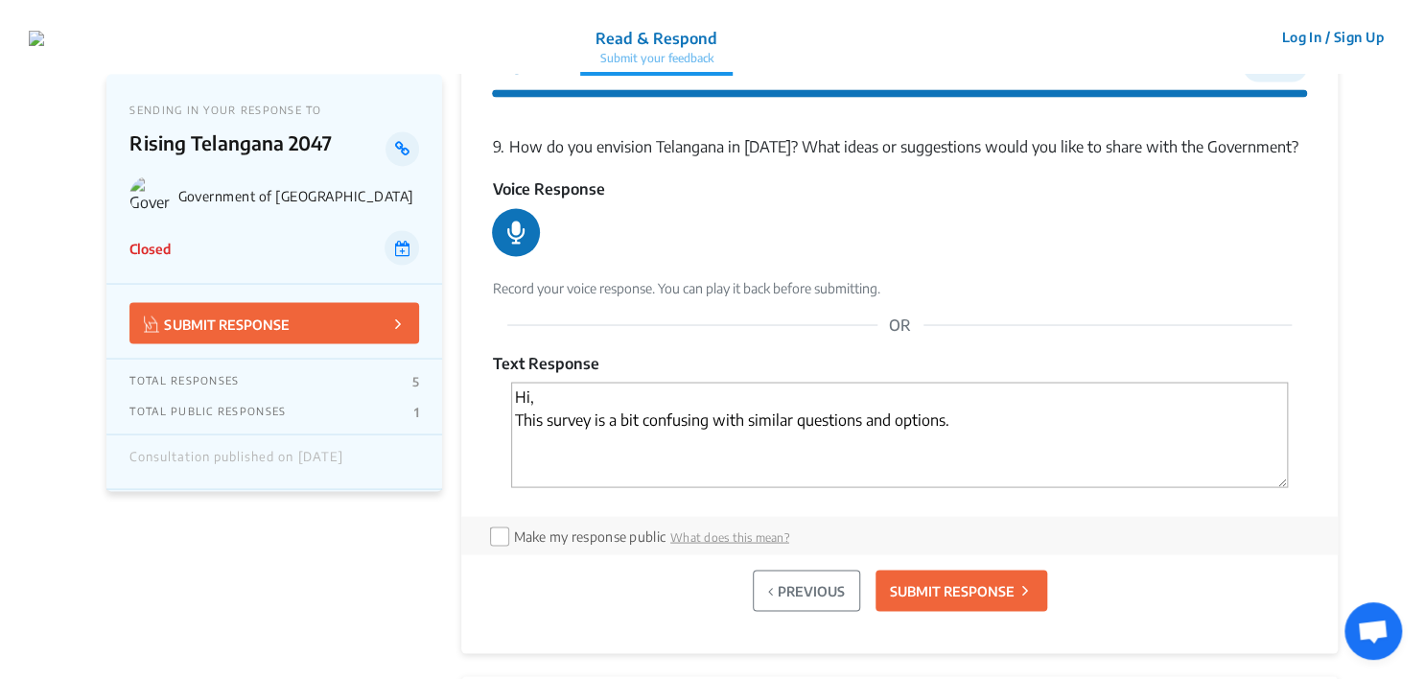
drag, startPoint x: 1011, startPoint y: 414, endPoint x: 469, endPoint y: 370, distance: 543.5
click at [469, 370] on div "Progress 9 of 9 9. How do you envision Telangana in [DATE]? What ideas or sugge…" at bounding box center [898, 327] width 875 height 652
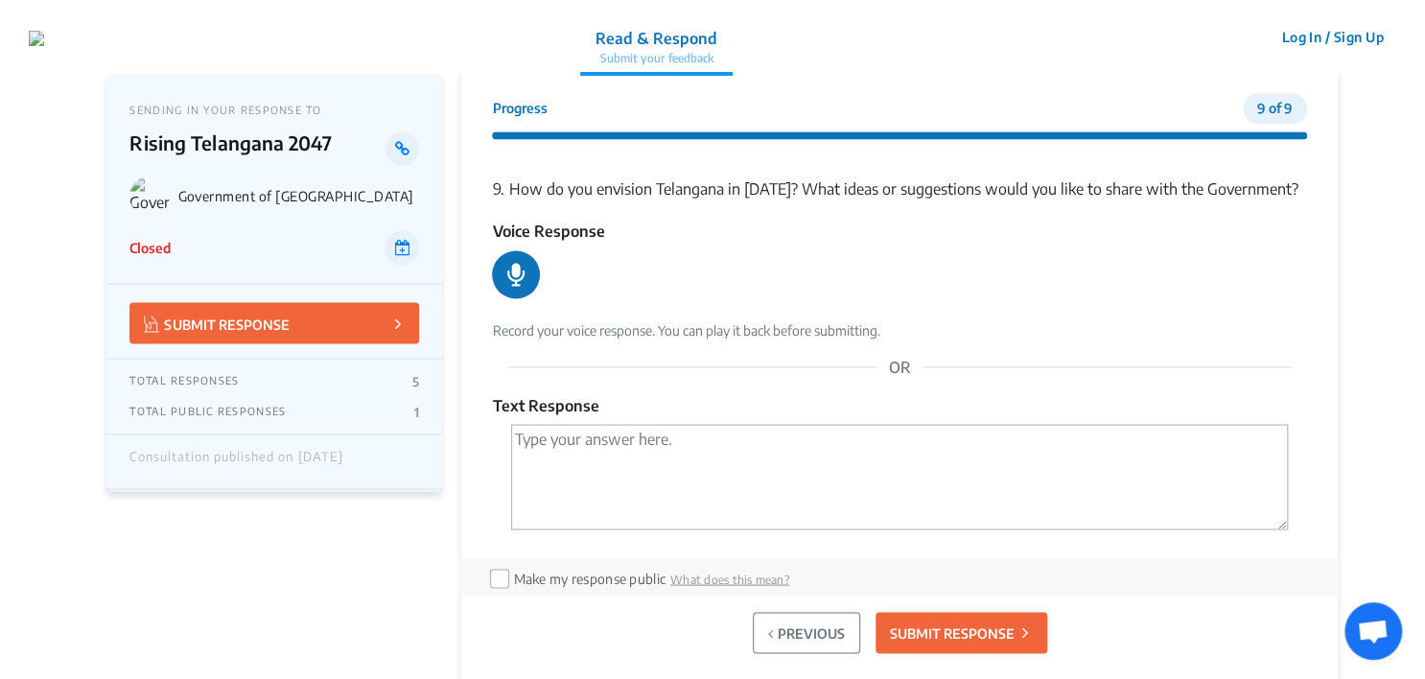
scroll to position [1453, 0]
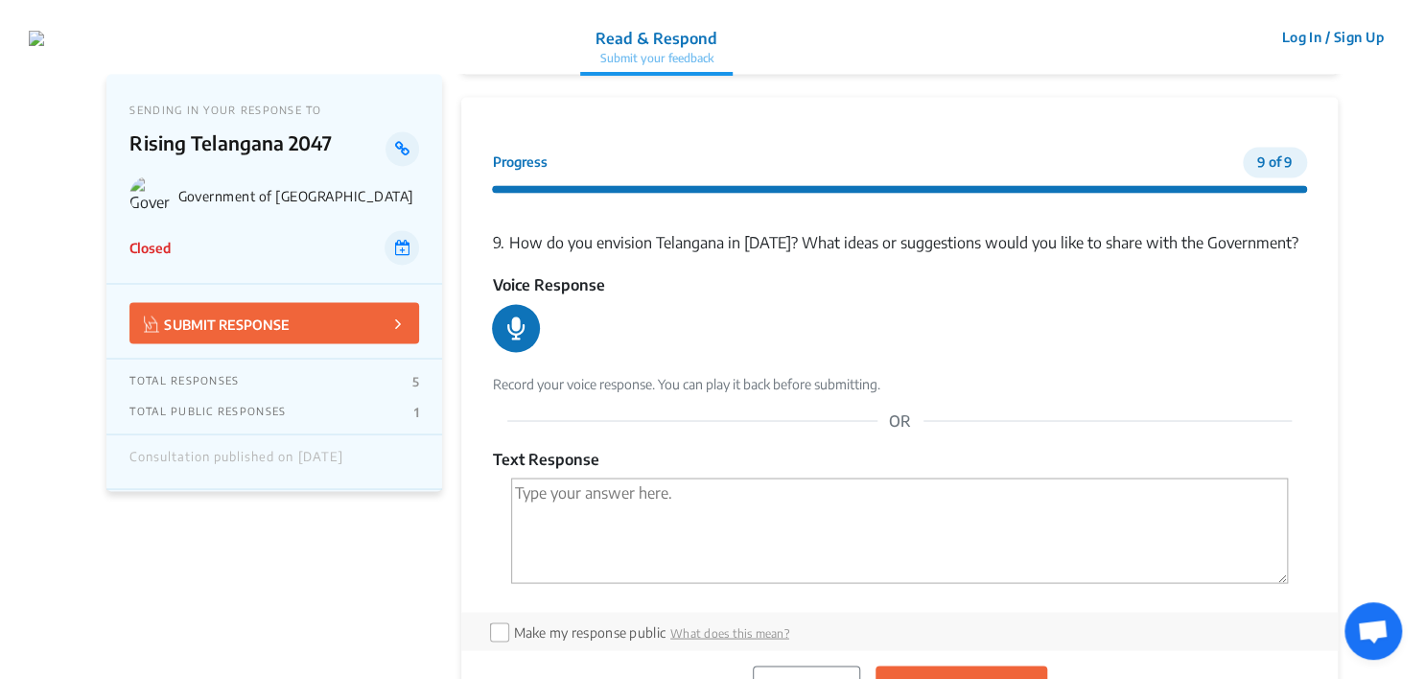
drag, startPoint x: 518, startPoint y: 330, endPoint x: 563, endPoint y: 337, distance: 45.6
click at [518, 330] on icon at bounding box center [515, 327] width 17 height 23
click at [516, 325] on icon at bounding box center [516, 327] width 20 height 20
click at [501, 327] on icon at bounding box center [515, 328] width 29 height 29
click at [523, 323] on icon at bounding box center [516, 327] width 20 height 20
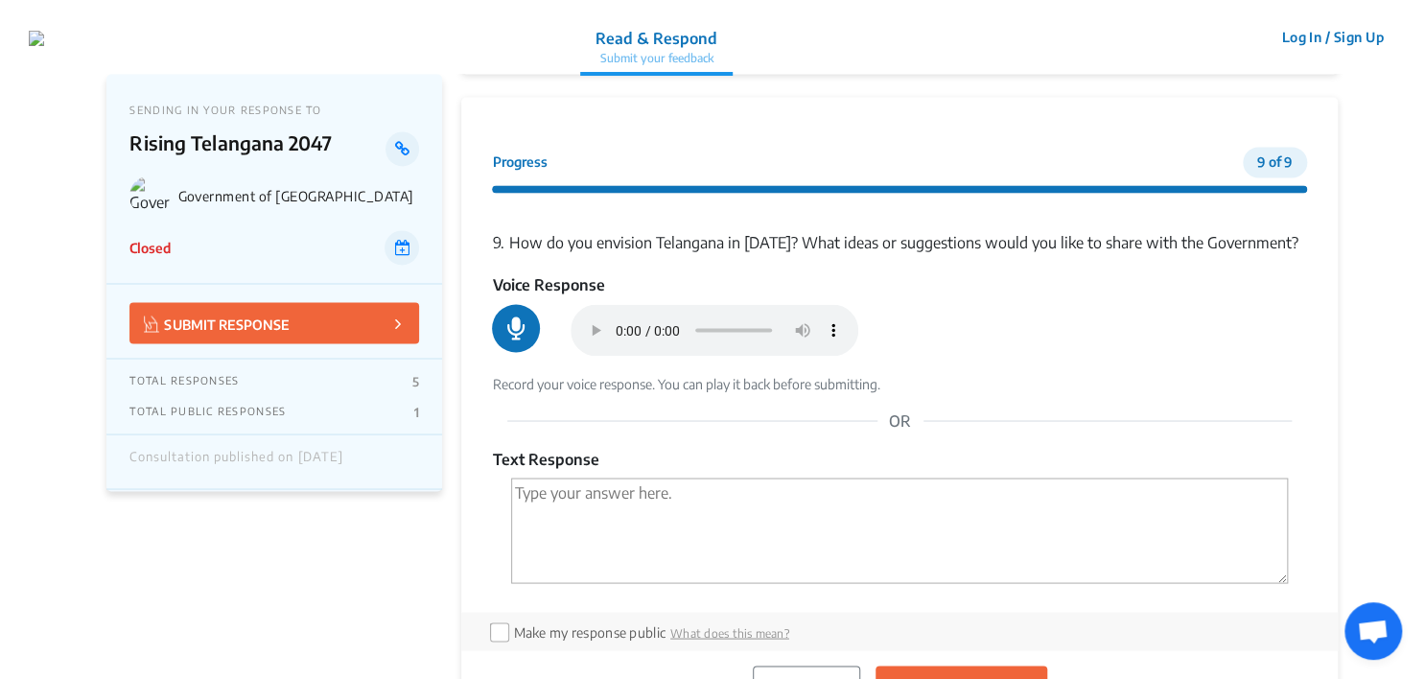
click at [510, 326] on icon at bounding box center [515, 328] width 29 height 29
click at [519, 337] on icon at bounding box center [516, 327] width 20 height 20
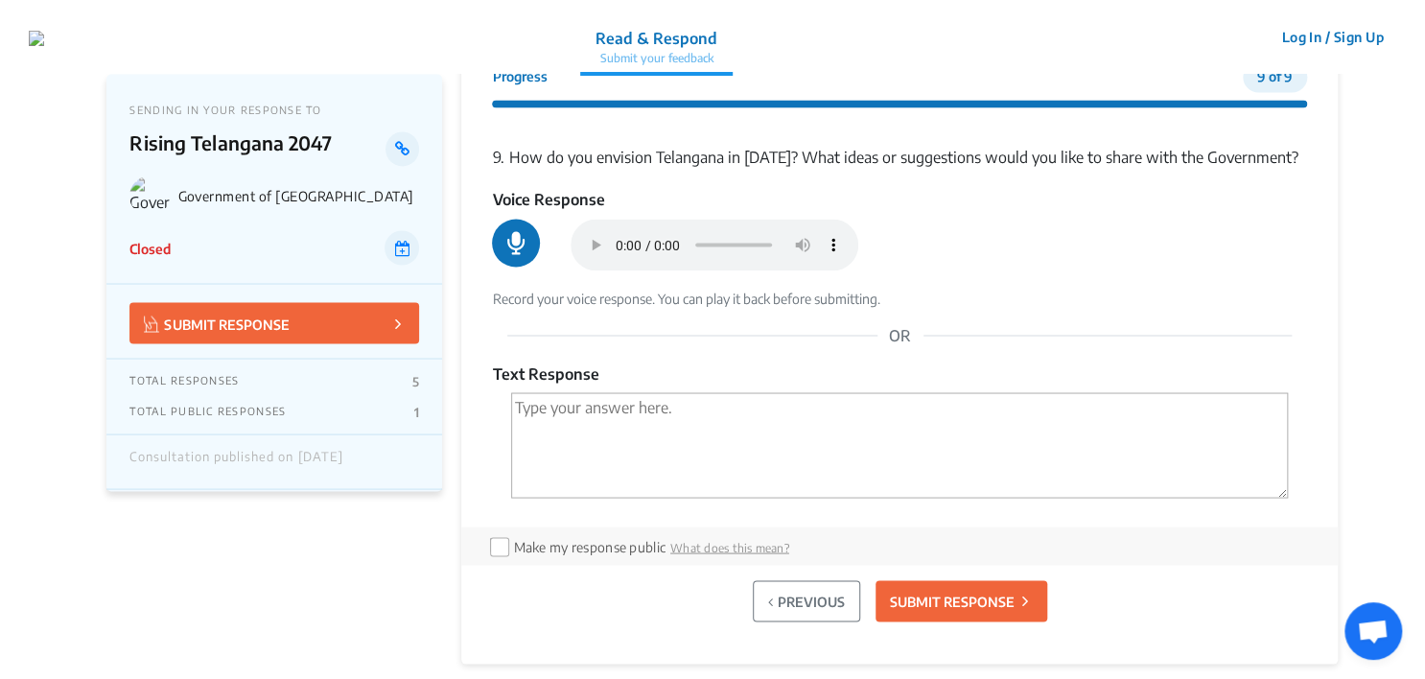
scroll to position [1836, 0]
